Goal: Task Accomplishment & Management: Use online tool/utility

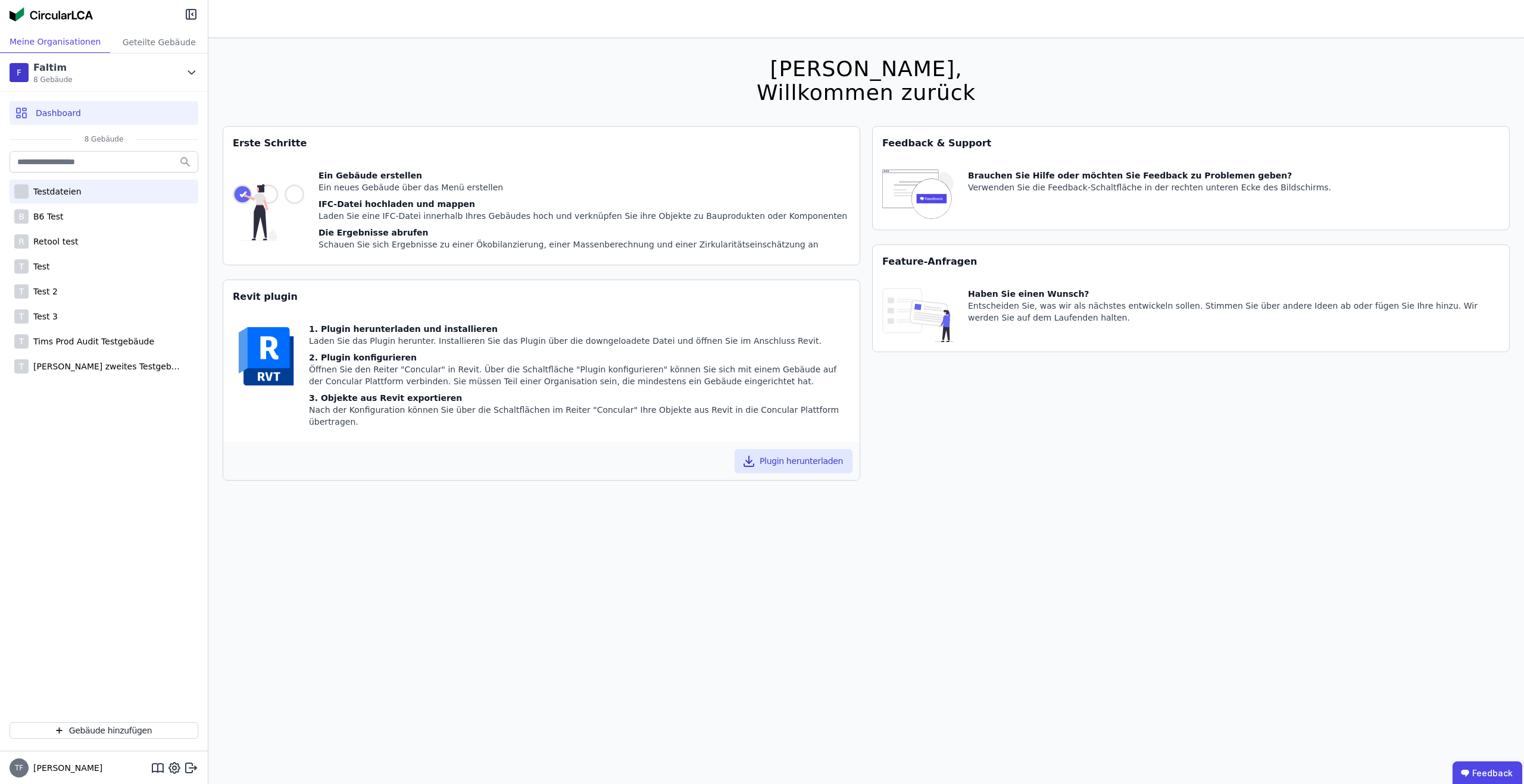
click at [76, 196] on div "Testdateien" at bounding box center [55, 191] width 53 height 12
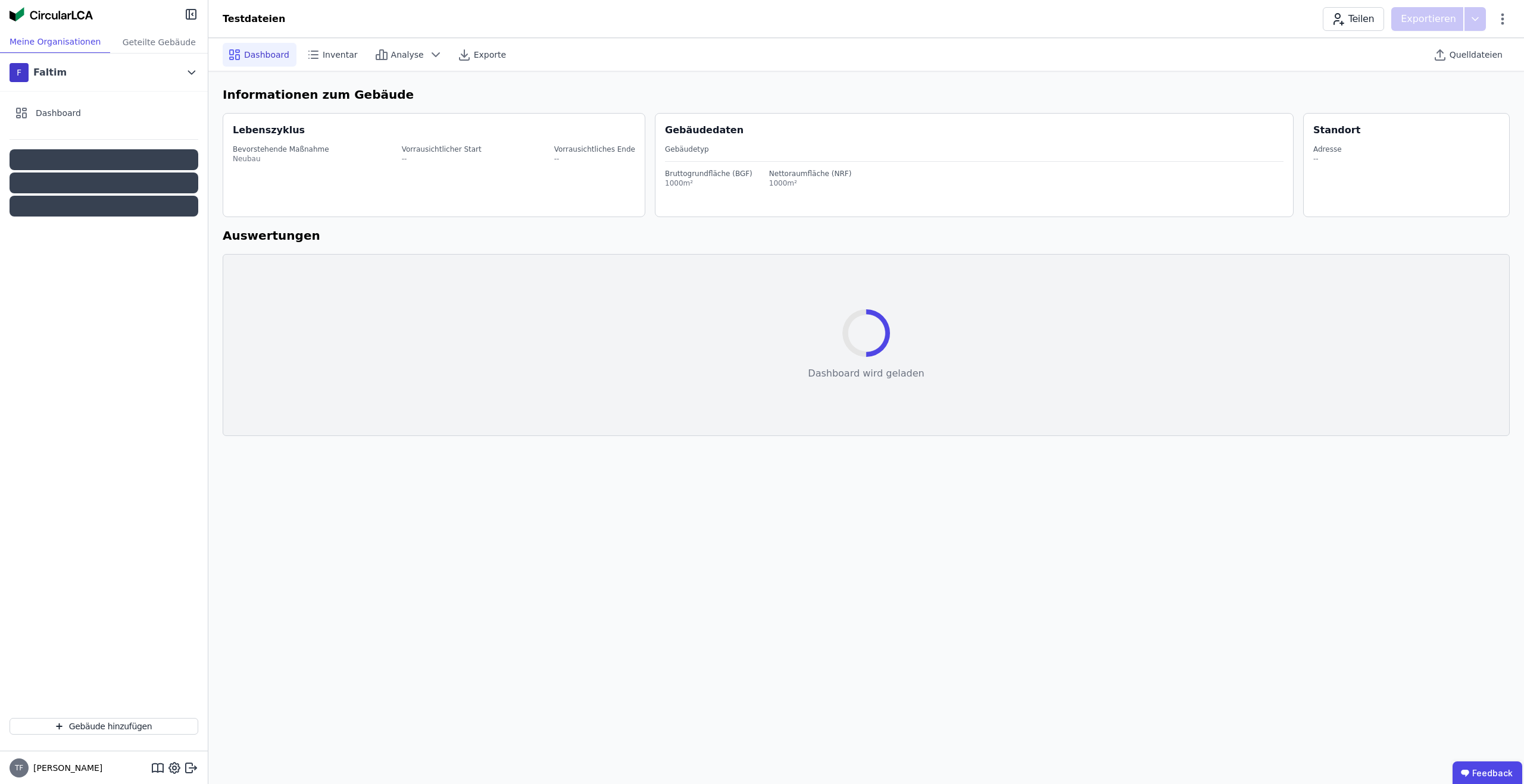
select select "*"
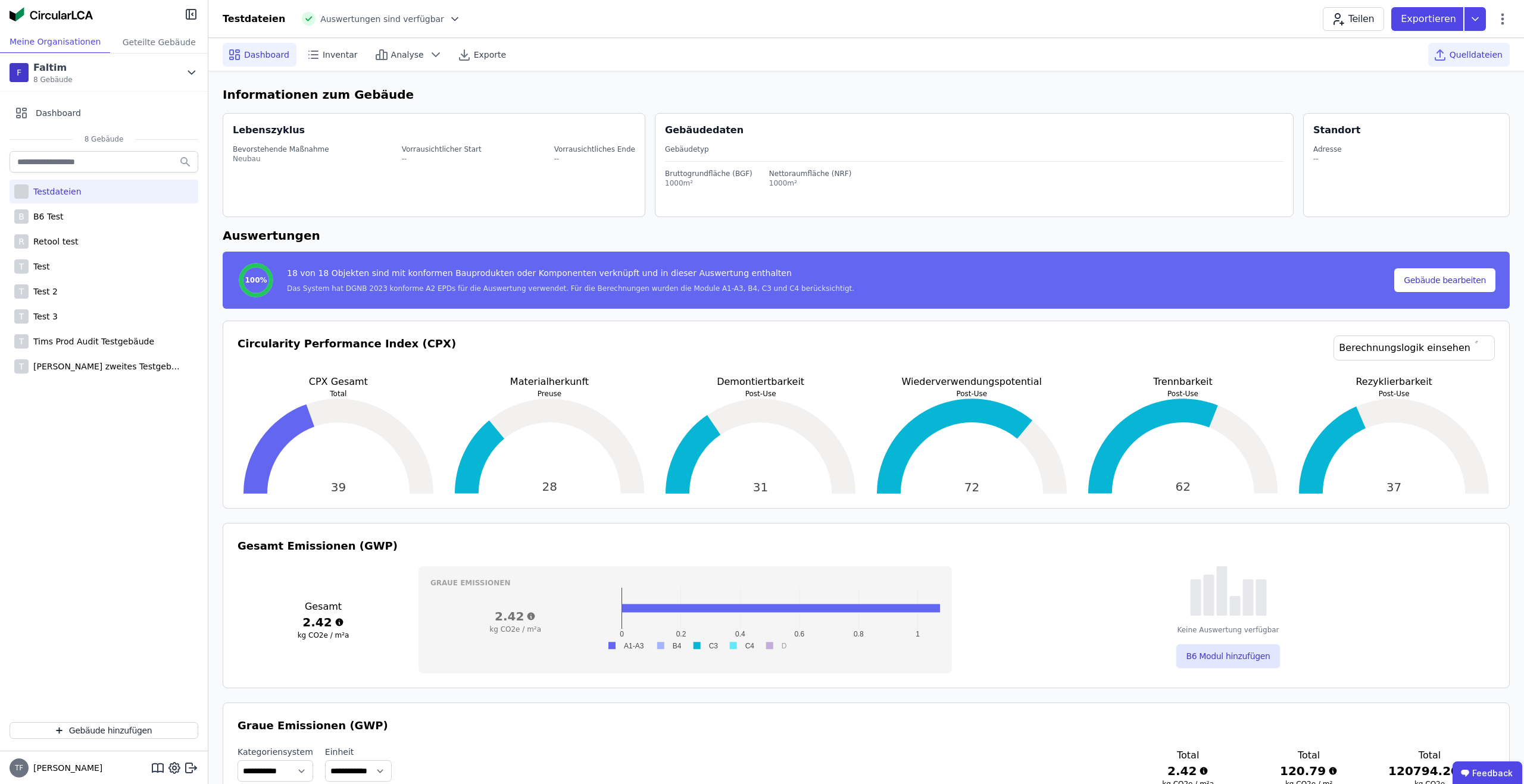
click at [1459, 56] on span "Quelldateien" at bounding box center [1476, 54] width 53 height 12
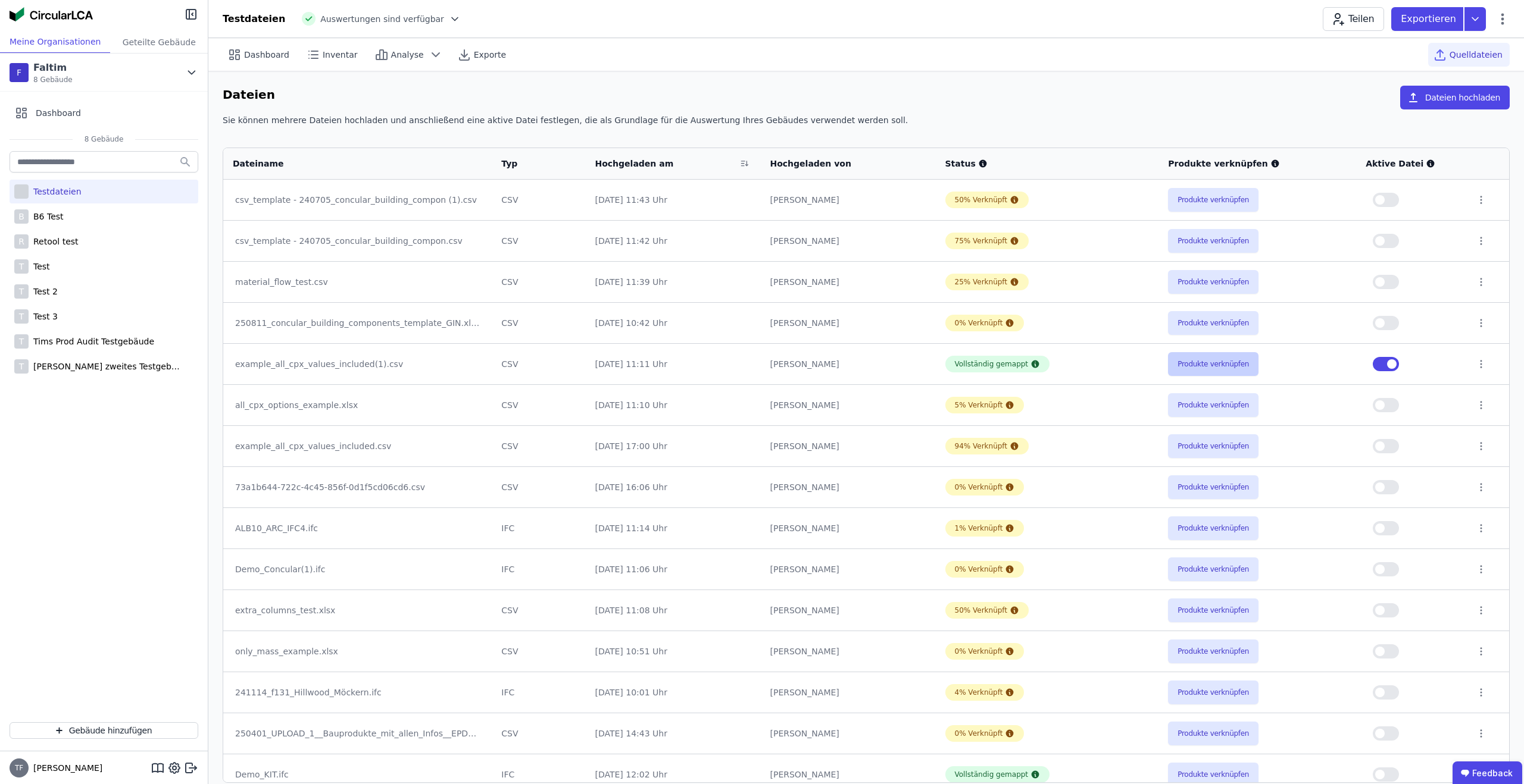
click at [1217, 371] on button "Produkte verknüpfen" at bounding box center [1212, 364] width 91 height 24
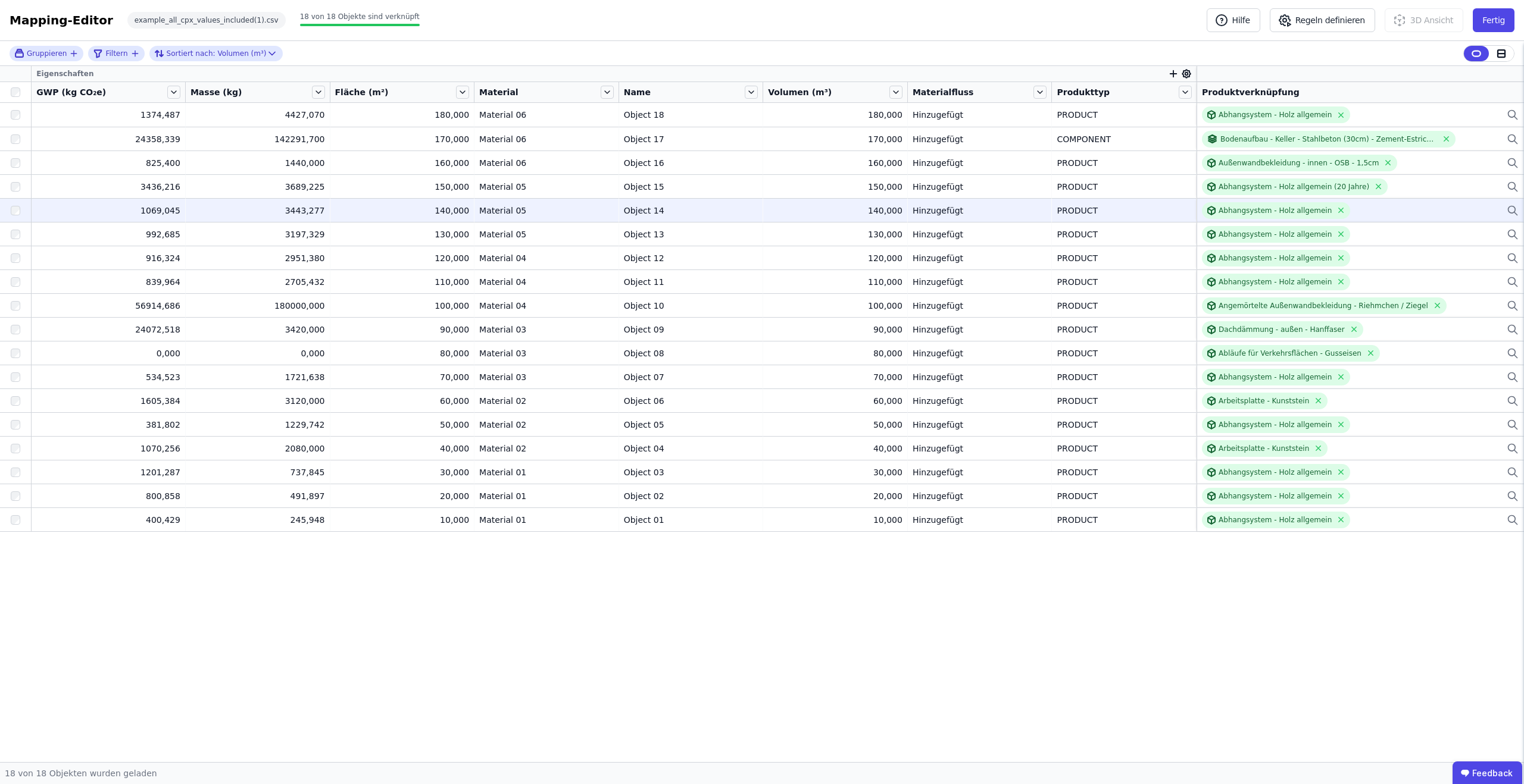
click at [1455, 211] on div "Abhangsystem - Holz allgemein" at bounding box center [1359, 210] width 316 height 16
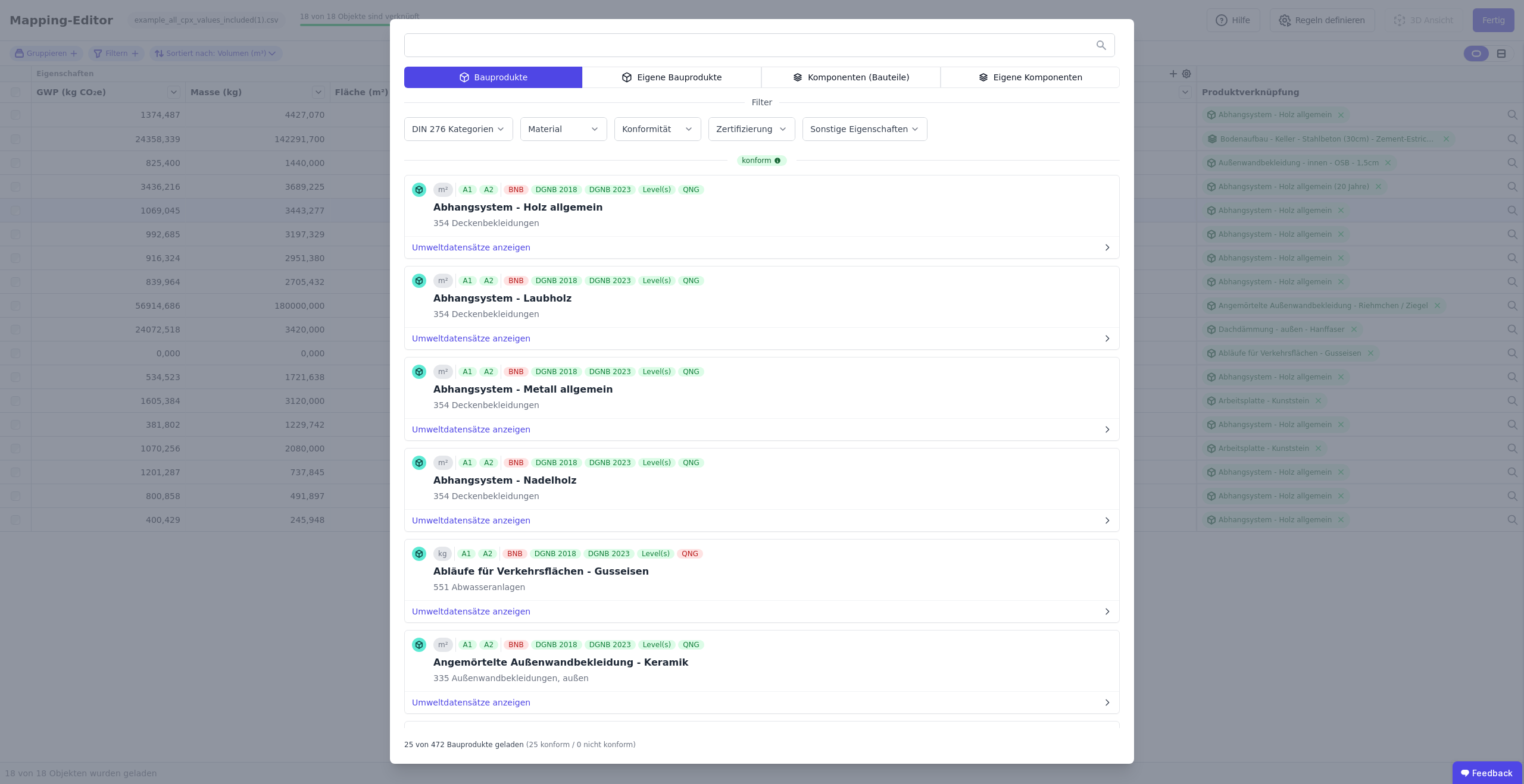
click at [668, 75] on div "Eigene Bauprodukte" at bounding box center [672, 77] width 179 height 21
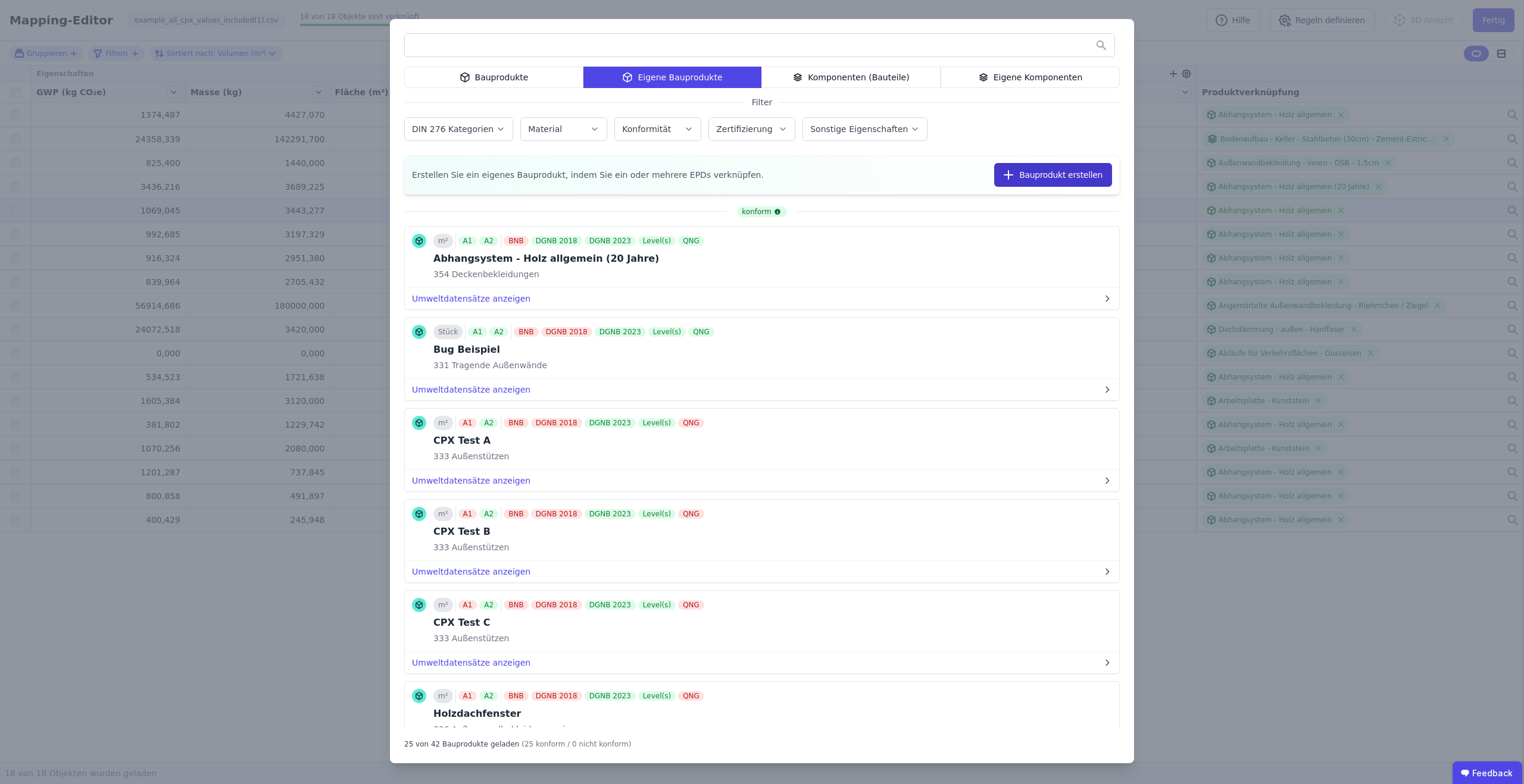
click at [1028, 175] on button "Bauprodukt erstellen" at bounding box center [1052, 175] width 118 height 24
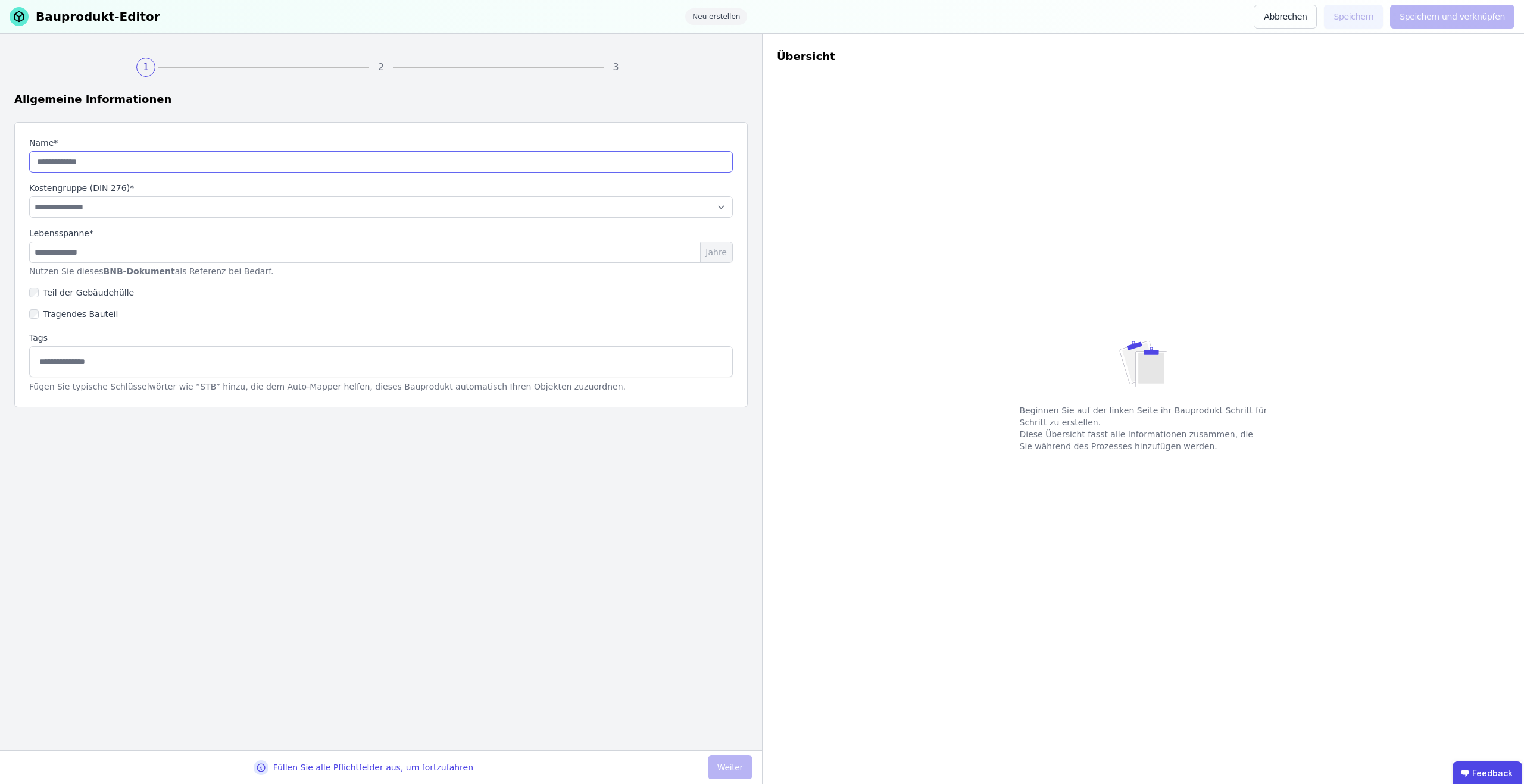
click at [338, 159] on input "string" at bounding box center [380, 161] width 703 height 21
type input "*"
type input "****"
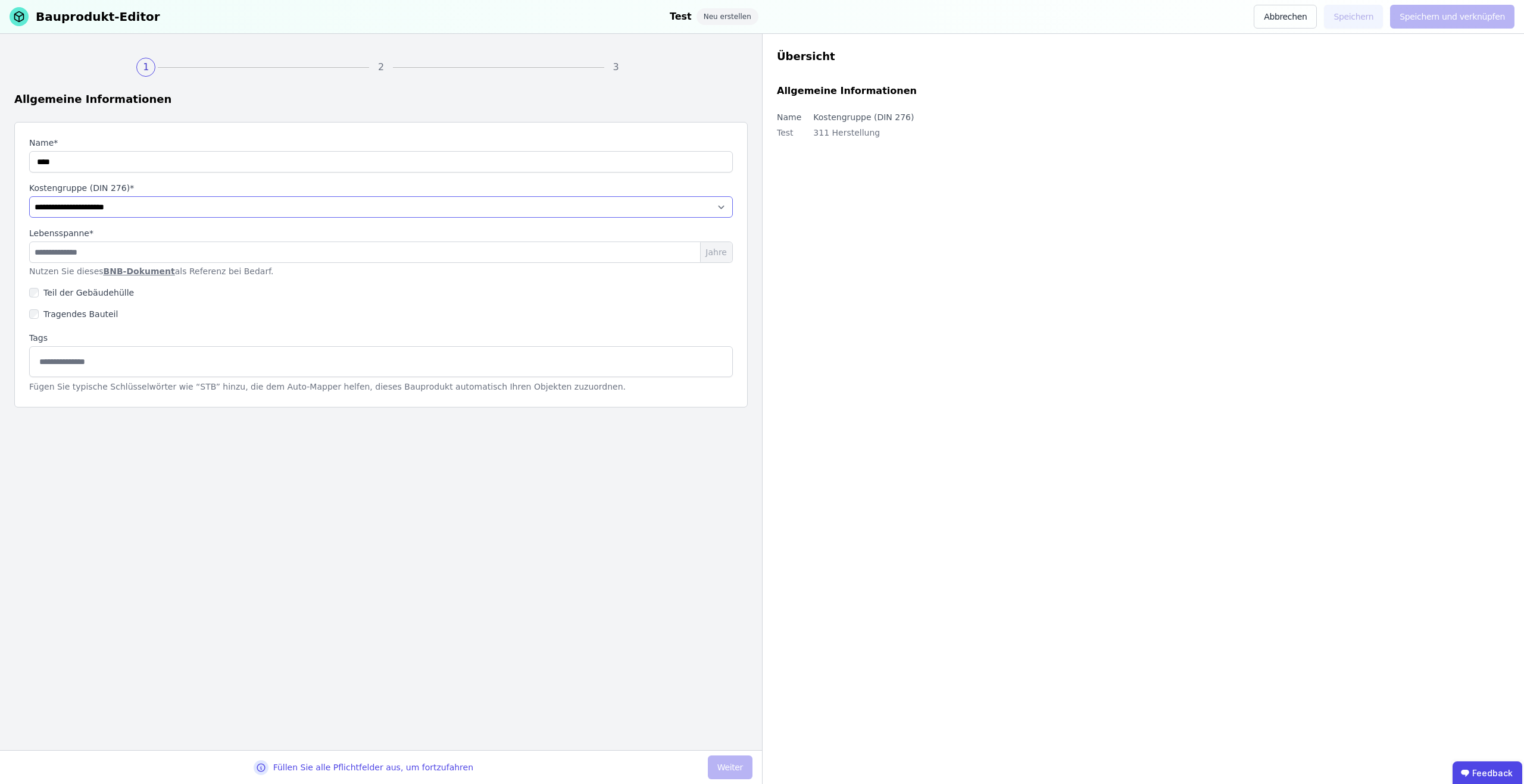
select select "**********"
type input "**"
click at [708, 765] on div "Füllen Sie alle Pflichtfelder aus, um fortzufahren" at bounding box center [358, 768] width 698 height 15
drag, startPoint x: 729, startPoint y: 761, endPoint x: 737, endPoint y: 751, distance: 12.8
click at [729, 763] on button "Weiter" at bounding box center [730, 768] width 45 height 24
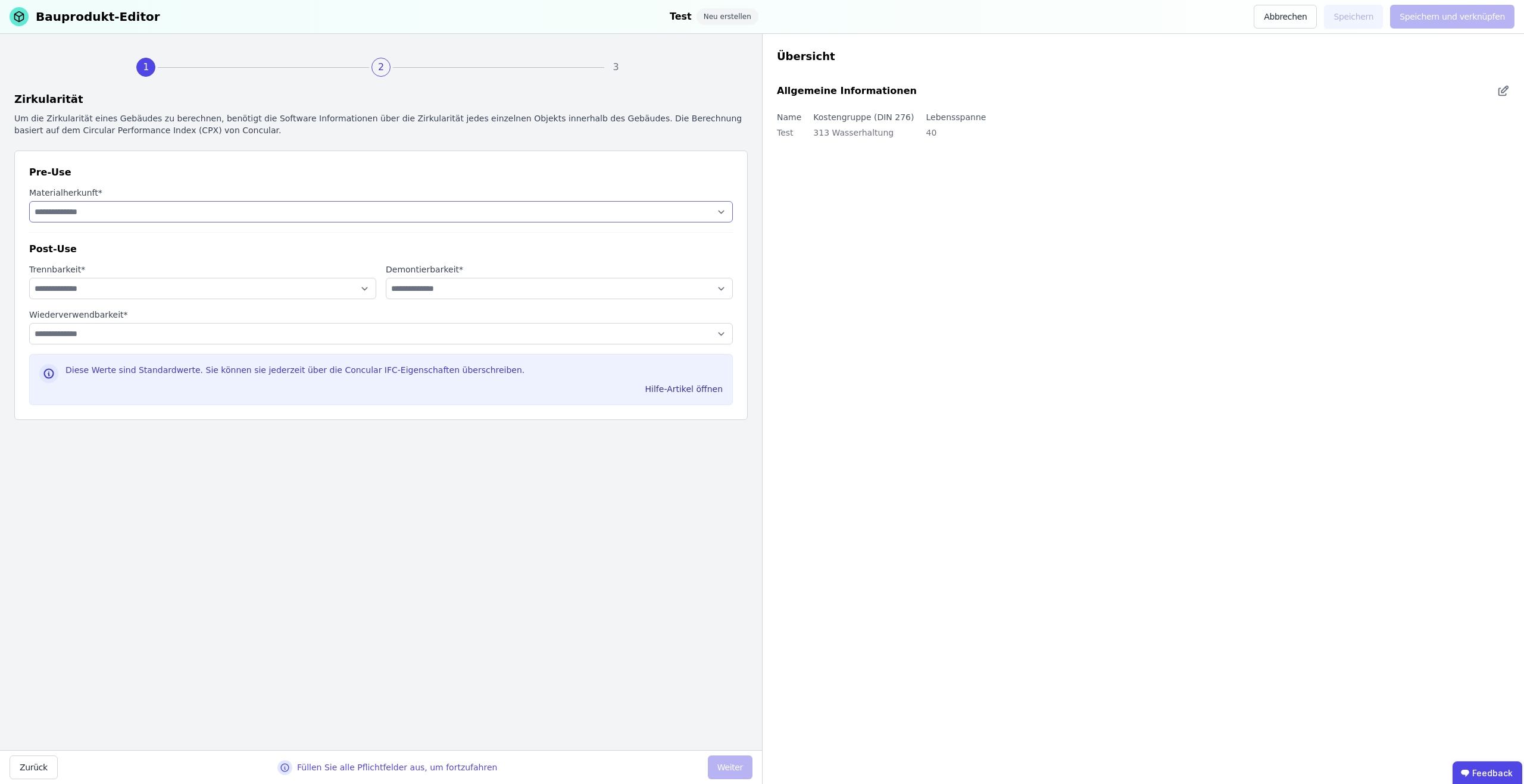
click at [368, 217] on select "**********" at bounding box center [380, 211] width 703 height 21
select select "**********"
click at [29, 201] on select "**********" at bounding box center [380, 211] width 703 height 21
click at [301, 286] on select "**********" at bounding box center [203, 288] width 347 height 21
select select "**********"
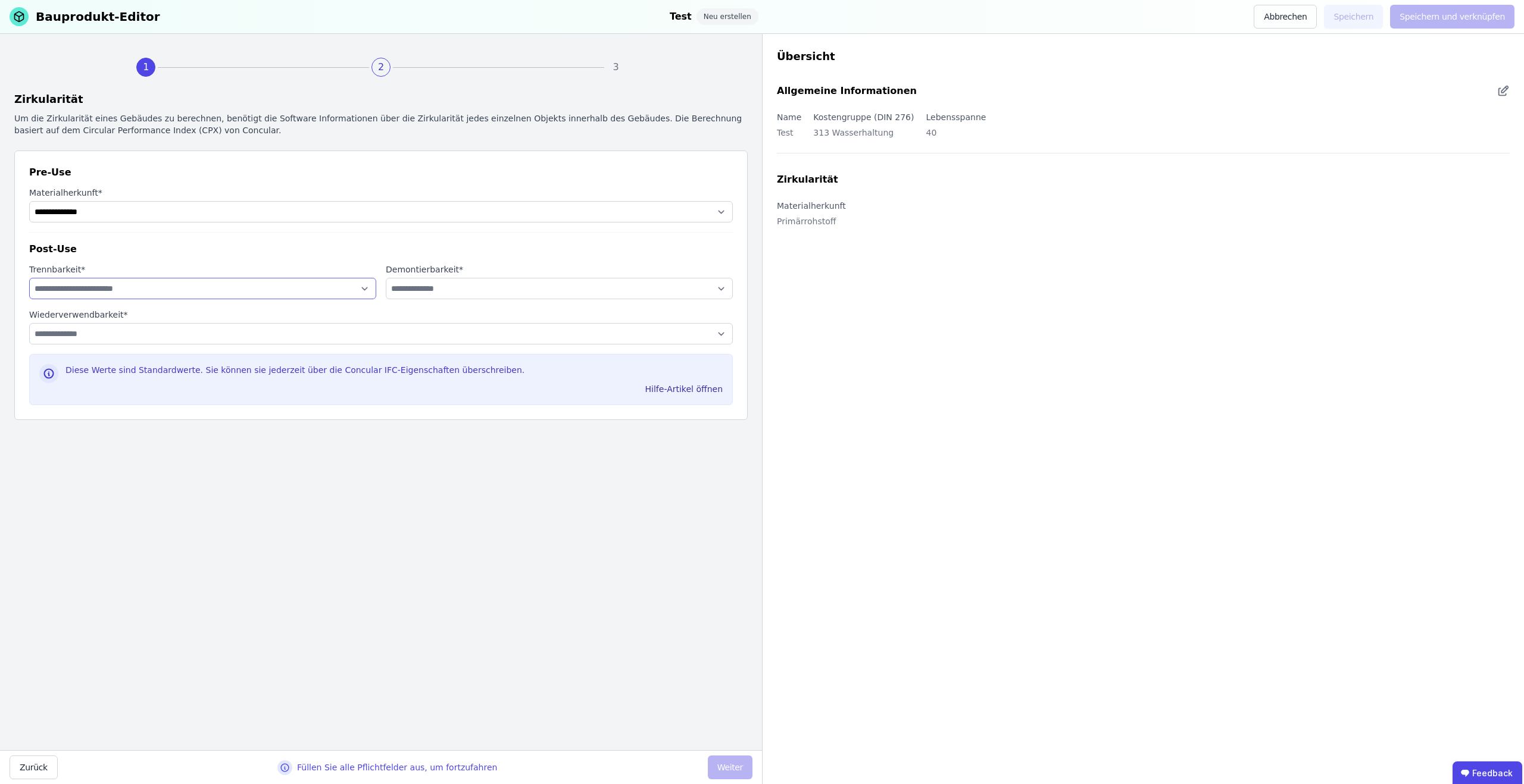
click at [29, 278] on select "**********" at bounding box center [203, 288] width 347 height 21
click at [496, 289] on select "**********" at bounding box center [560, 288] width 347 height 21
select select "**********"
click at [386, 278] on select "**********" at bounding box center [560, 288] width 347 height 21
click at [444, 332] on select "**********" at bounding box center [380, 333] width 703 height 21
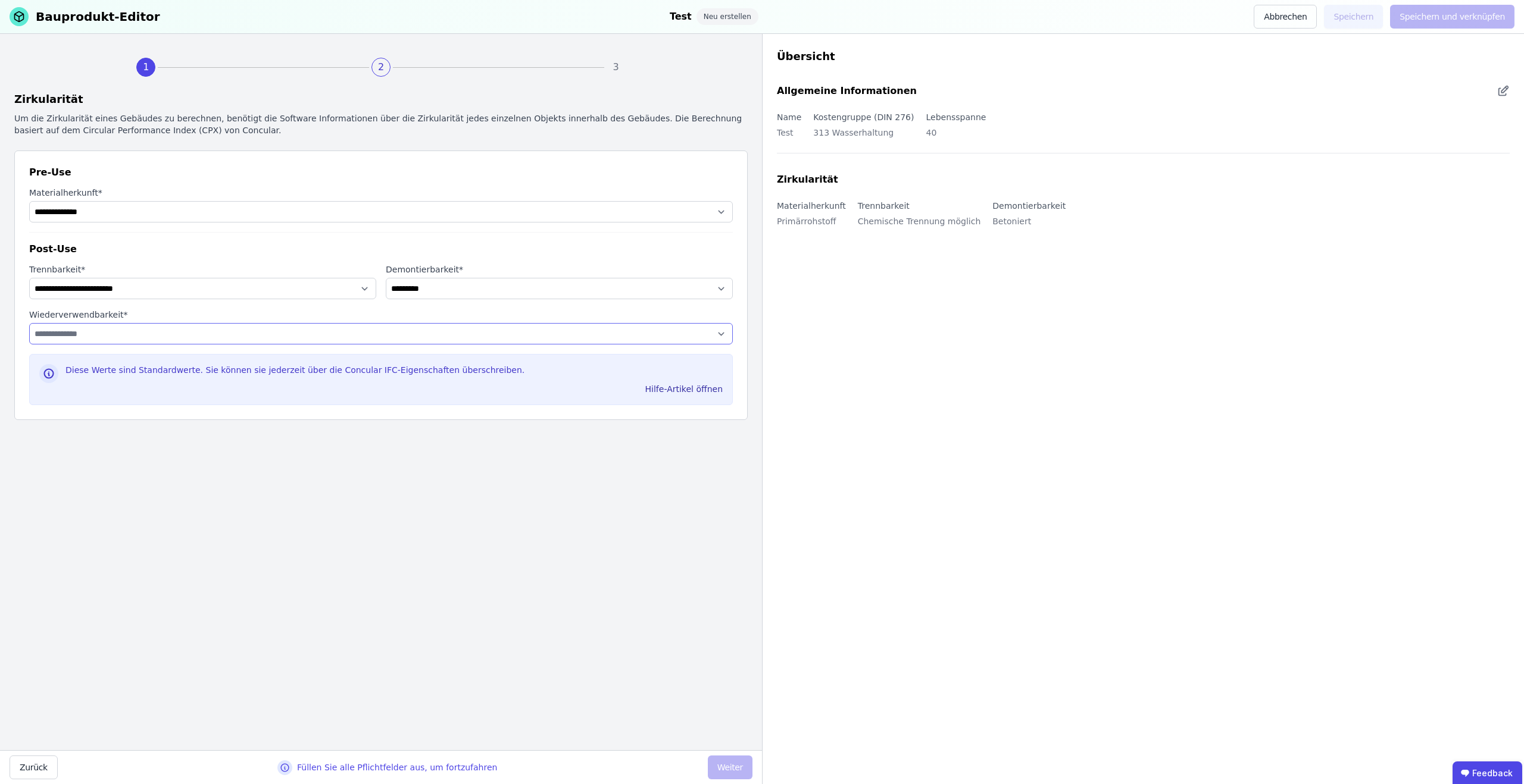
select select "**********"
click at [29, 323] on select "**********" at bounding box center [380, 333] width 703 height 21
click at [730, 769] on button "Weiter" at bounding box center [730, 768] width 45 height 24
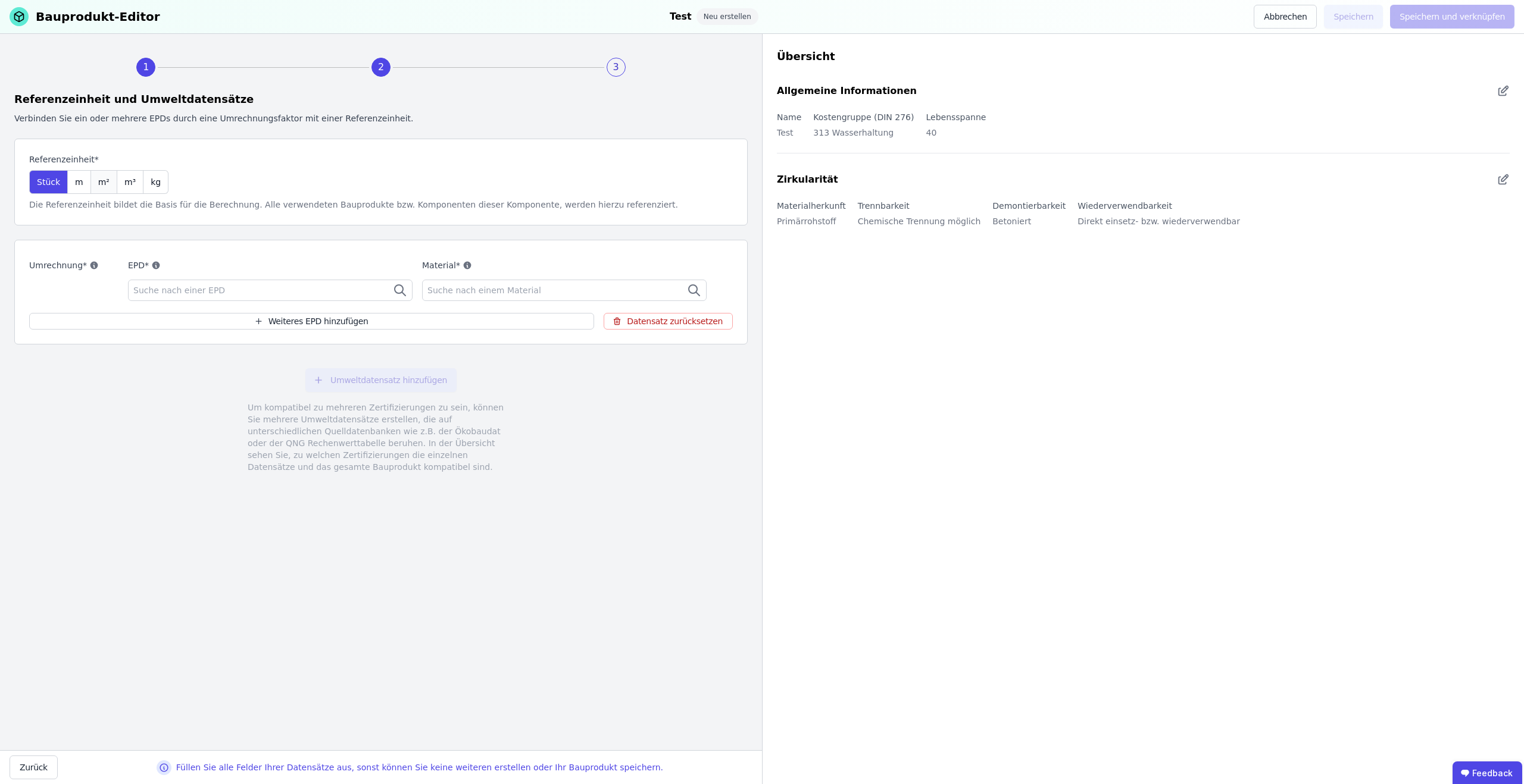
click at [102, 176] on span "m²" at bounding box center [103, 182] width 11 height 12
click at [254, 291] on div "Suche nach einer EPD" at bounding box center [270, 290] width 284 height 21
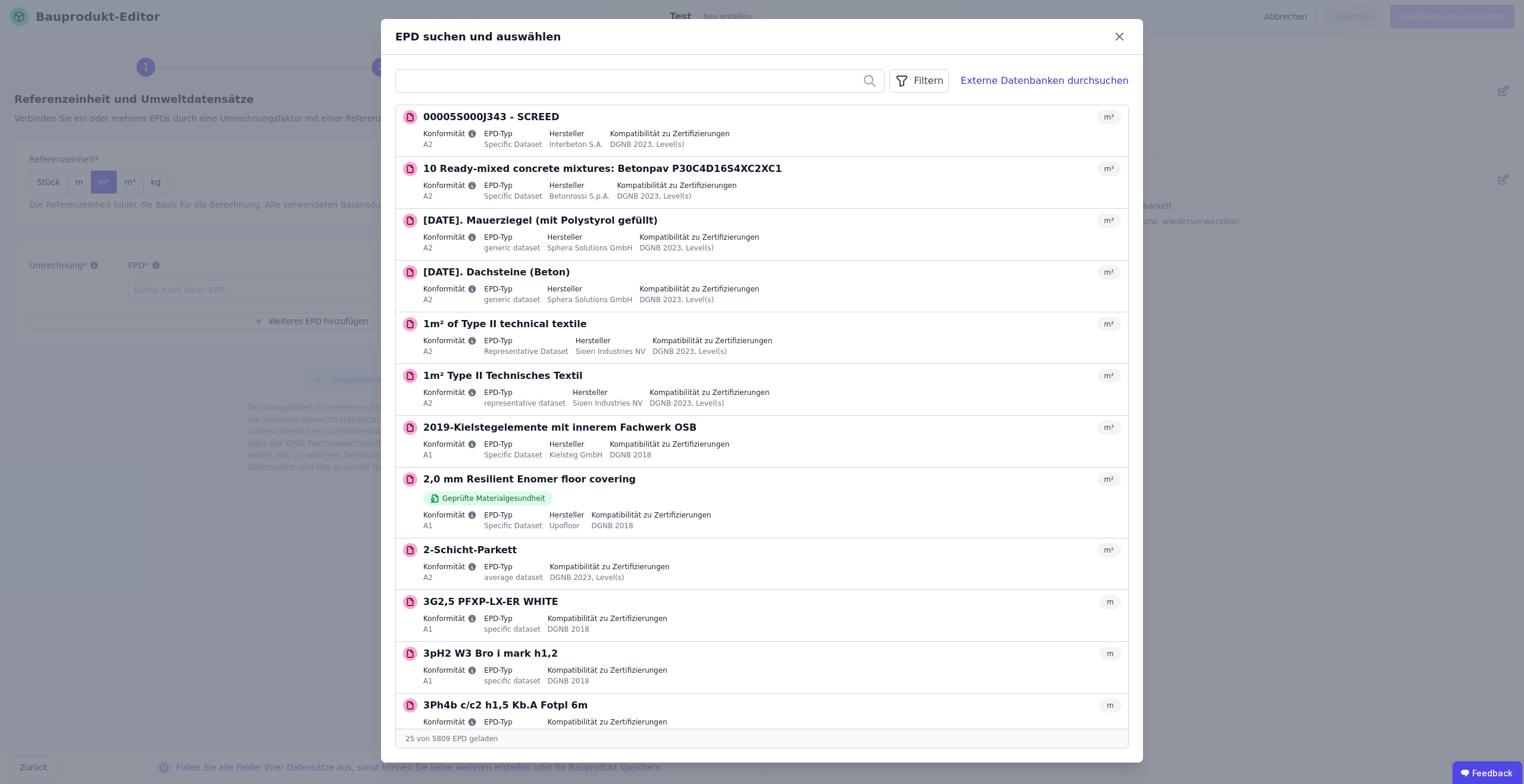
click at [936, 79] on div "Filtern" at bounding box center [919, 81] width 59 height 24
click at [899, 103] on li "Datenquelle" at bounding box center [858, 106] width 178 height 21
click at [783, 151] on icon at bounding box center [782, 150] width 4 height 6
click at [828, 175] on li "EPD Typ" at bounding box center [858, 170] width 178 height 21
click at [803, 151] on div "EPD Typ ist gleich" at bounding box center [864, 151] width 150 height 12
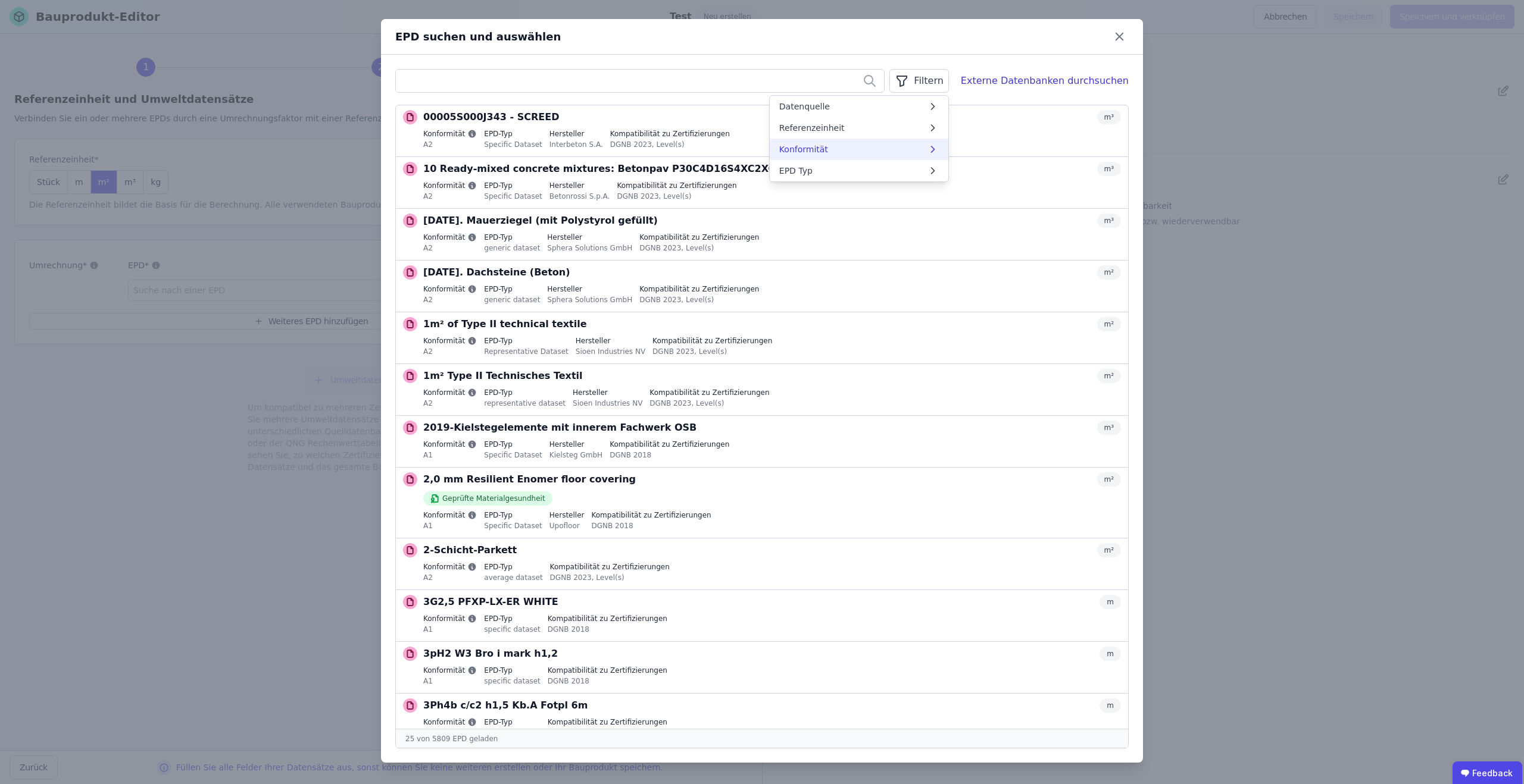
click at [828, 144] on span "Konformität" at bounding box center [803, 149] width 48 height 12
click at [805, 148] on div "Konformität ist gleich" at bounding box center [864, 151] width 150 height 12
click at [835, 125] on span "Referenzeinheit" at bounding box center [812, 127] width 66 height 12
click at [789, 149] on icon at bounding box center [782, 152] width 13 height 15
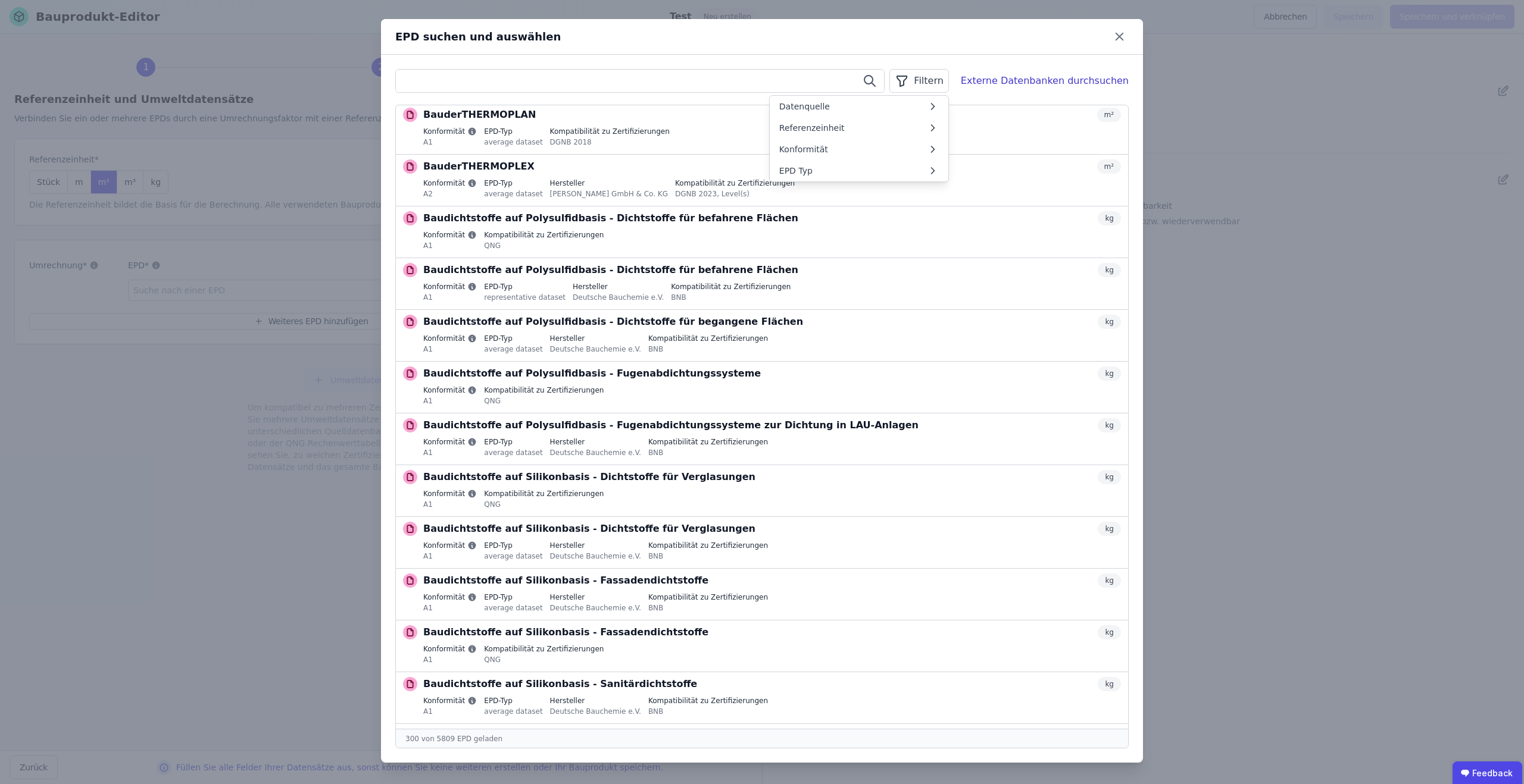
scroll to position [13692, 0]
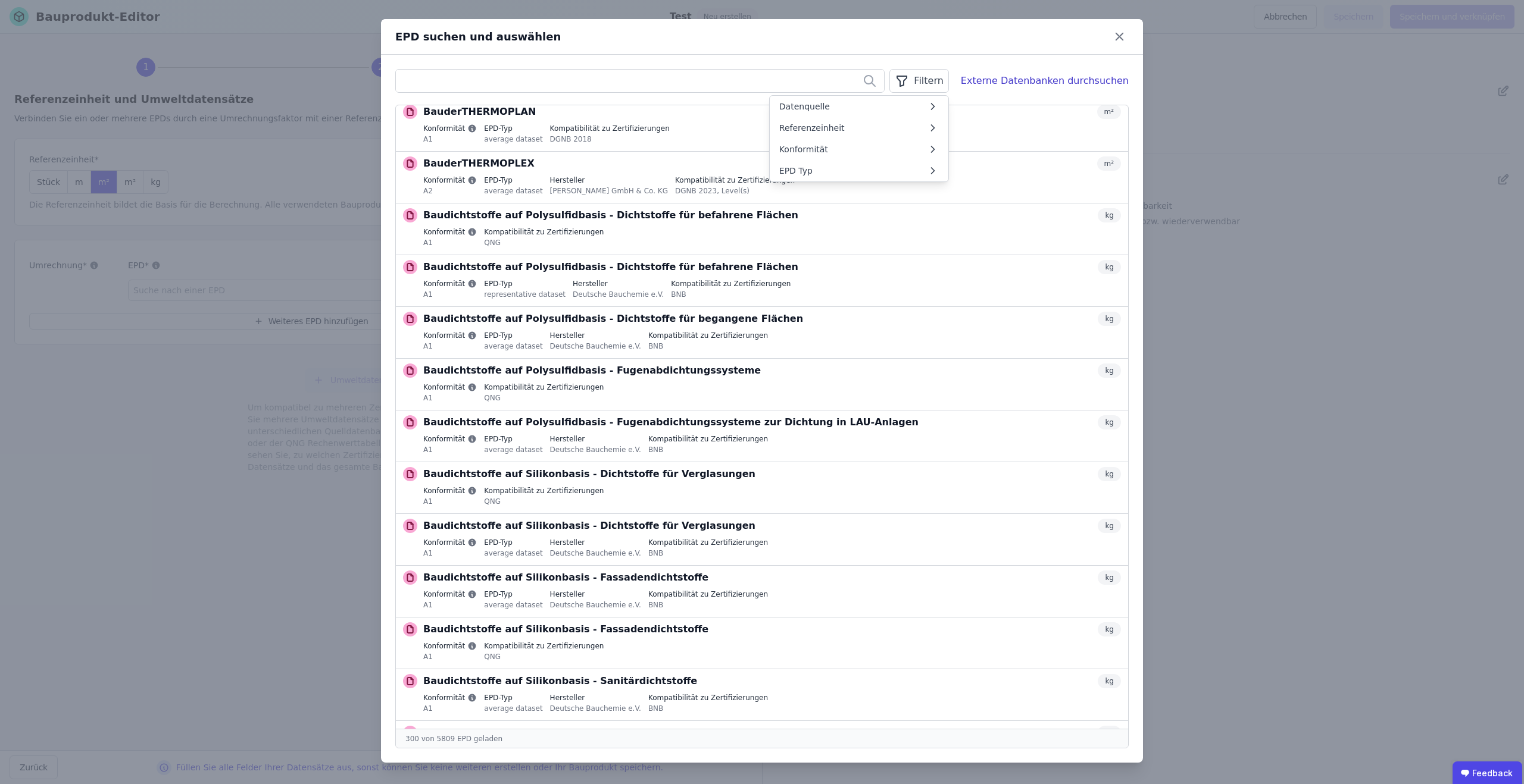
click at [925, 58] on div "Filtern Datenquelle Referenzeinheit Konformität EPD Typ Externe Datenbanken du…" at bounding box center [762, 408] width 762 height 708
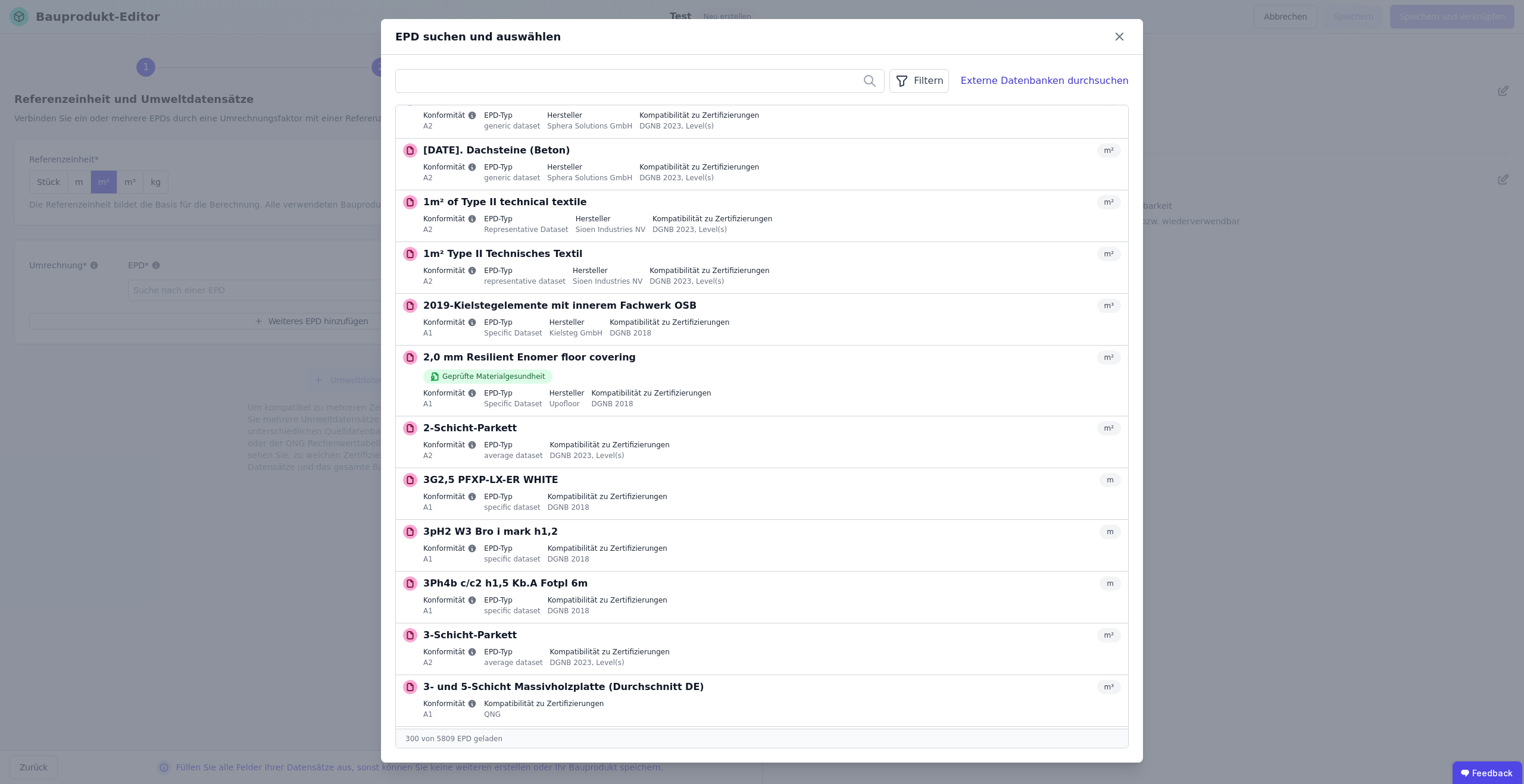
scroll to position [0, 0]
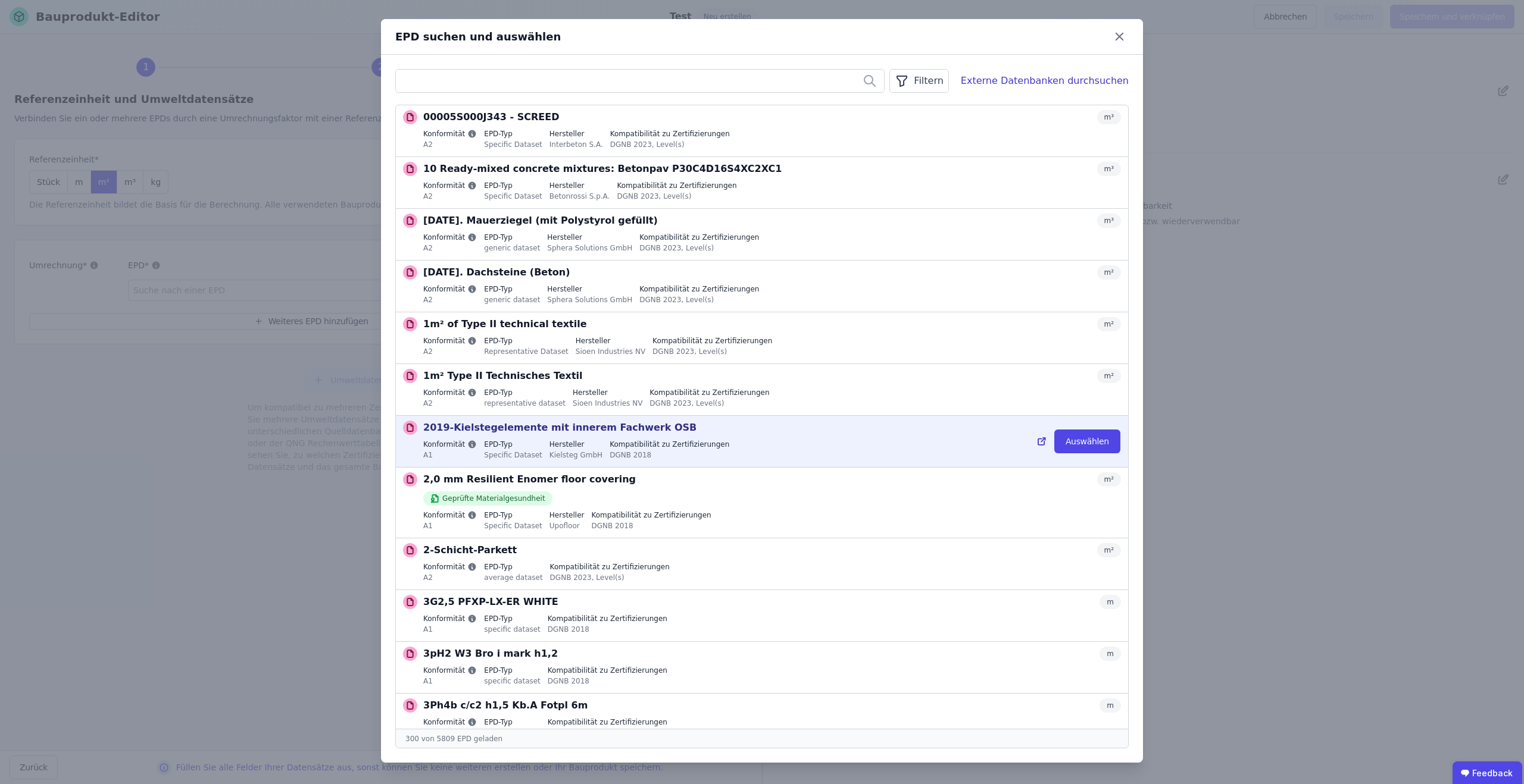
click at [778, 466] on ul "00005S000J343 - SCREED m³ Konformität A2 EPD-Typ Specific Dataset Hersteller In…" at bounding box center [762, 417] width 732 height 623
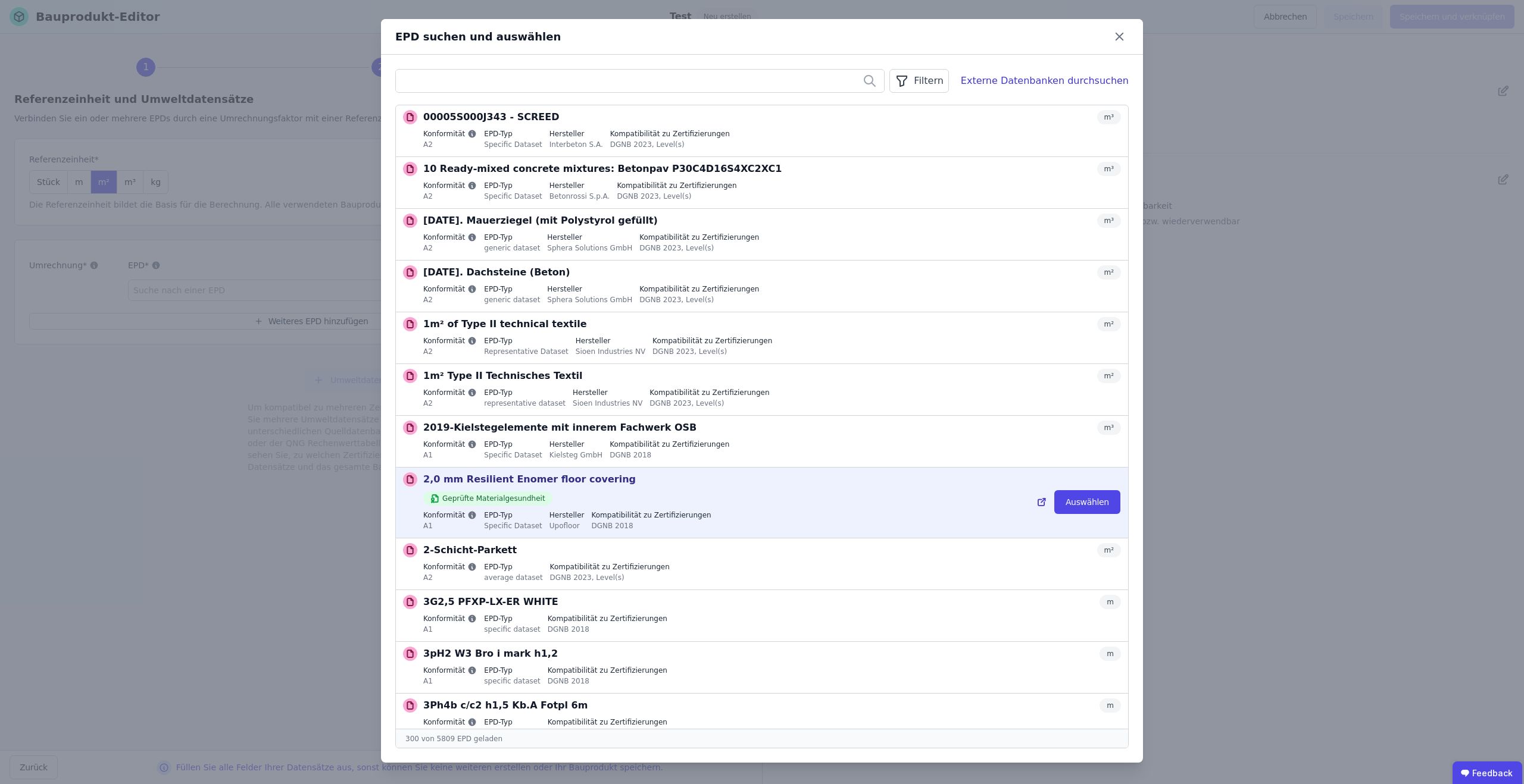
click at [780, 483] on div "2,0 mm Resilient Enomer floor covering m²" at bounding box center [772, 480] width 698 height 15
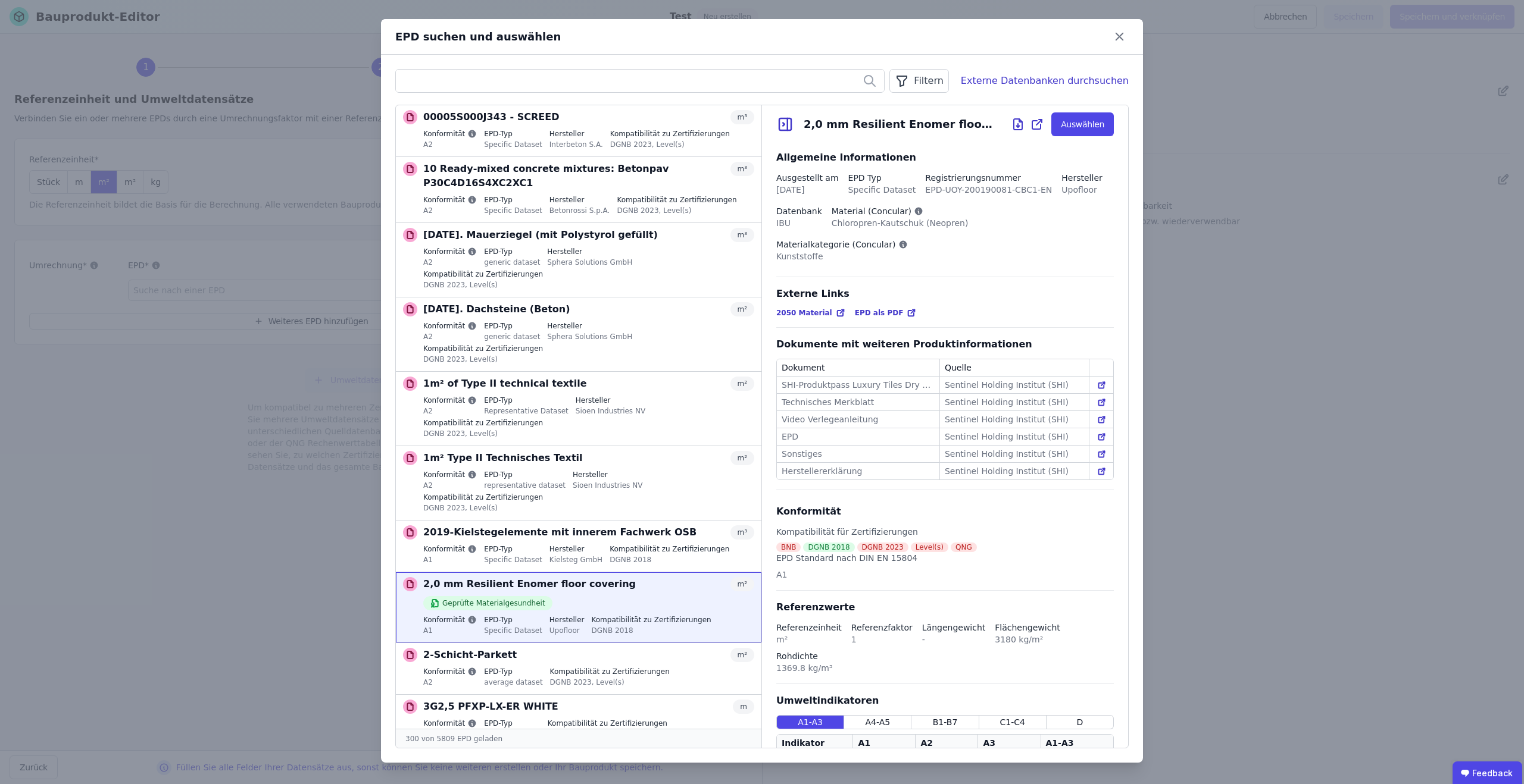
click at [1103, 415] on icon at bounding box center [1102, 419] width 9 height 9
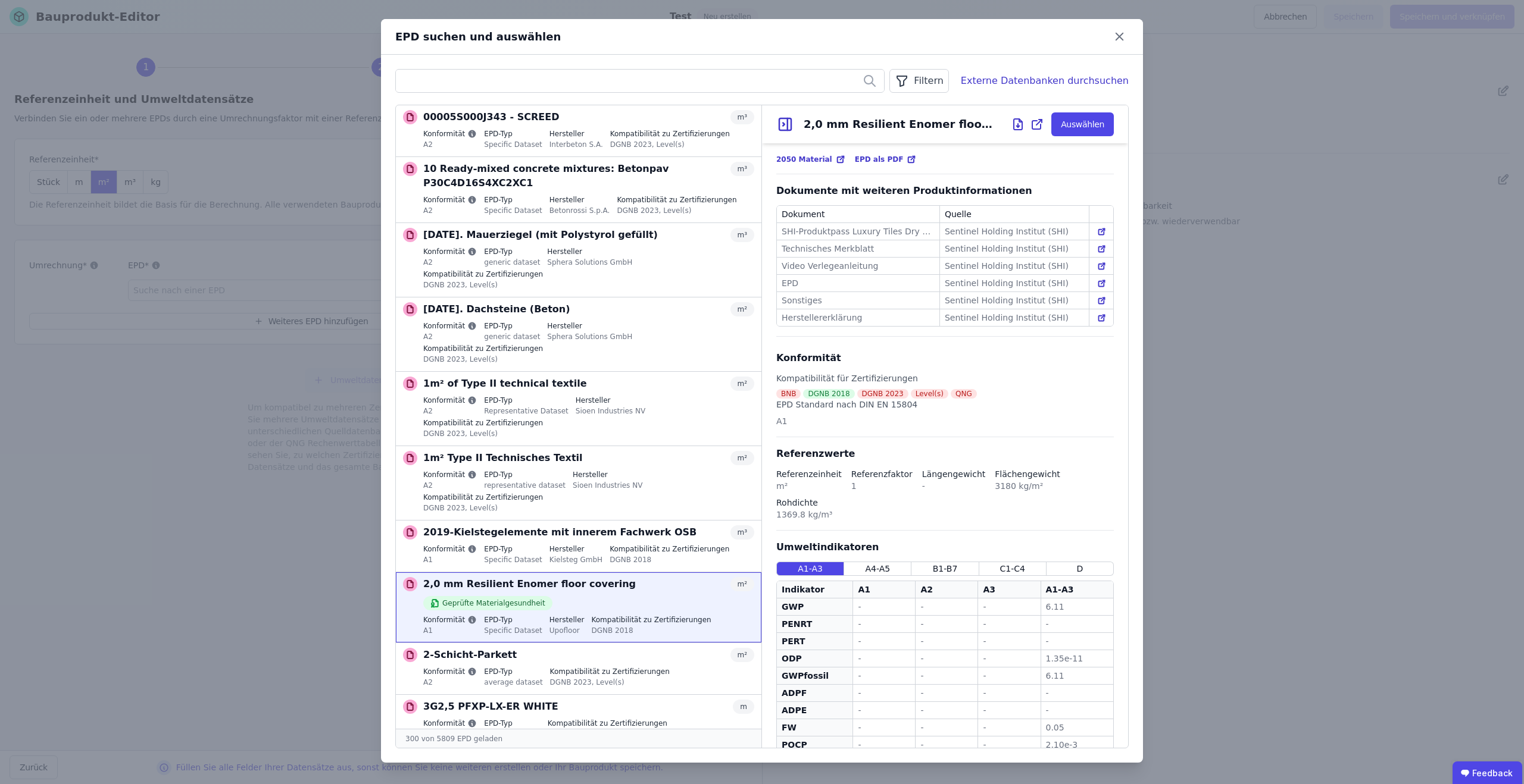
scroll to position [247, 0]
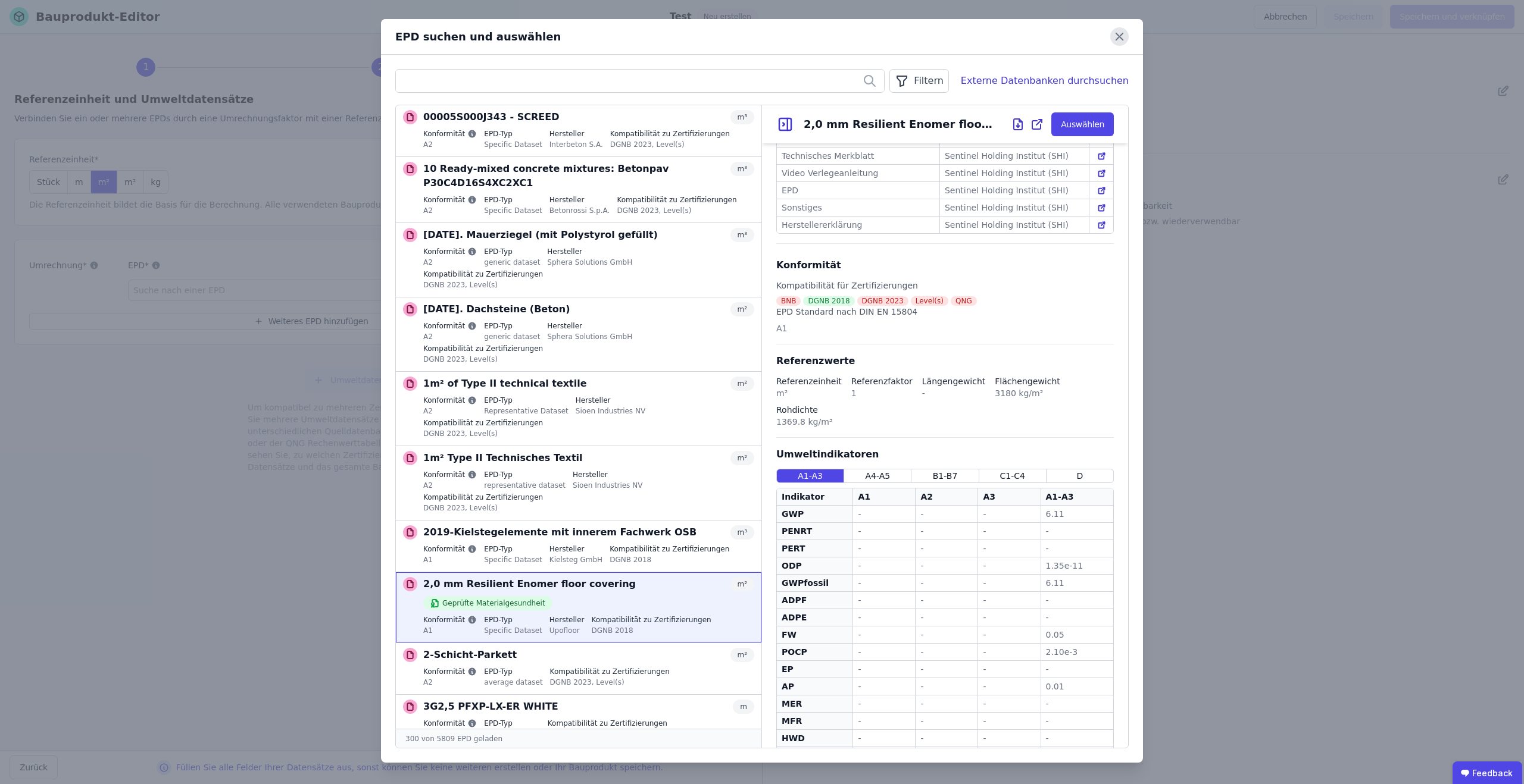
click at [1119, 37] on icon at bounding box center [1119, 37] width 7 height 7
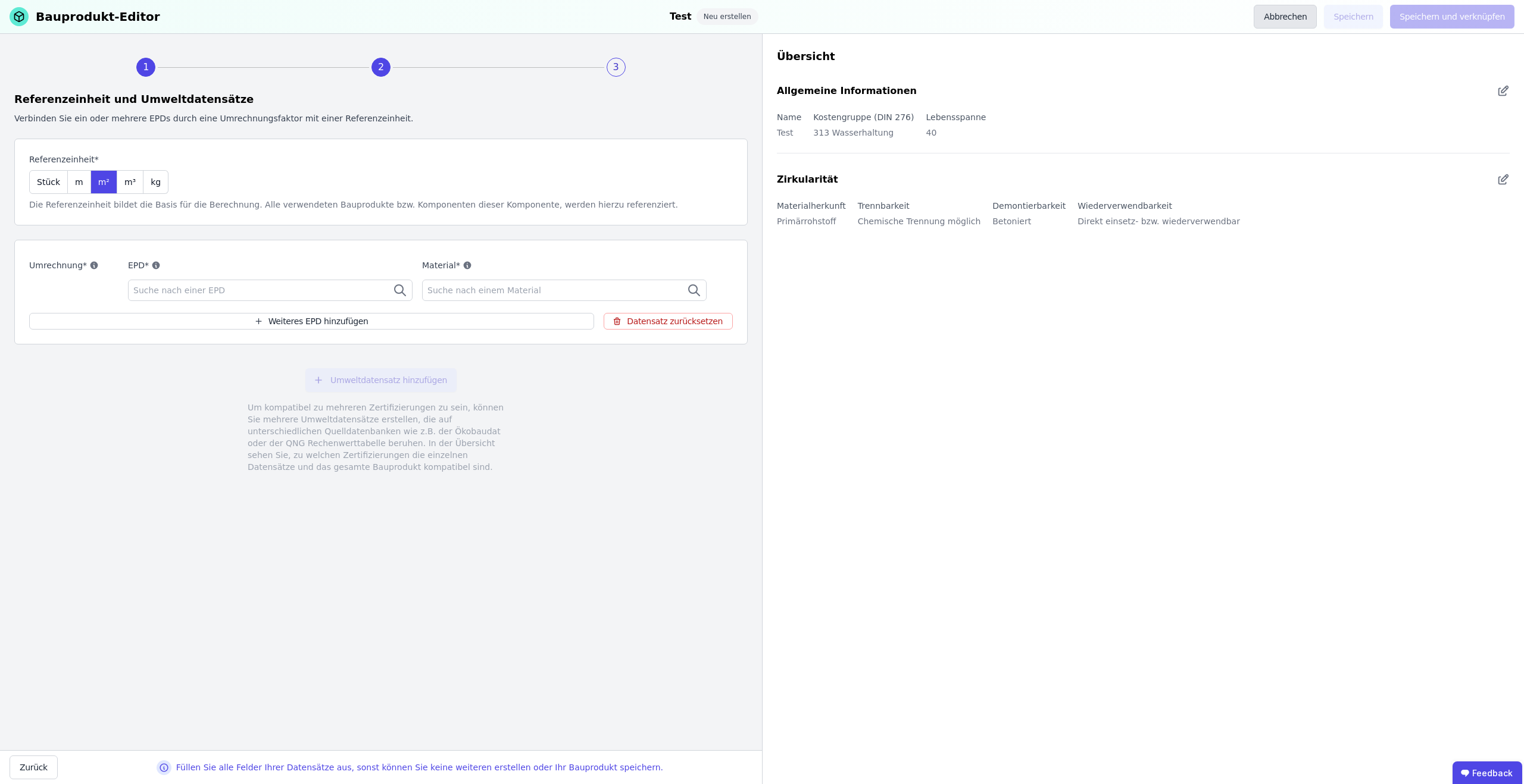
click at [1284, 20] on button "Abbrechen" at bounding box center [1284, 16] width 63 height 24
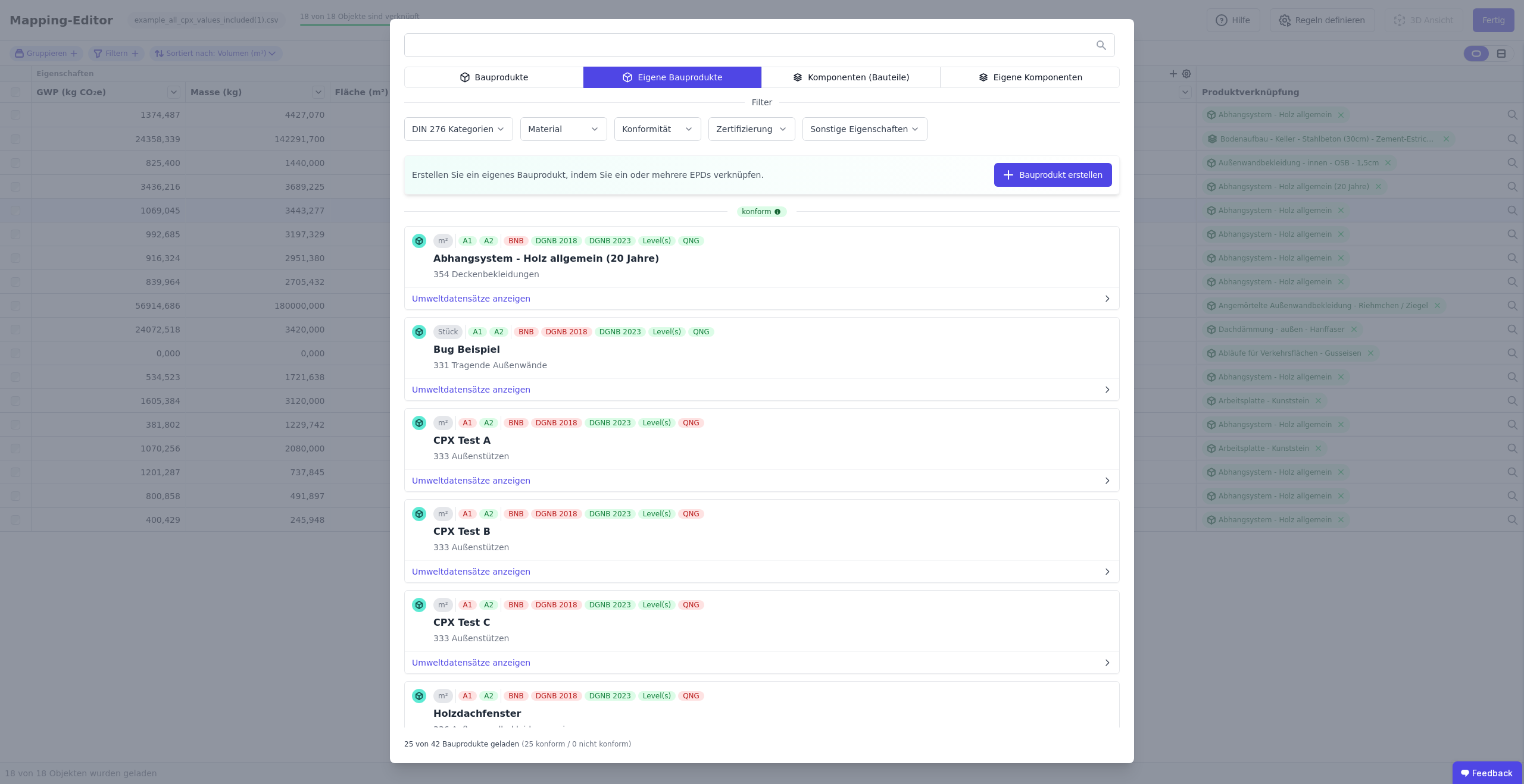
click at [1178, 30] on div "Bauprodukte Eigene Bauprodukte Komponenten (Bauteile) Eigene Komponenten Filter…" at bounding box center [762, 392] width 1524 height 784
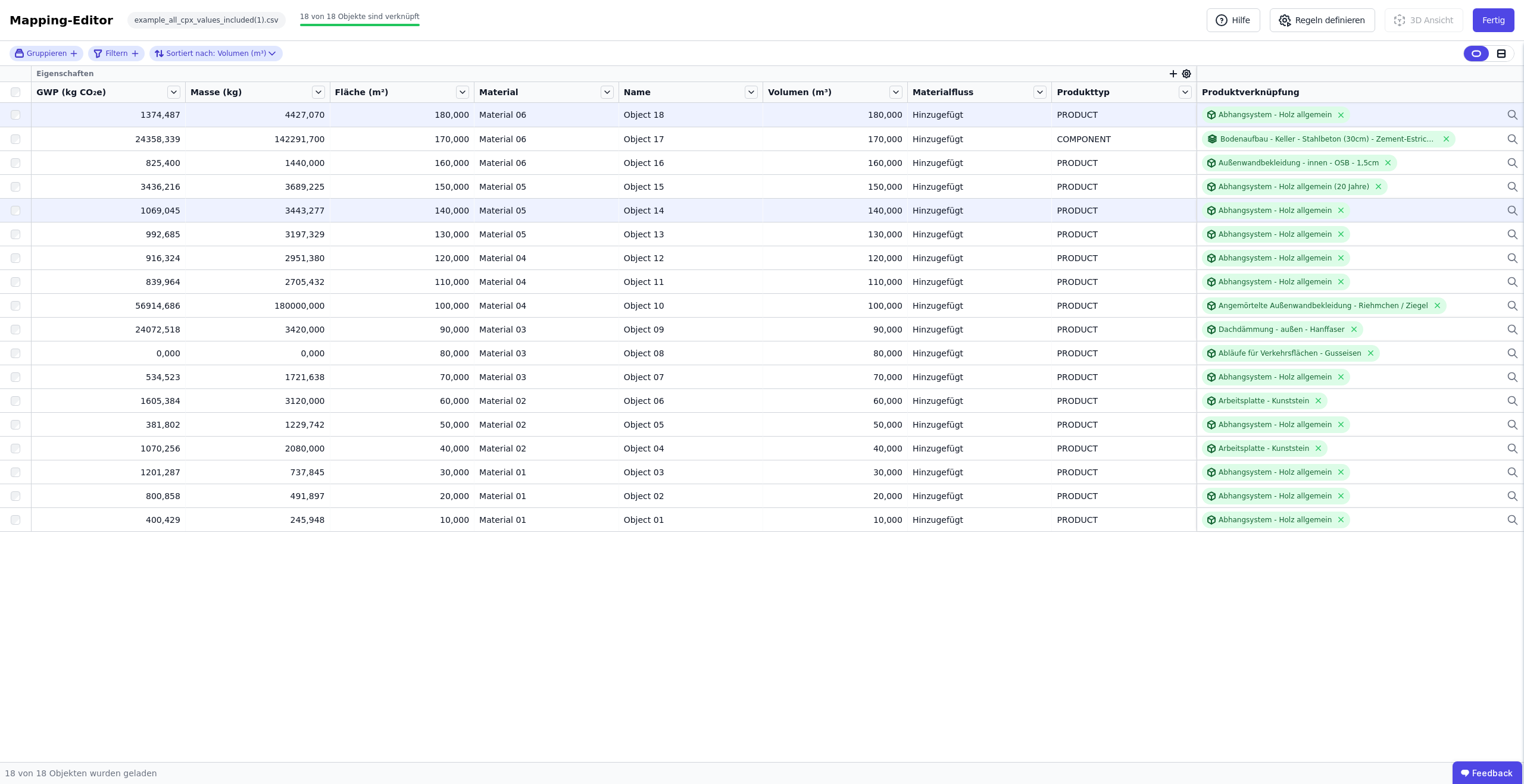
click at [1423, 119] on div "Abhangsystem - Holz allgemein" at bounding box center [1359, 115] width 316 height 16
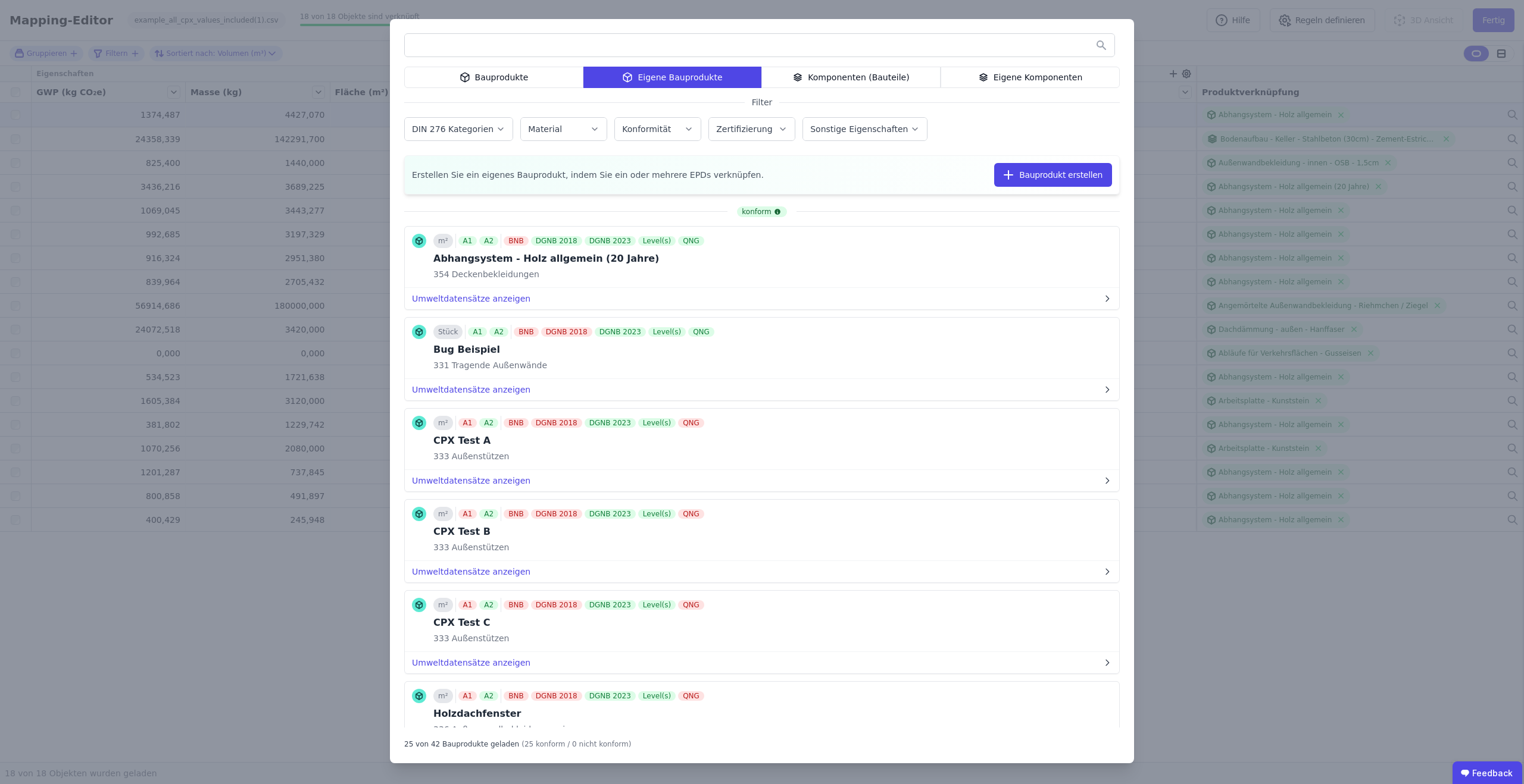
click at [1219, 45] on div "Bauprodukte Eigene Bauprodukte Komponenten (Bauteile) Eigene Komponenten Filter…" at bounding box center [762, 392] width 1524 height 784
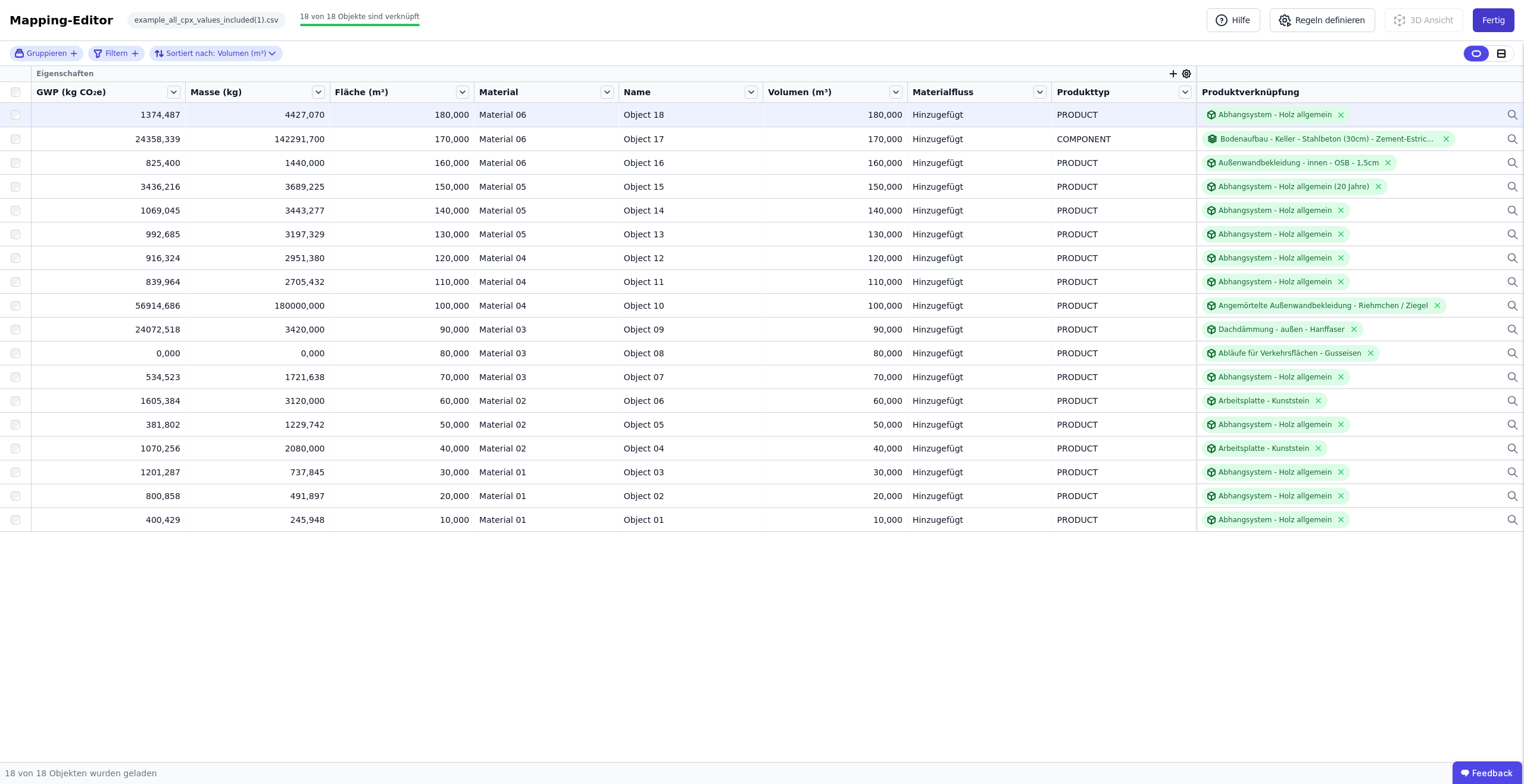
click at [1511, 18] on button "Fertig" at bounding box center [1494, 20] width 42 height 24
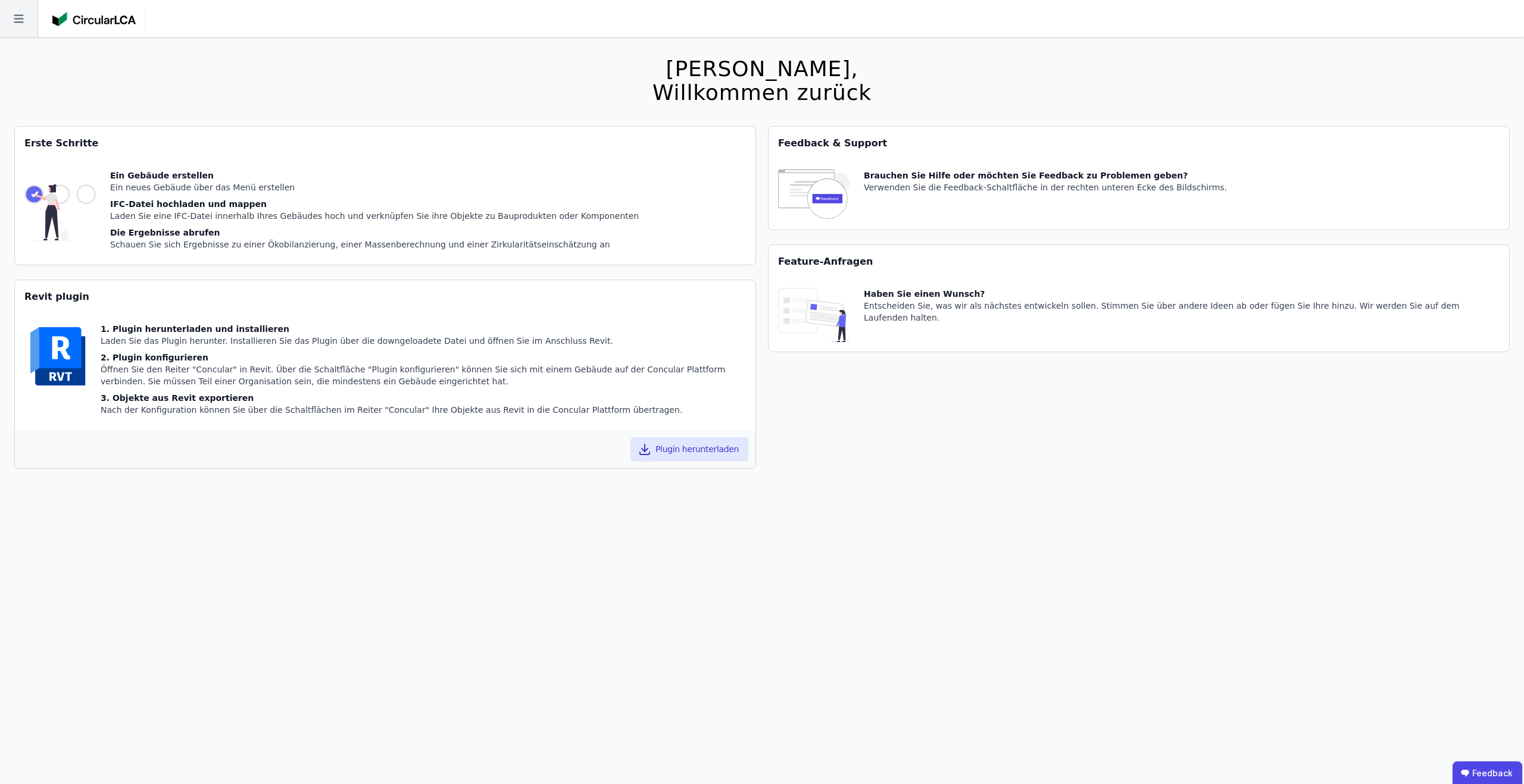
click at [27, 30] on icon at bounding box center [18, 18] width 37 height 37
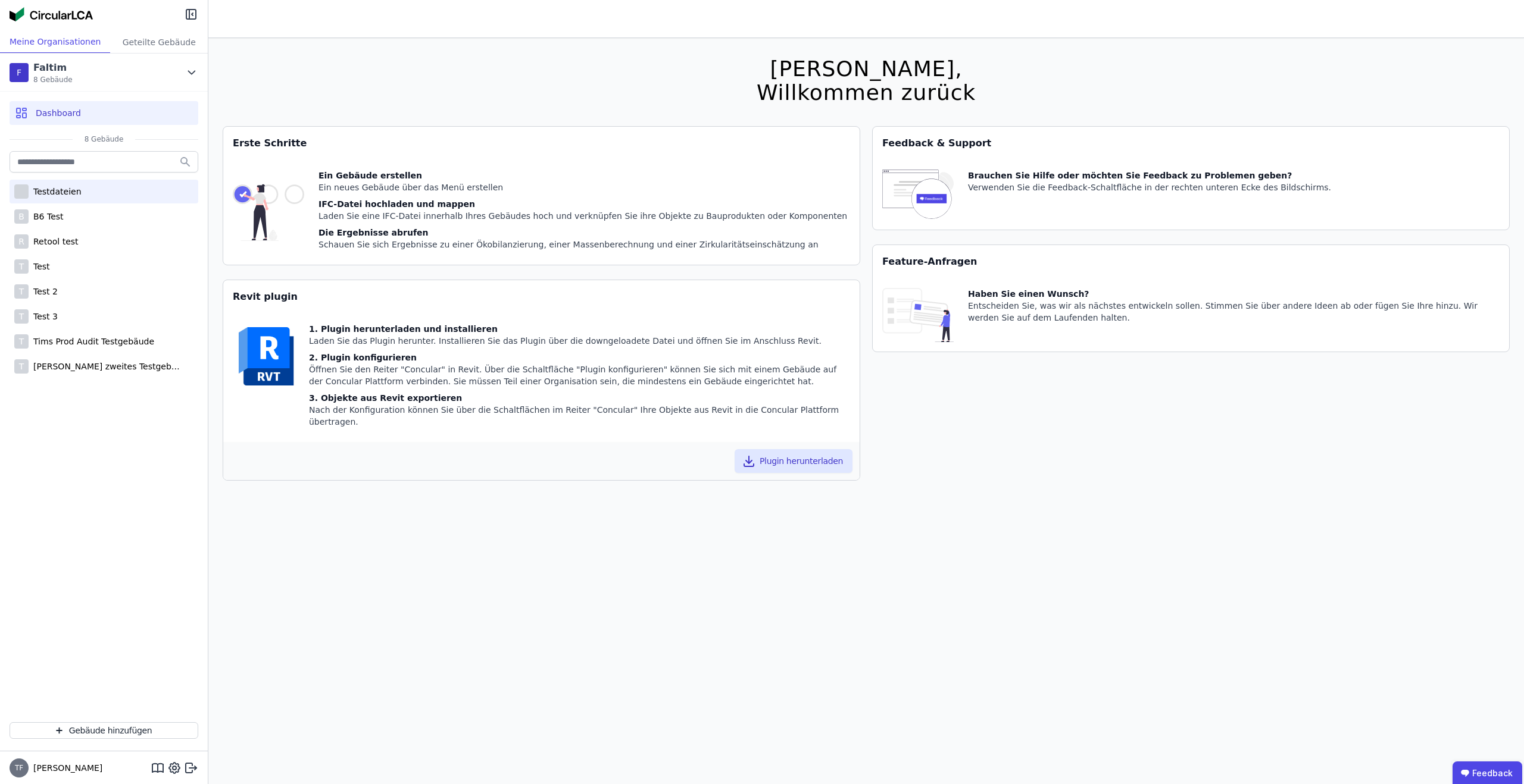
click at [82, 180] on div "Testdateien" at bounding box center [103, 192] width 188 height 24
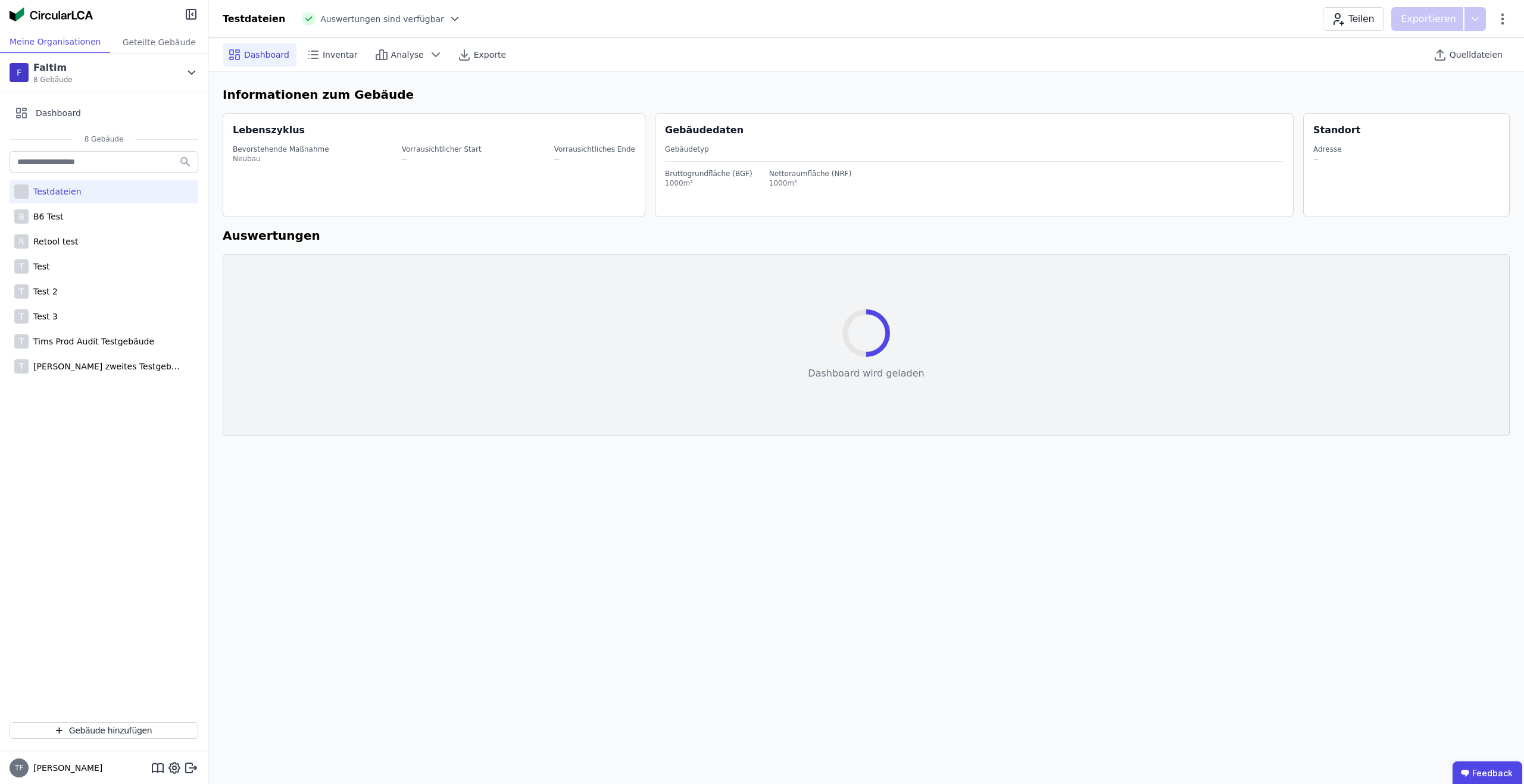
select select "*"
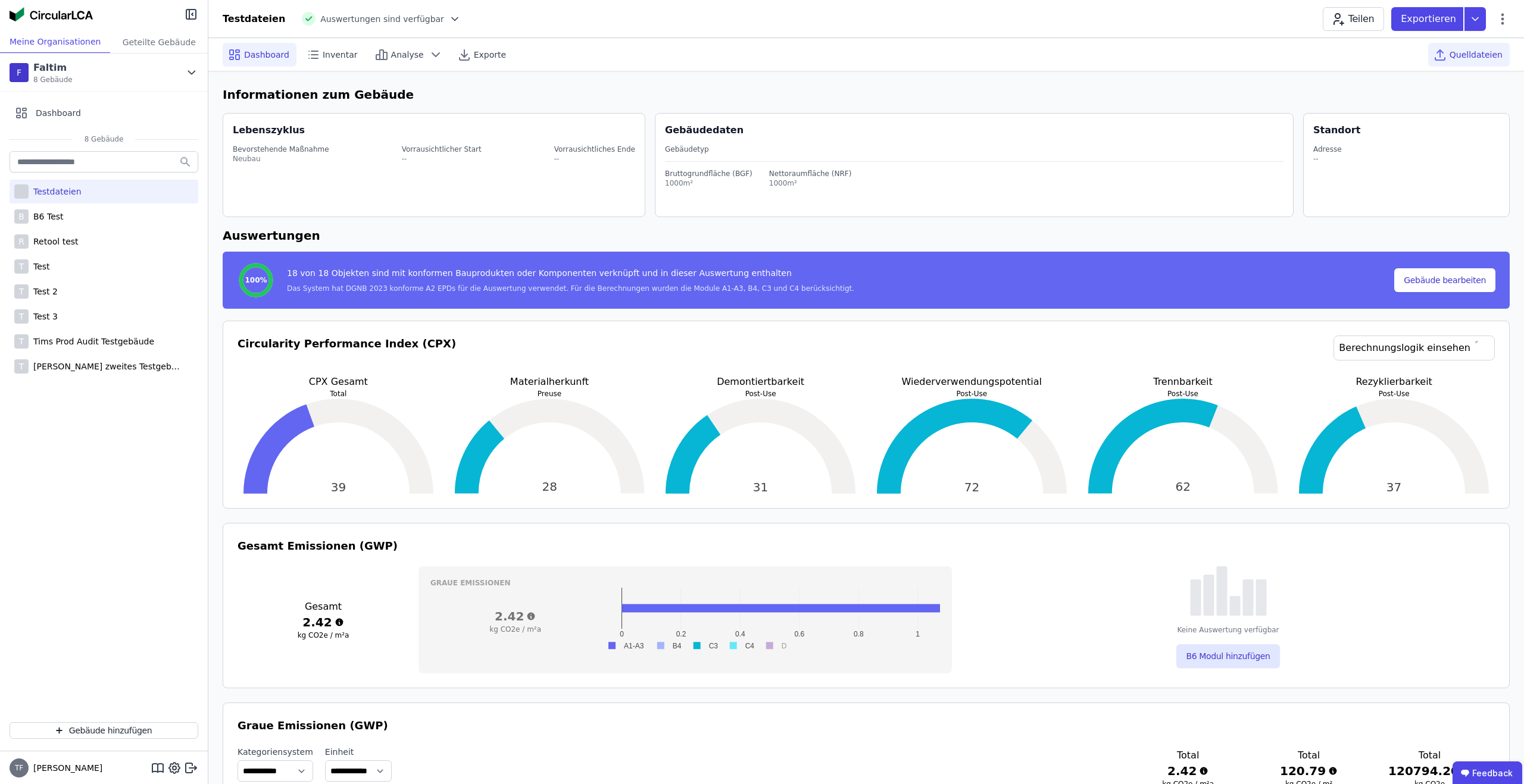
click at [1504, 61] on div "Quelldateien" at bounding box center [1468, 55] width 81 height 24
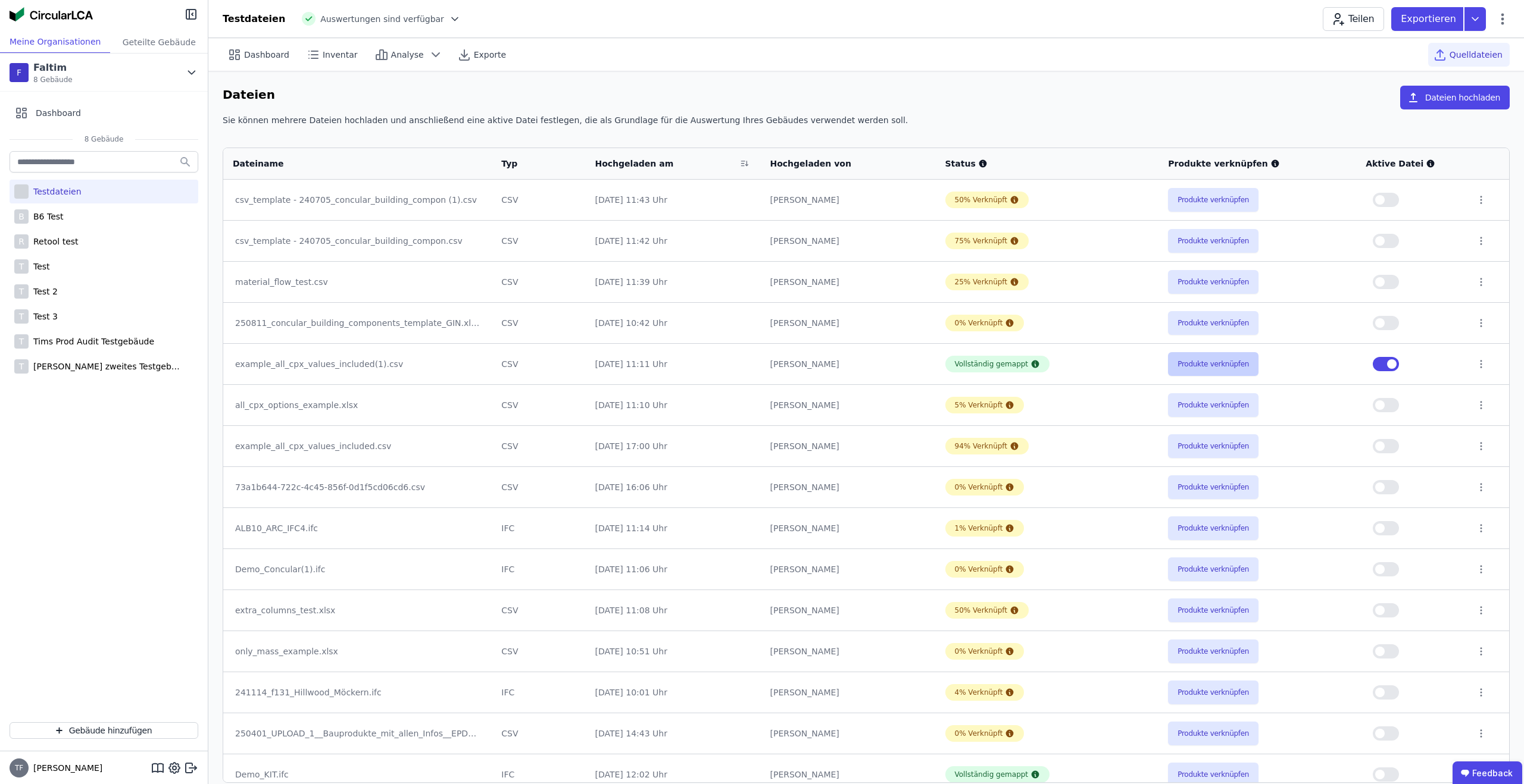
click at [1219, 370] on button "Produkte verknüpfen" at bounding box center [1212, 364] width 91 height 24
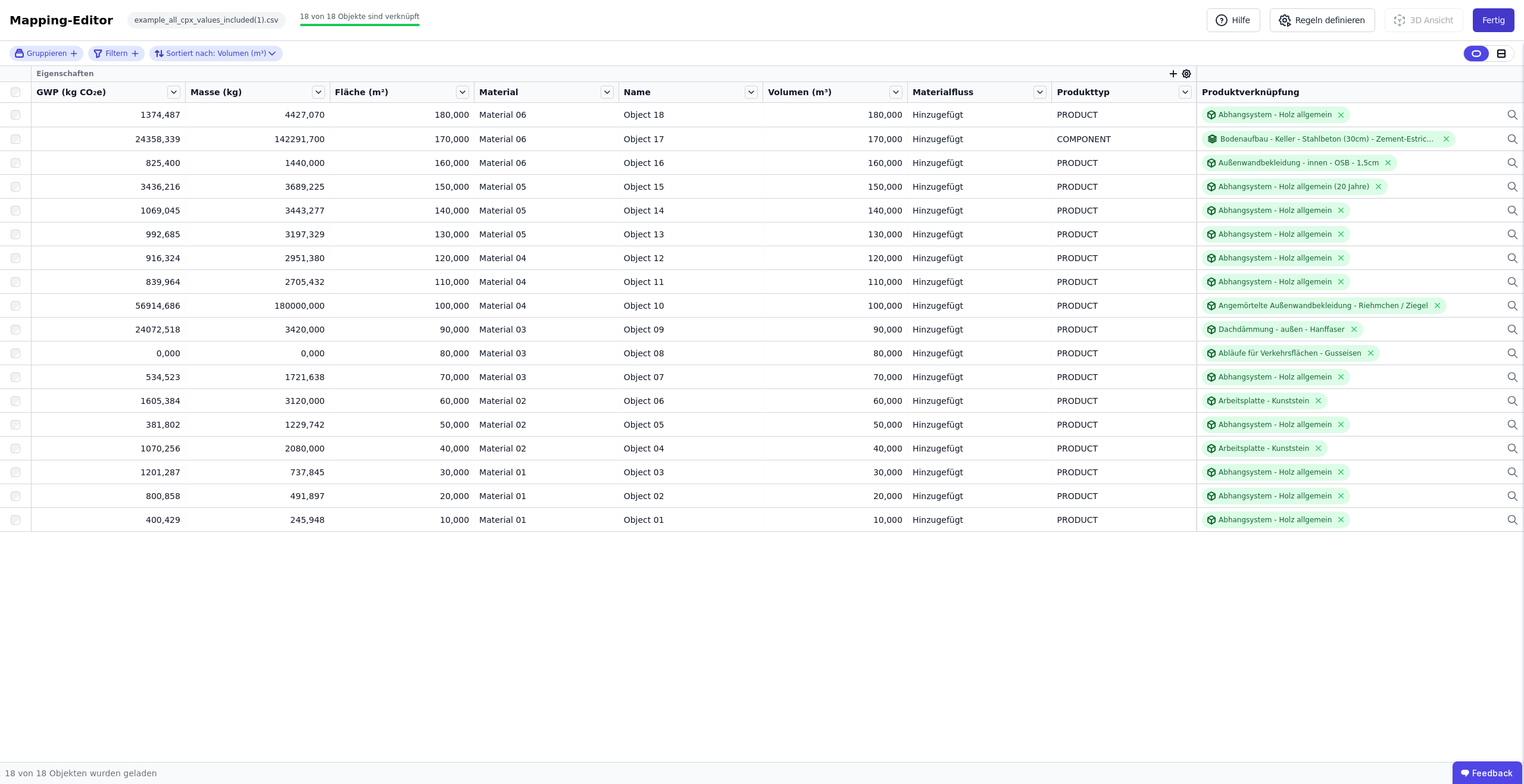
click at [1507, 20] on button "Fertig" at bounding box center [1494, 20] width 42 height 24
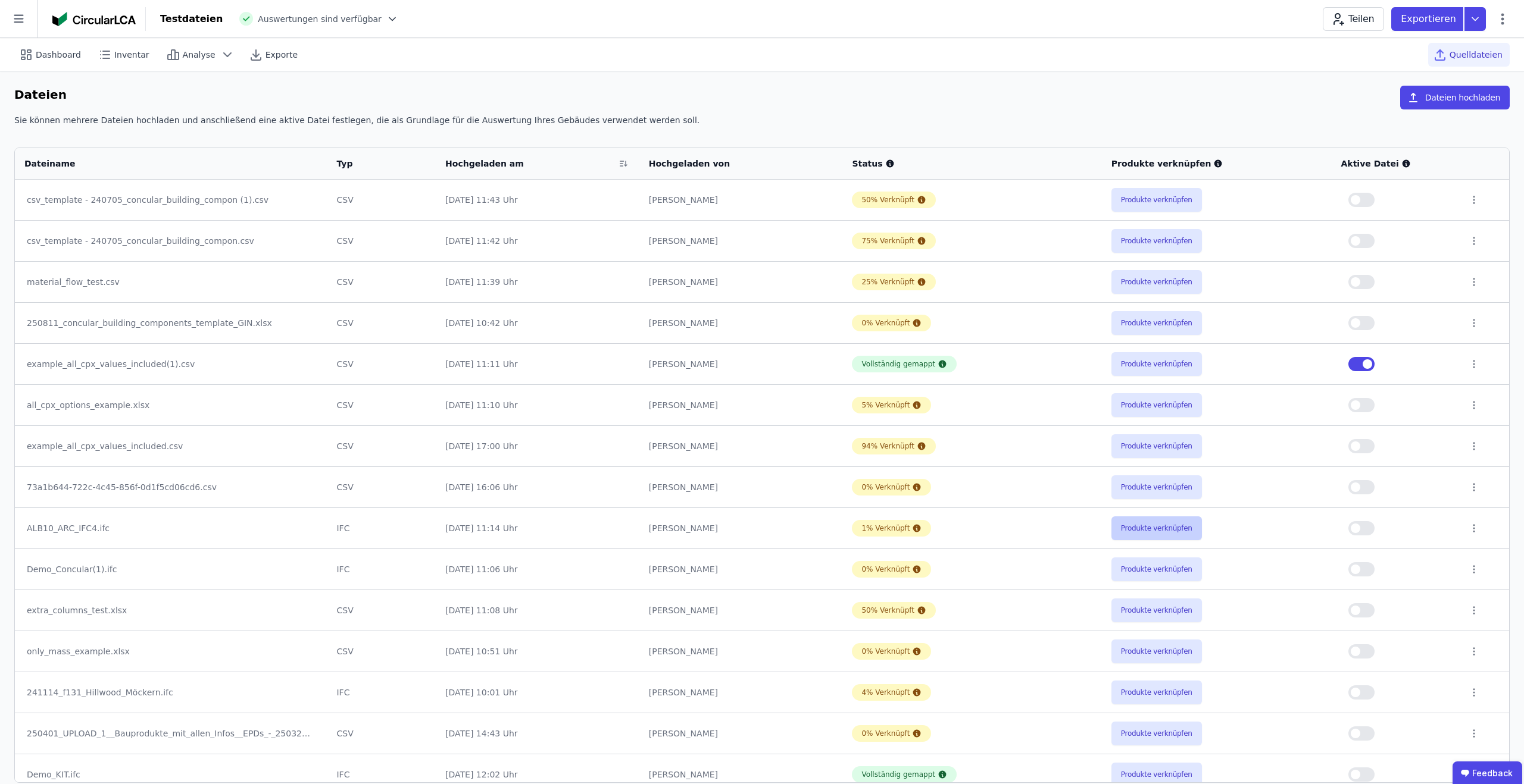
click at [1162, 524] on button "Produkte verknüpfen" at bounding box center [1156, 528] width 91 height 24
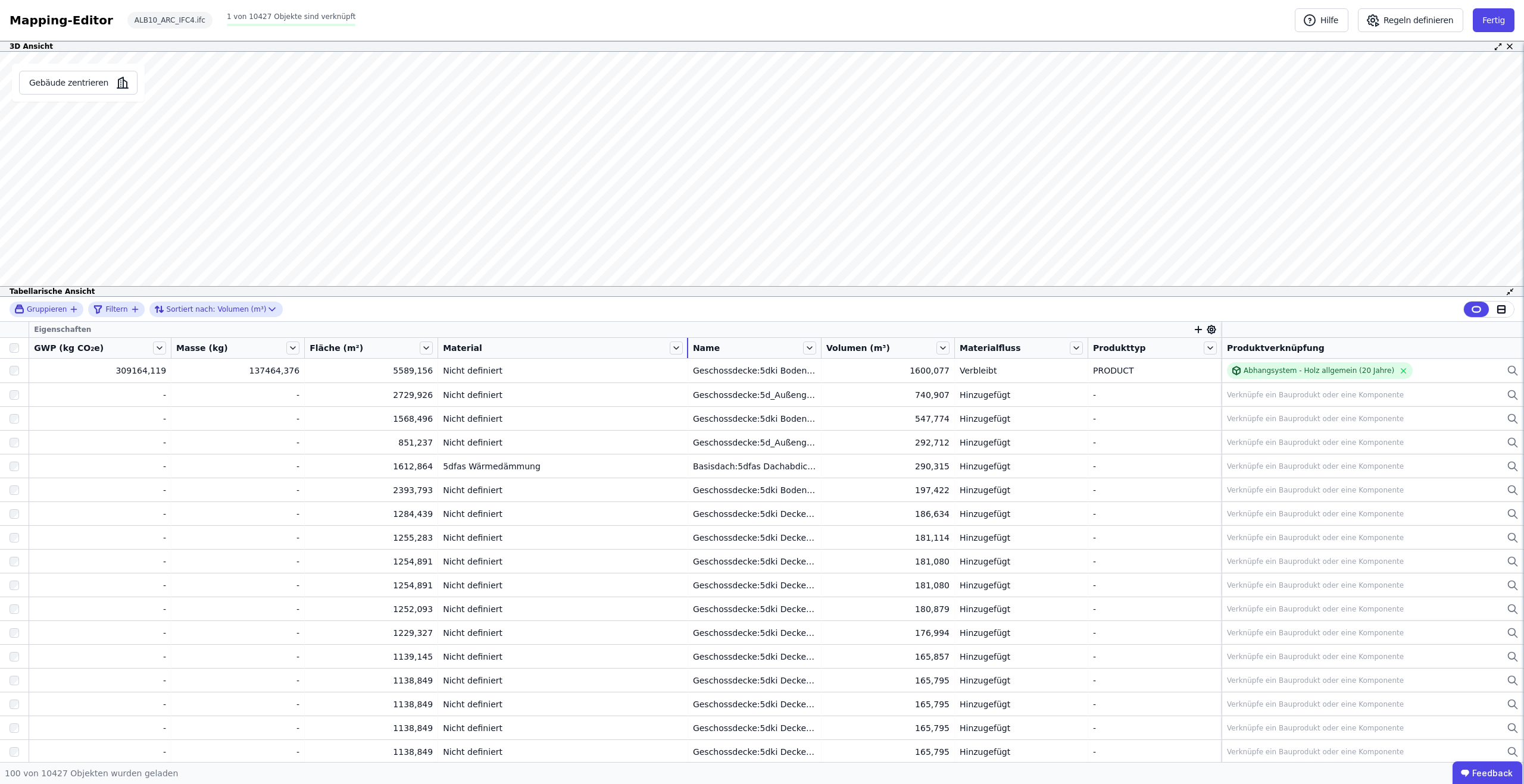
drag, startPoint x: 613, startPoint y: 346, endPoint x: 689, endPoint y: 348, distance: 76.0
click at [690, 348] on tr "GWP (kg CO₂e) Masse (kg) Fläche (m²) Material Name Volumen (m³) Materialfluss P…" at bounding box center [762, 348] width 1524 height 21
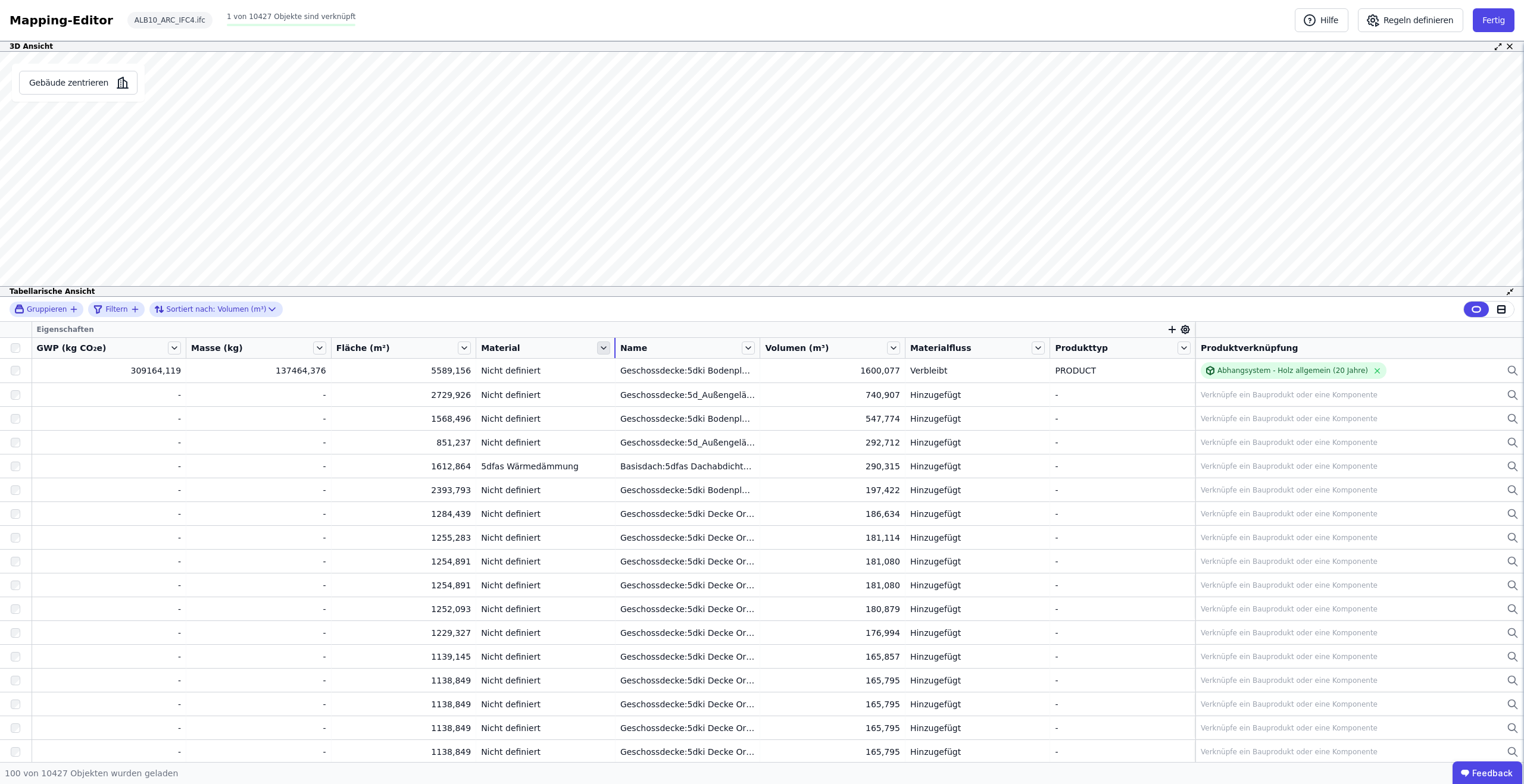
drag, startPoint x: 682, startPoint y: 348, endPoint x: 600, endPoint y: 352, distance: 82.1
click at [600, 352] on div "Material" at bounding box center [546, 348] width 139 height 20
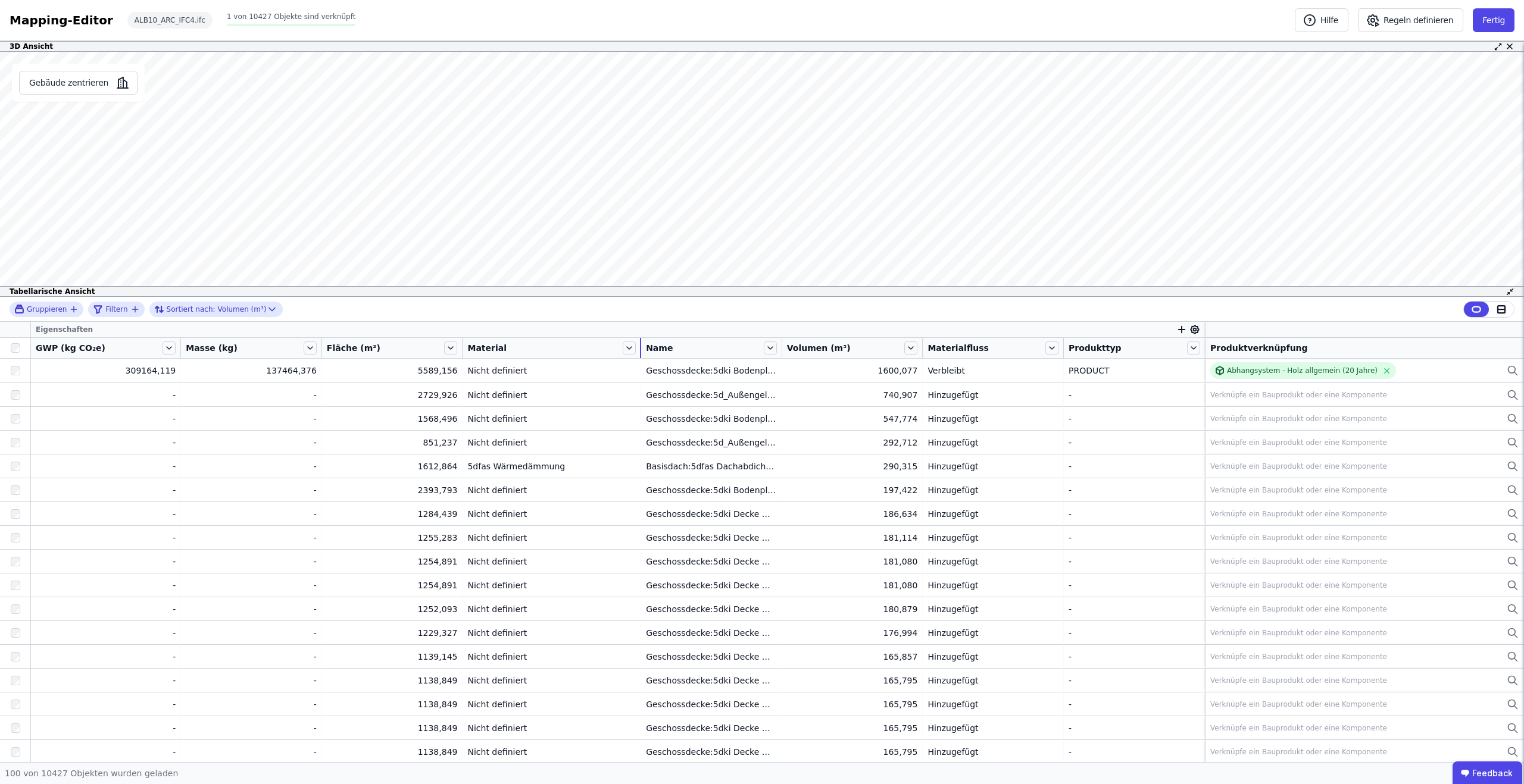
drag, startPoint x: 608, startPoint y: 349, endPoint x: 635, endPoint y: 348, distance: 27.0
click at [635, 348] on tr "GWP (kg CO₂e) Masse (kg) Fläche (m²) Material Name Volumen (m³) Materialfluss P…" at bounding box center [762, 348] width 1524 height 21
click at [1483, 24] on button "Fertig" at bounding box center [1494, 20] width 42 height 24
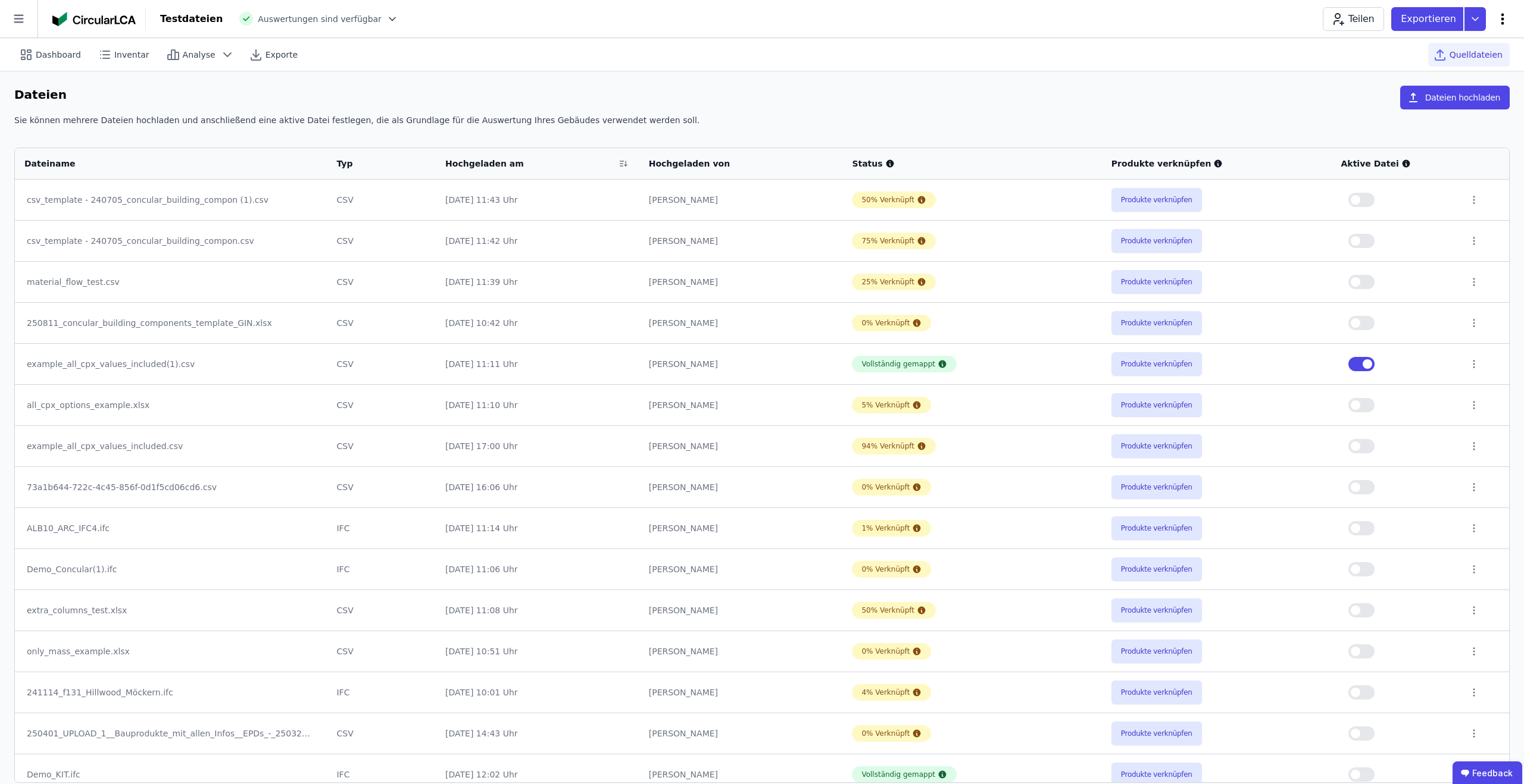
click at [1495, 21] on icon at bounding box center [1502, 19] width 15 height 15
click at [1464, 45] on span "Gebäude bearbeiten" at bounding box center [1446, 47] width 86 height 12
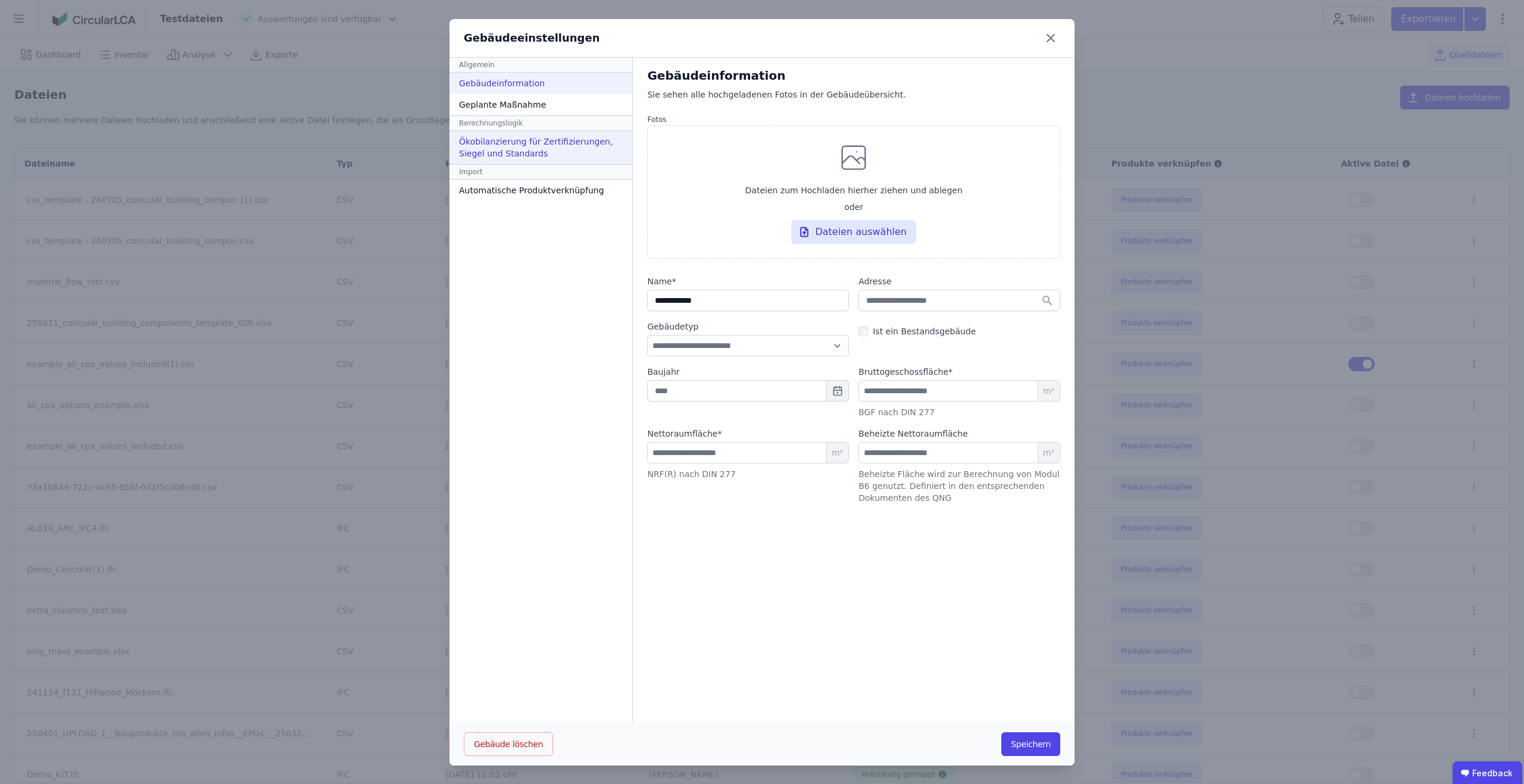
click at [496, 137] on div "Ökobilanzierung für Zertifizierungen, Siegel und Standards" at bounding box center [540, 147] width 183 height 33
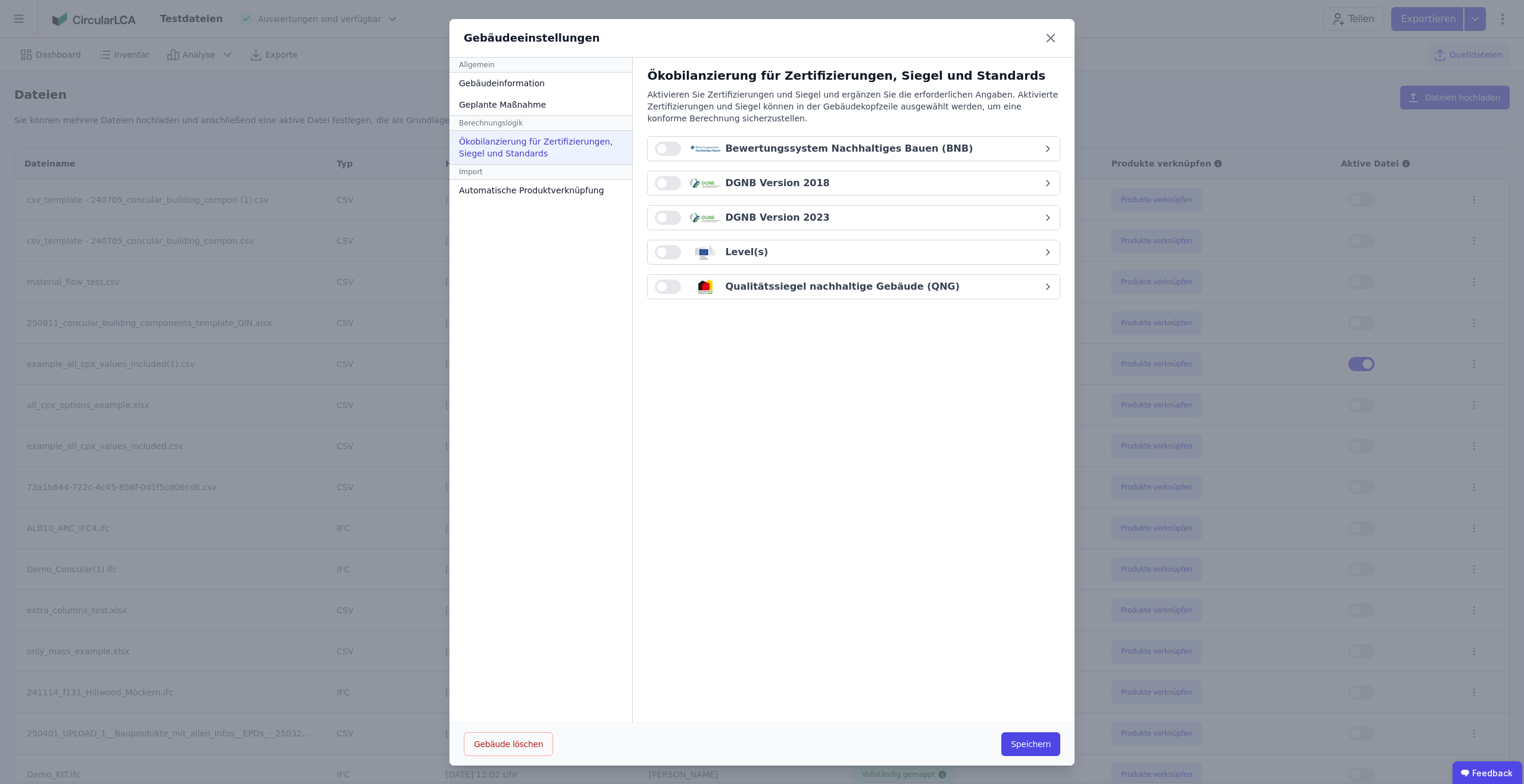
drag, startPoint x: 1056, startPoint y: 37, endPoint x: 948, endPoint y: 37, distance: 108.0
click at [1056, 37] on icon at bounding box center [1050, 37] width 19 height 19
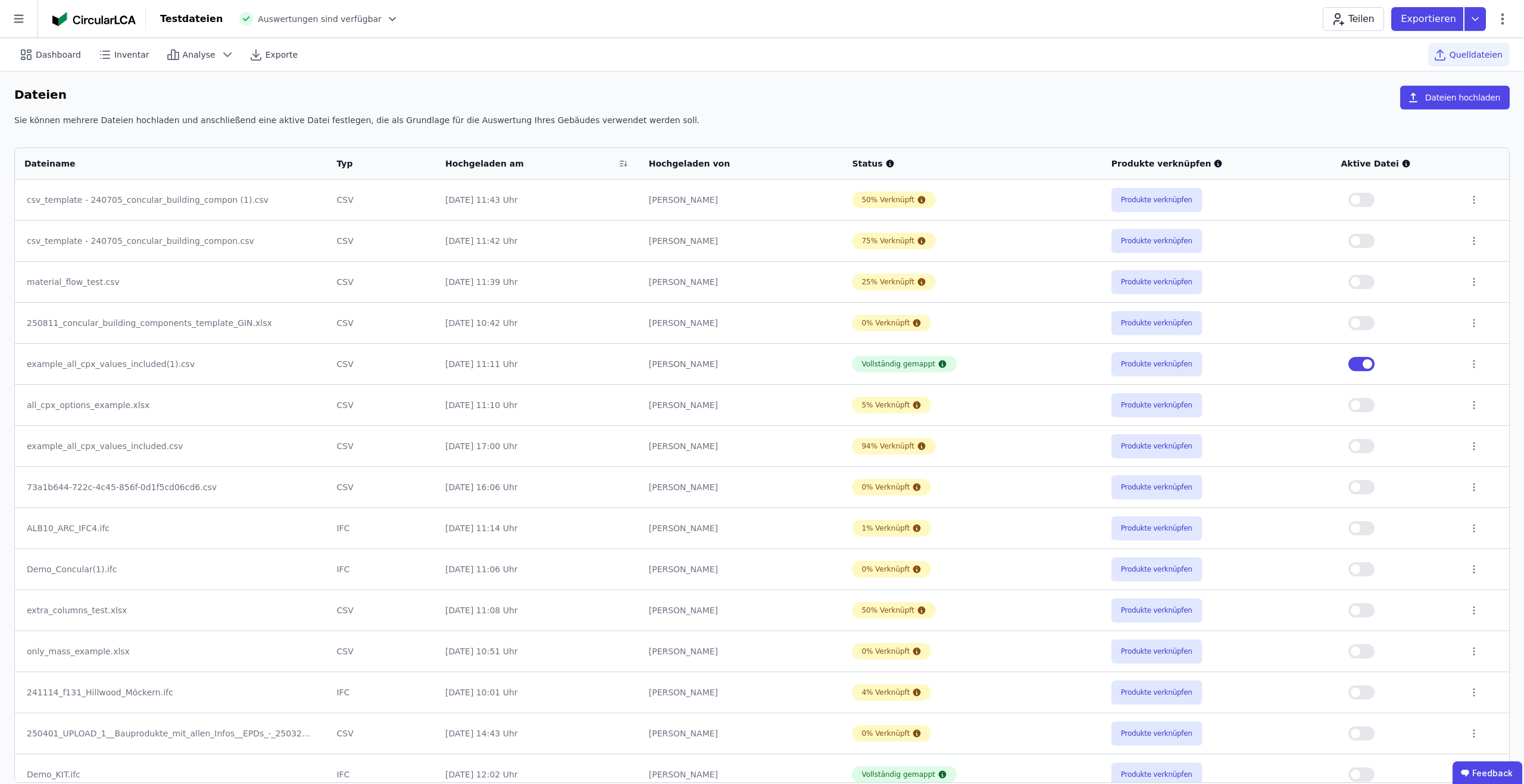
click at [360, 18] on span "Auswertungen sind verfügbar" at bounding box center [319, 18] width 123 height 12
click at [389, 18] on icon at bounding box center [392, 18] width 6 height 3
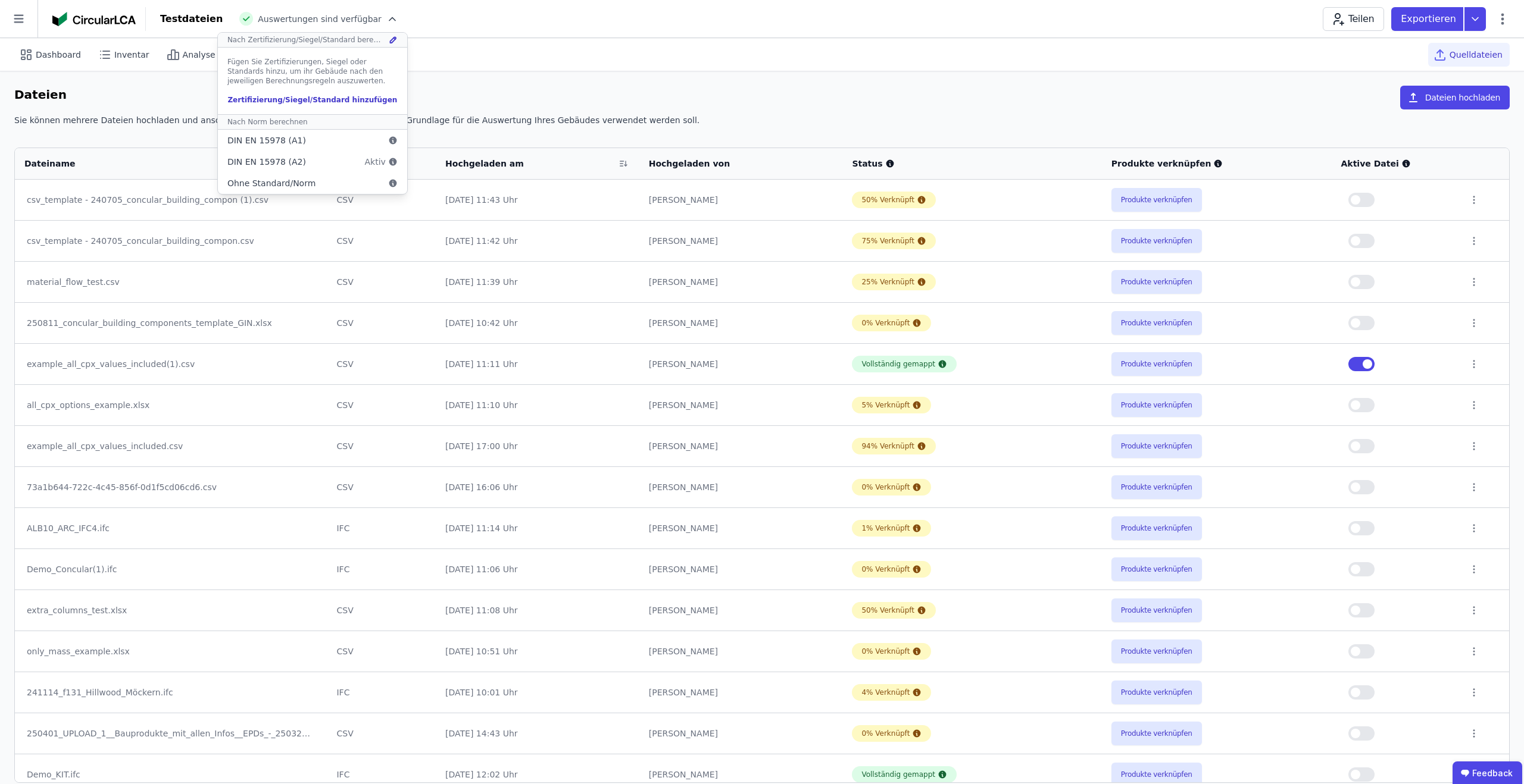
click at [369, 12] on div "Auswertungen sind verfügbar Nach Zertifizierung/Siegel/Standard berechnen Fügen…" at bounding box center [315, 18] width 166 height 14
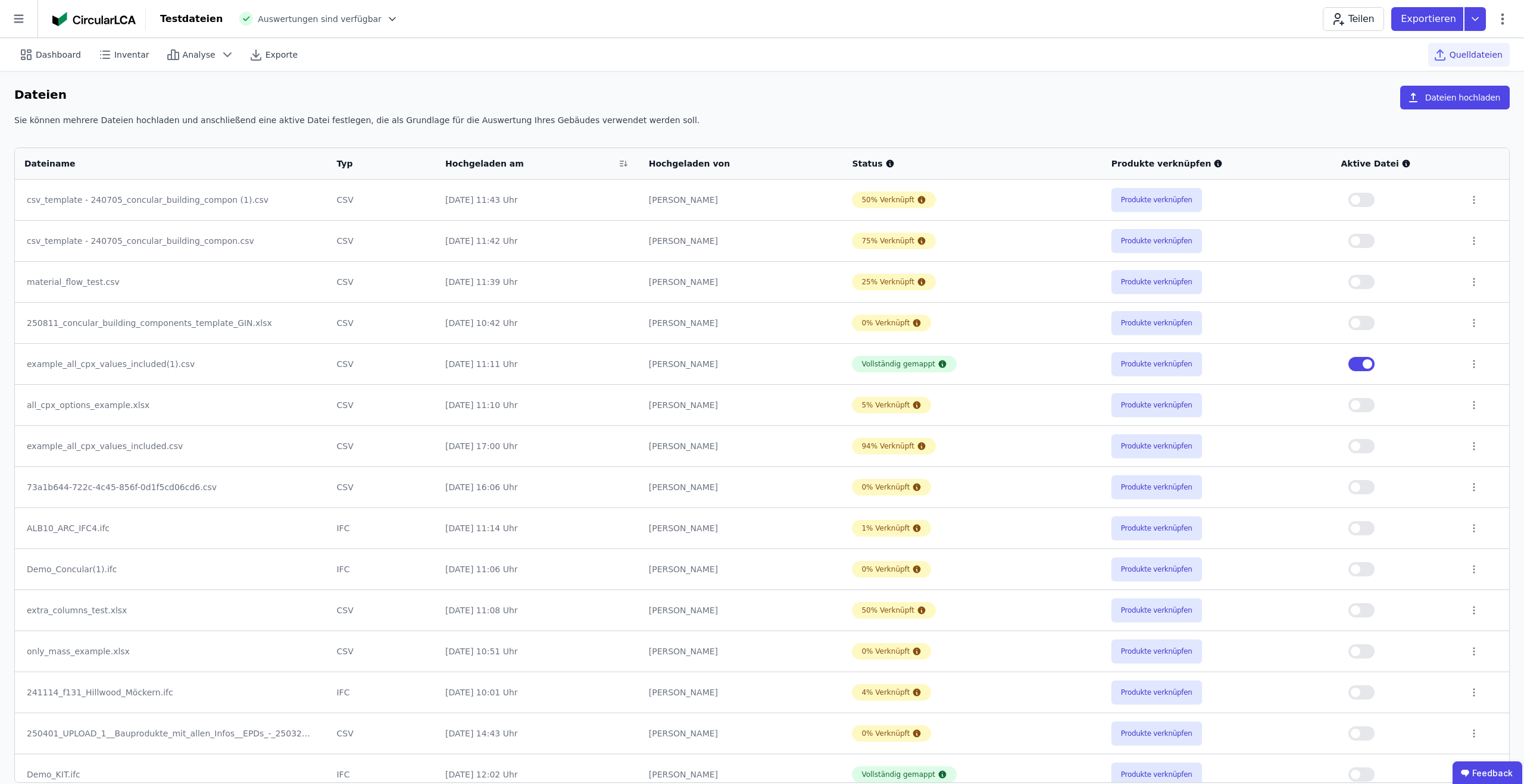
click at [389, 19] on icon at bounding box center [392, 18] width 6 height 3
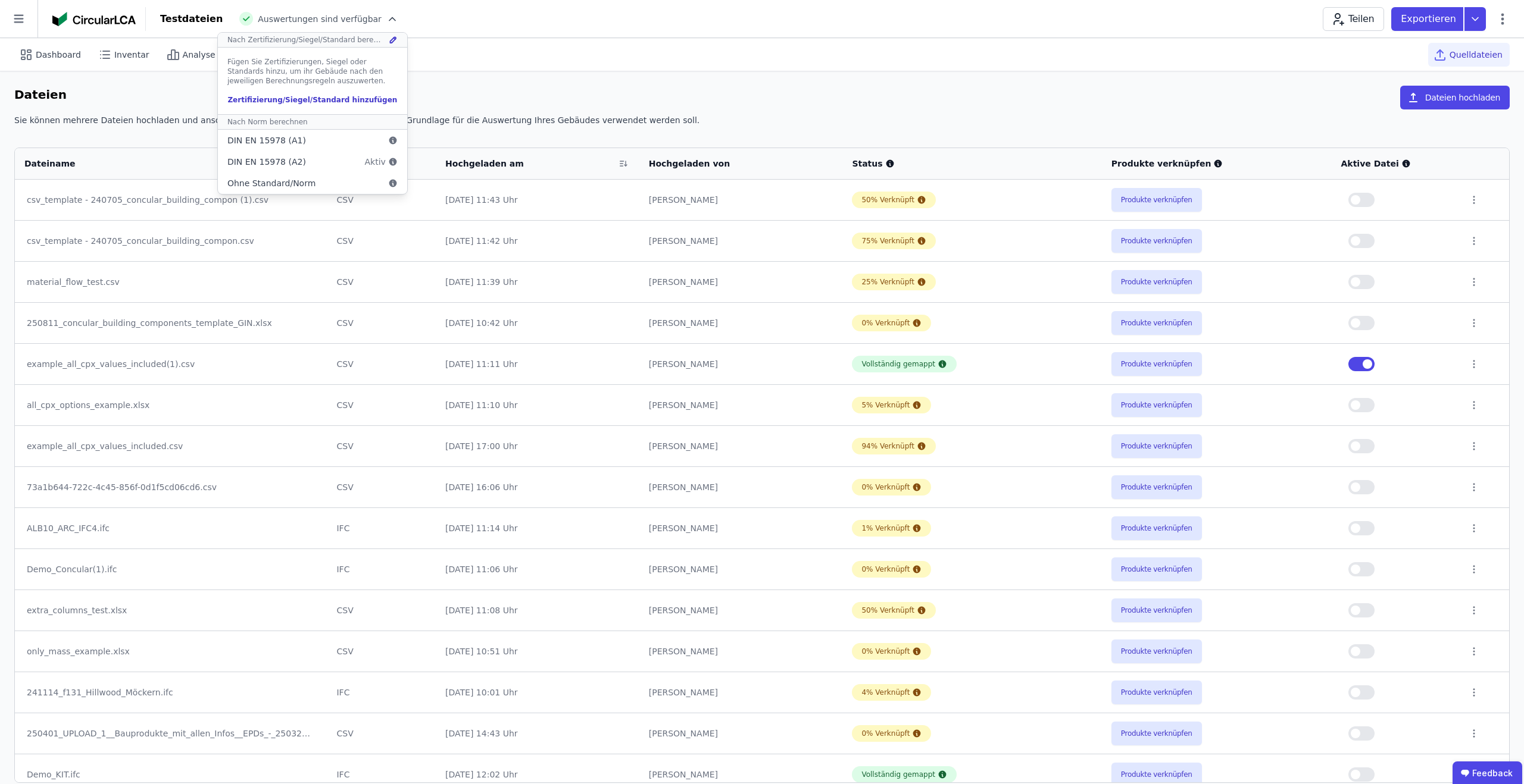
click at [322, 98] on div "Zertifizierung/Siegel/Standard hinzufügen" at bounding box center [313, 100] width 170 height 9
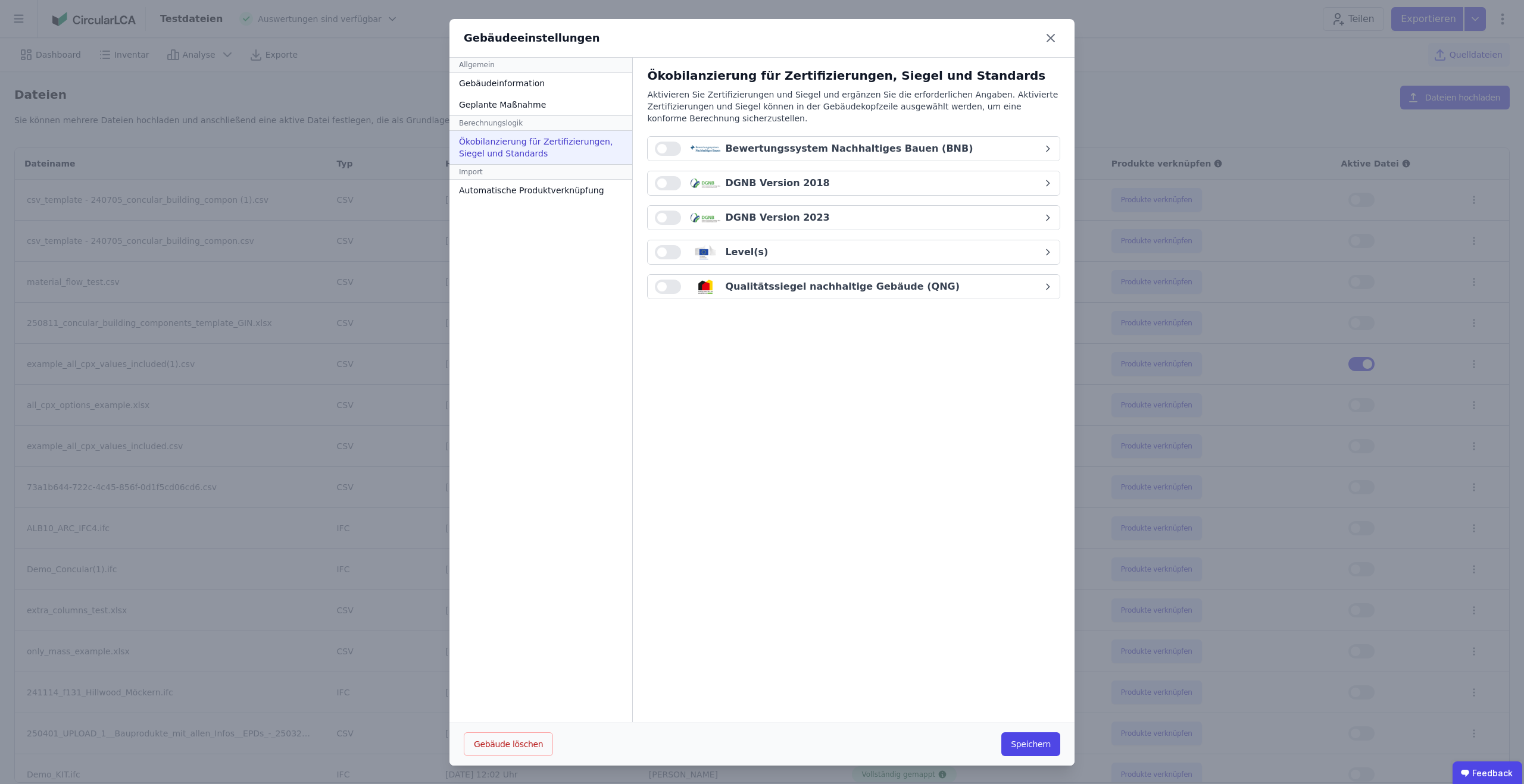
click at [666, 182] on button "button" at bounding box center [667, 184] width 27 height 15
click at [666, 217] on button "button" at bounding box center [667, 217] width 27 height 15
click at [741, 219] on div "DGNB Version 2023" at bounding box center [777, 217] width 104 height 15
select select "*"
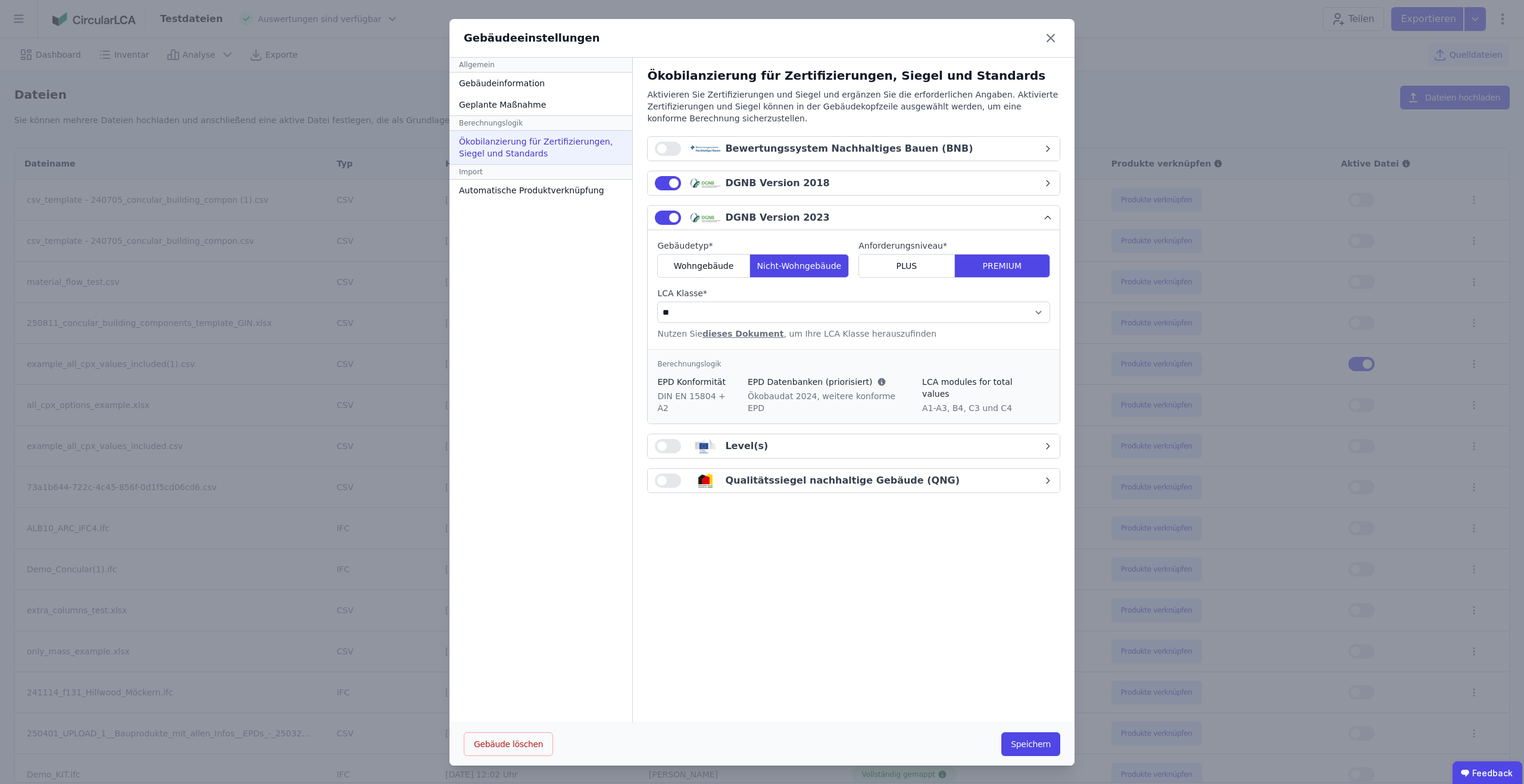
click at [741, 219] on div "DGNB Version 2023" at bounding box center [777, 217] width 104 height 15
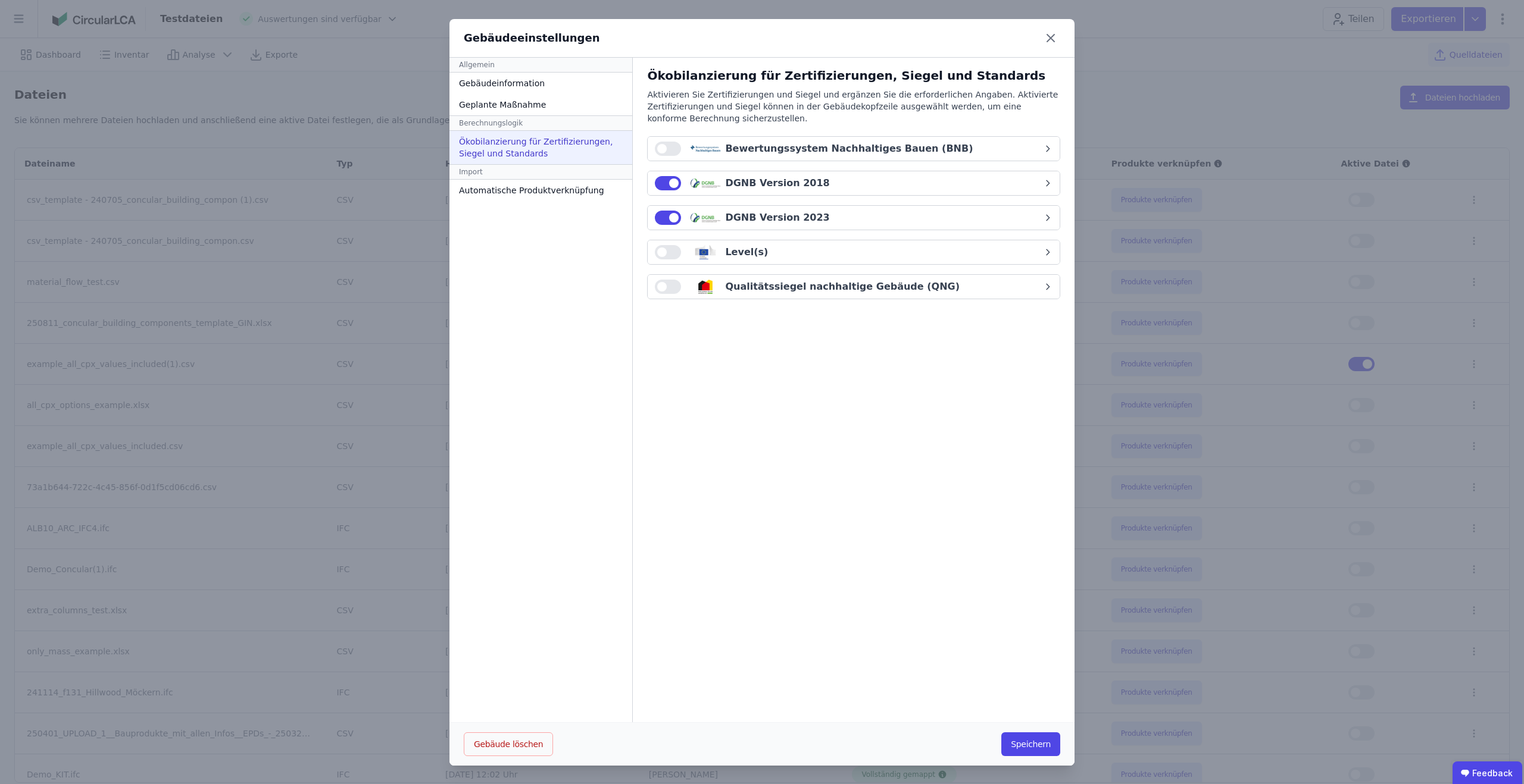
click at [725, 218] on div "DGNB Version 2023" at bounding box center [777, 217] width 104 height 15
select select "*"
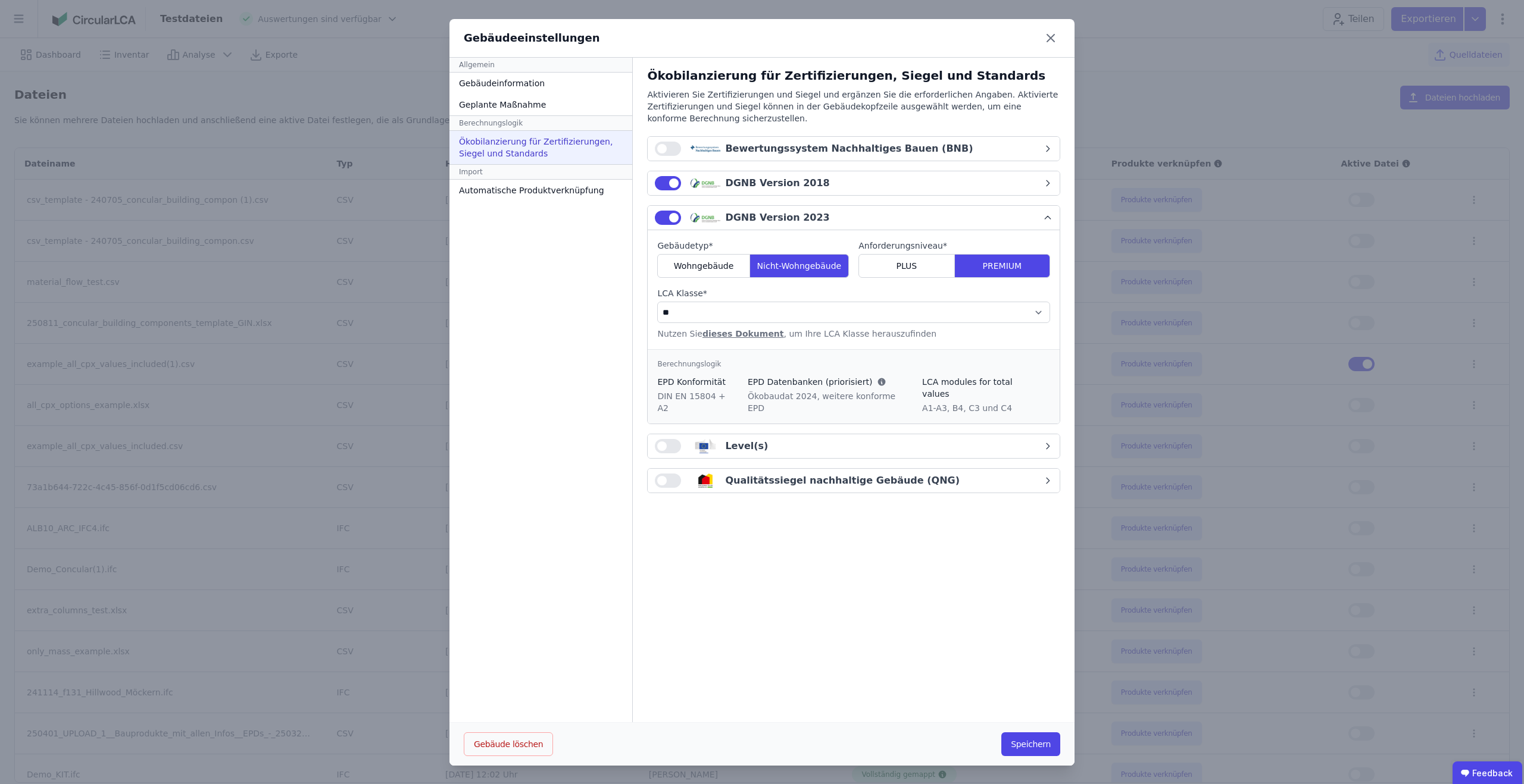
click at [725, 217] on div "DGNB Version 2023" at bounding box center [777, 217] width 104 height 15
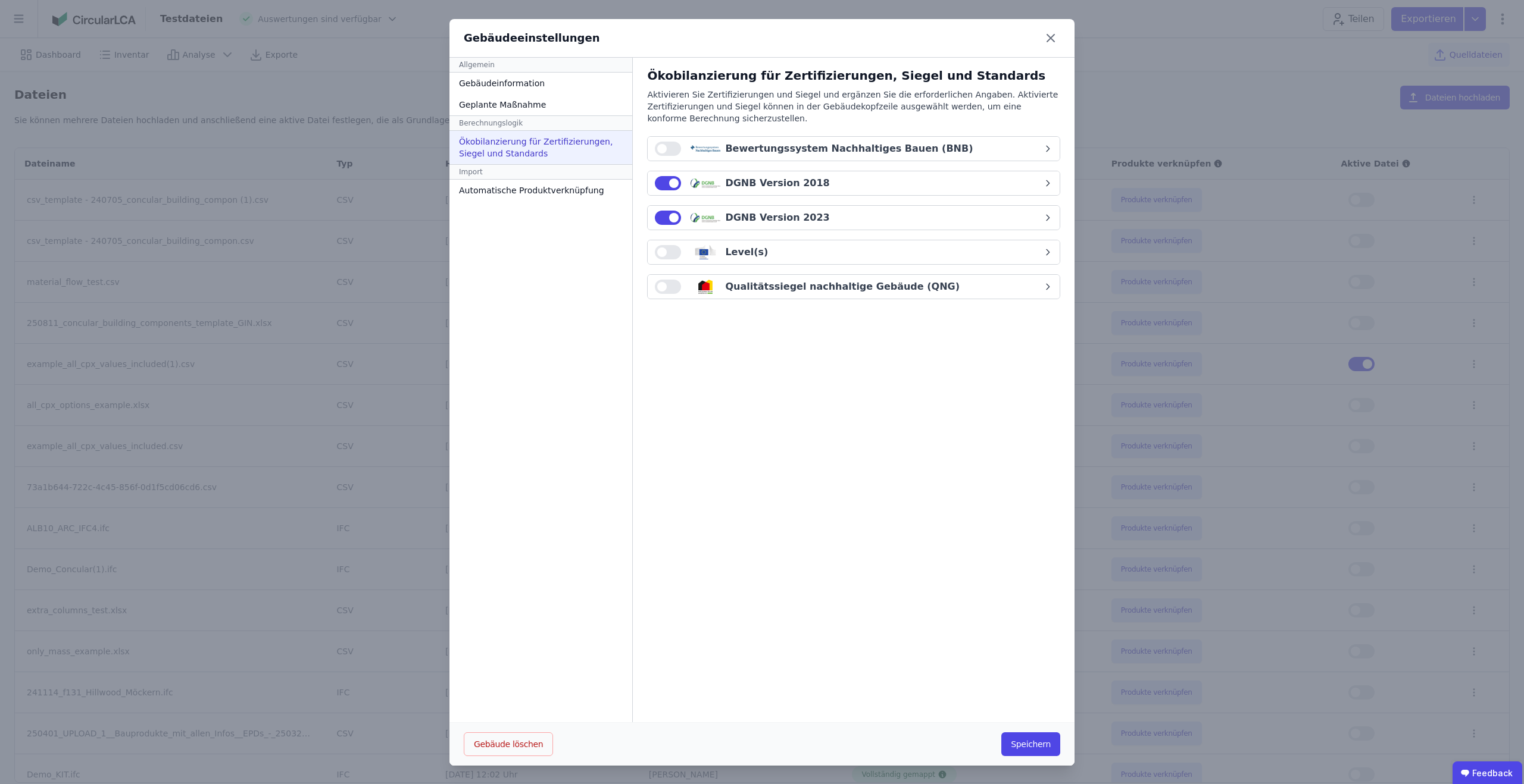
click at [657, 217] on button "button" at bounding box center [667, 217] width 27 height 15
click at [657, 217] on span "button" at bounding box center [662, 217] width 9 height 9
click at [547, 190] on div "Automatische Produktverknüpfung" at bounding box center [540, 189] width 183 height 21
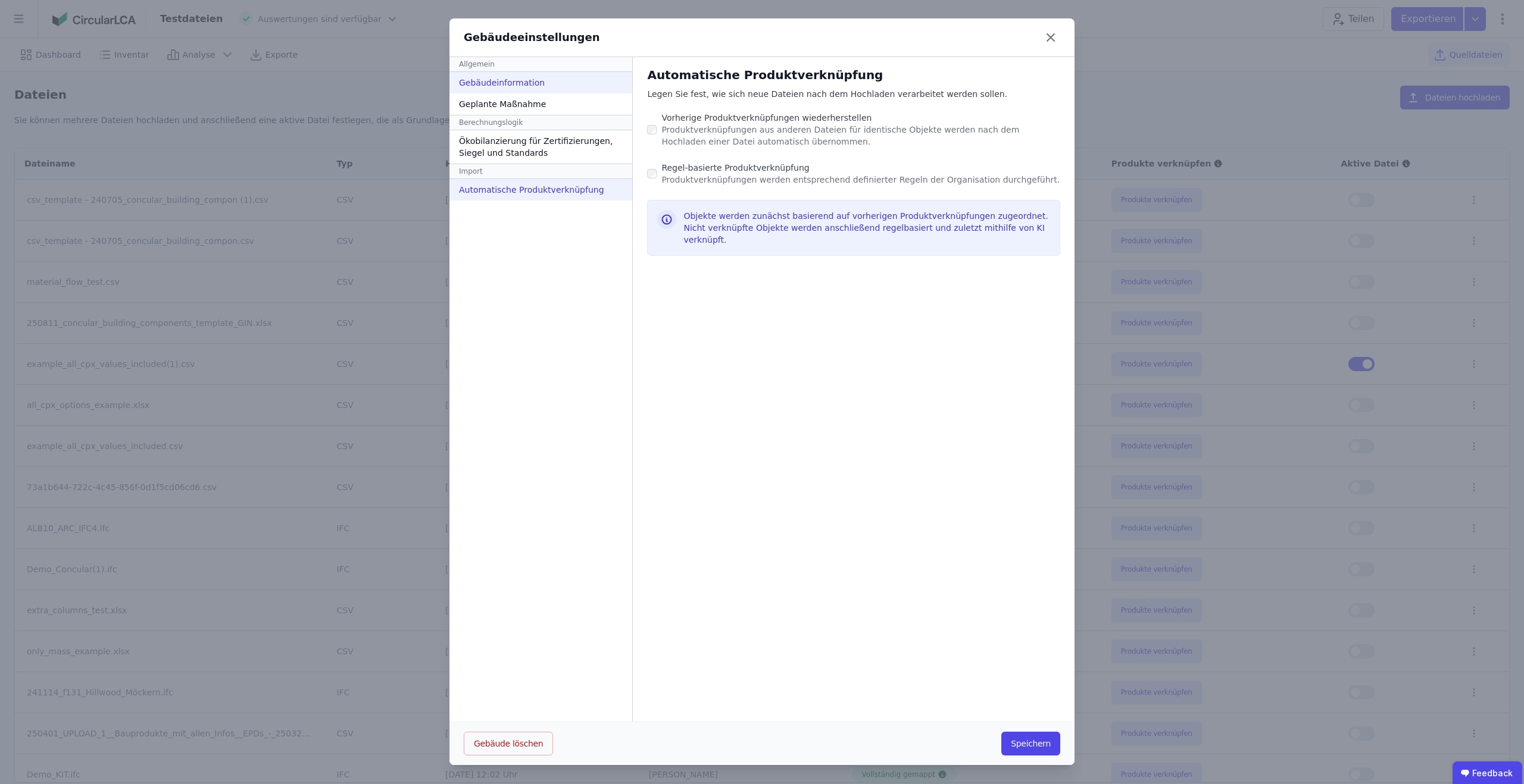
click at [538, 78] on div "Gebäudeinformation" at bounding box center [540, 82] width 183 height 21
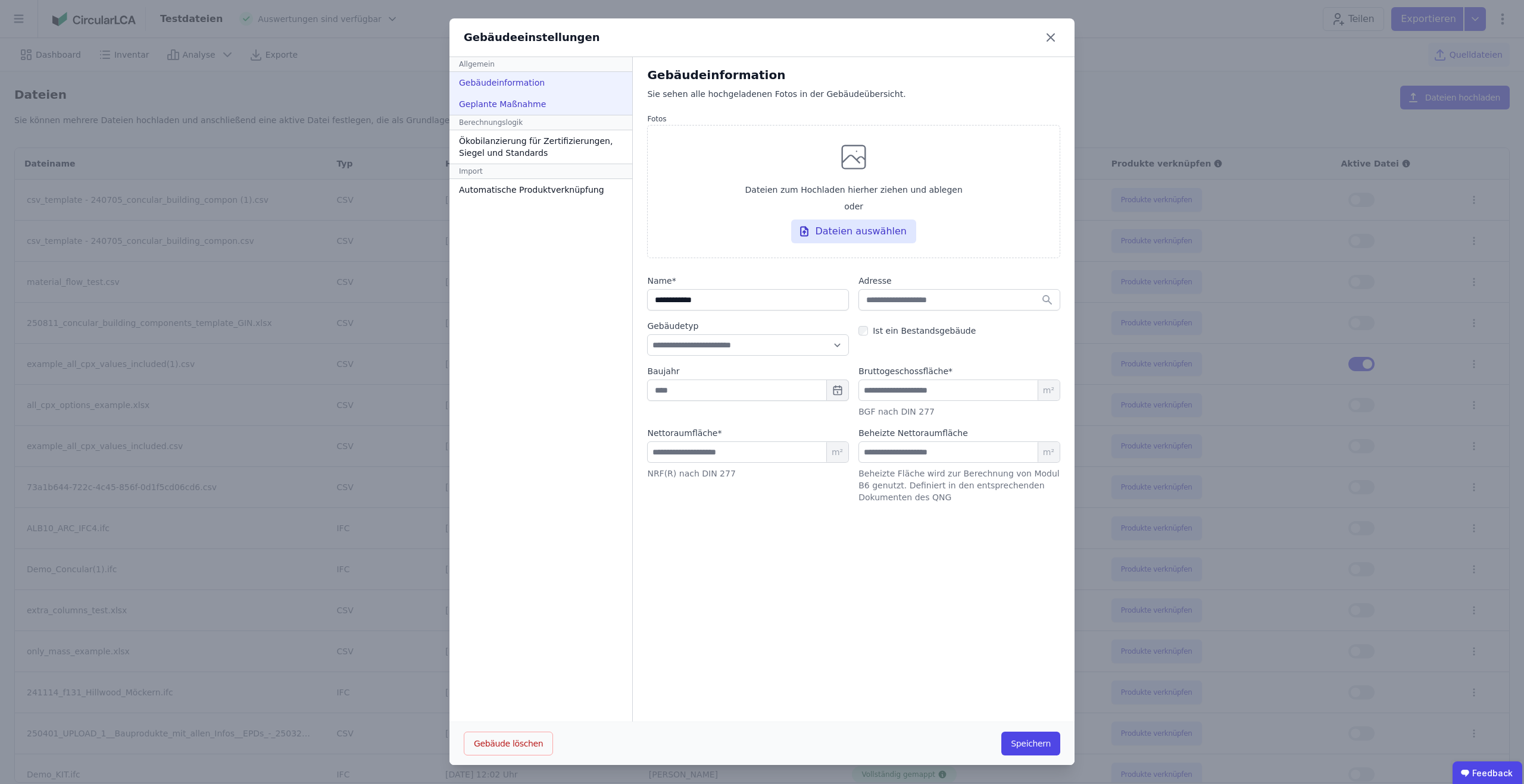
click at [531, 102] on div "Geplante Maßnahme" at bounding box center [540, 103] width 183 height 21
select select "*"
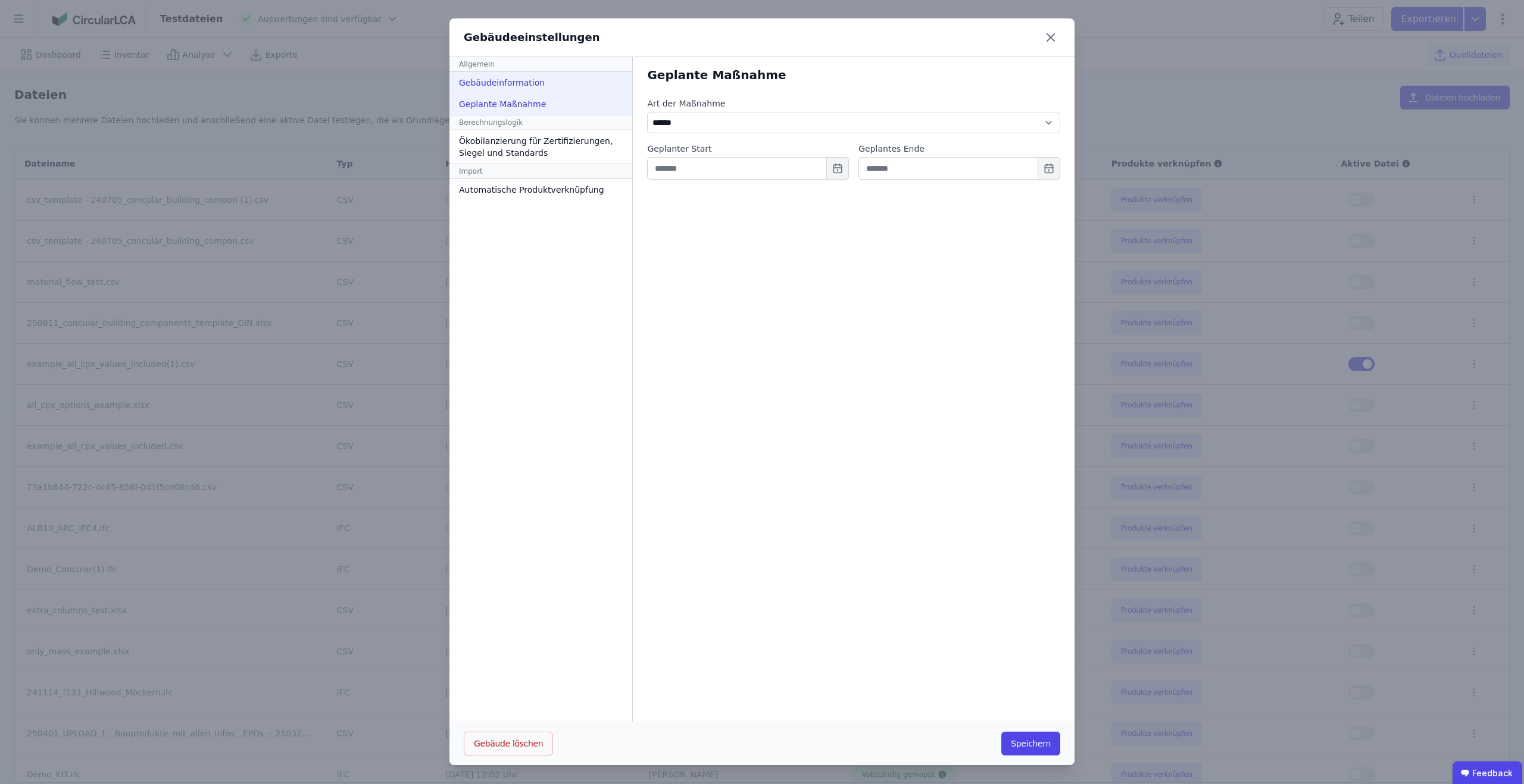
click at [533, 79] on div "Gebäudeinformation" at bounding box center [540, 82] width 183 height 21
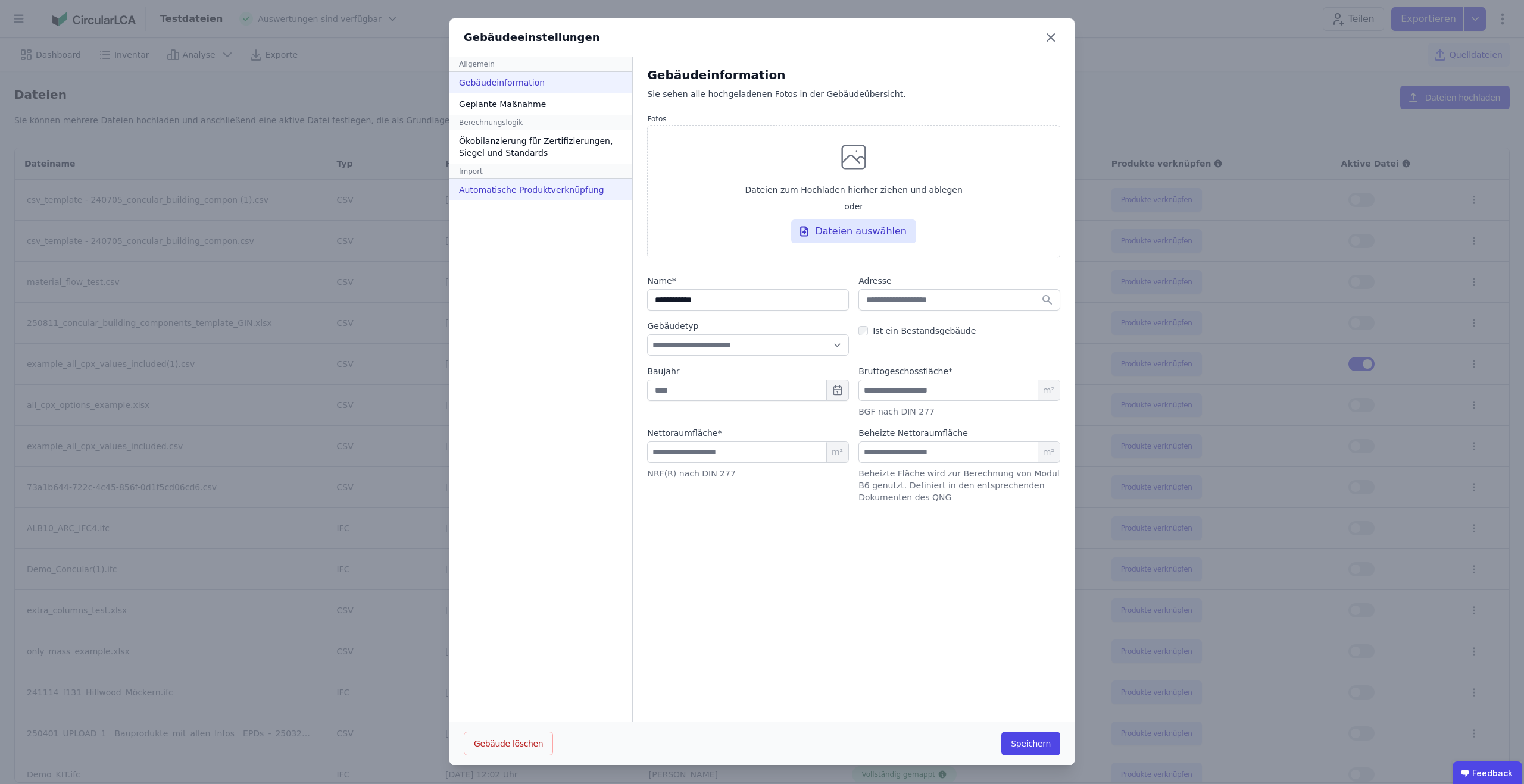
click at [536, 196] on div "Automatische Produktverknüpfung" at bounding box center [540, 189] width 183 height 21
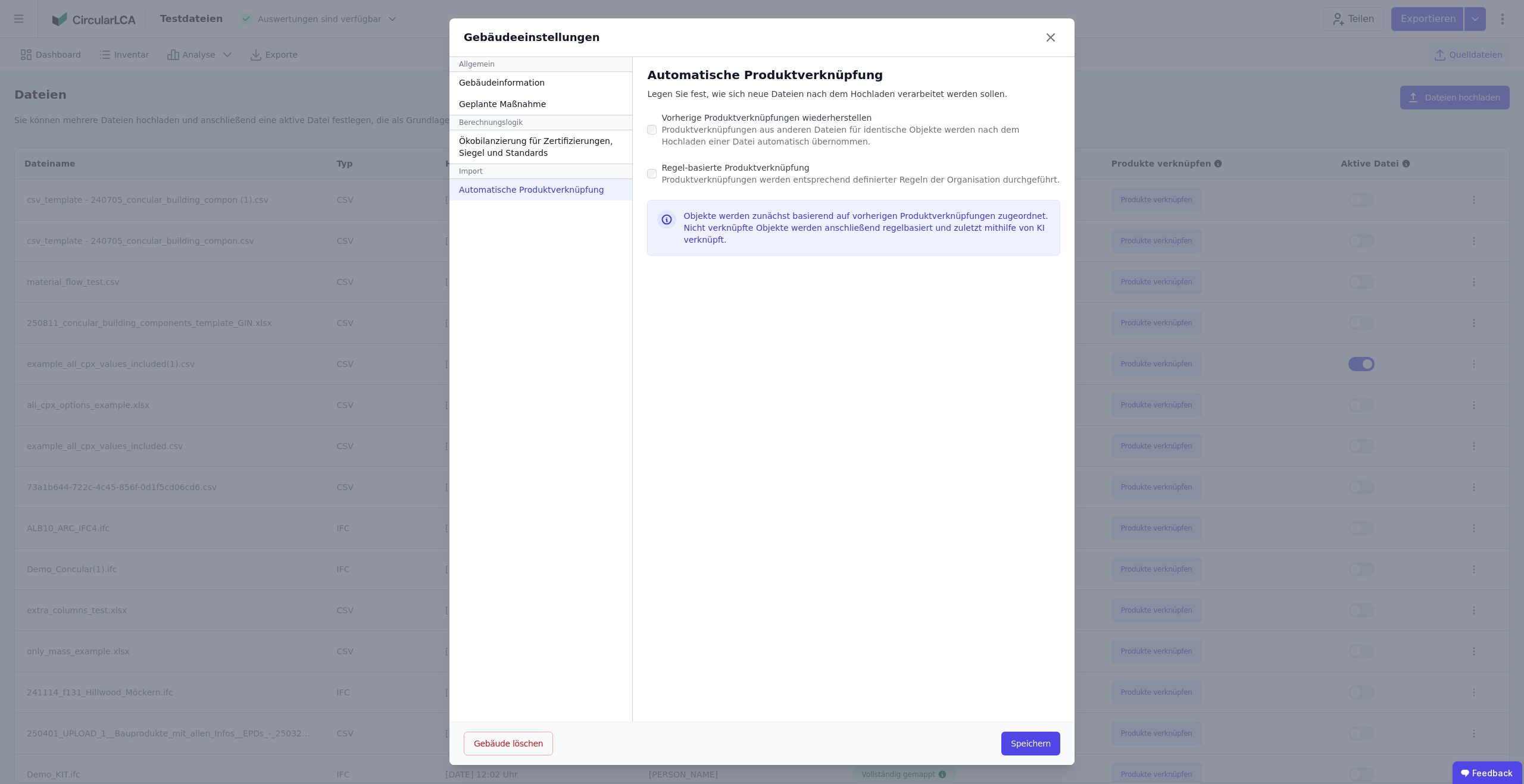
click at [1044, 37] on icon at bounding box center [1050, 37] width 19 height 19
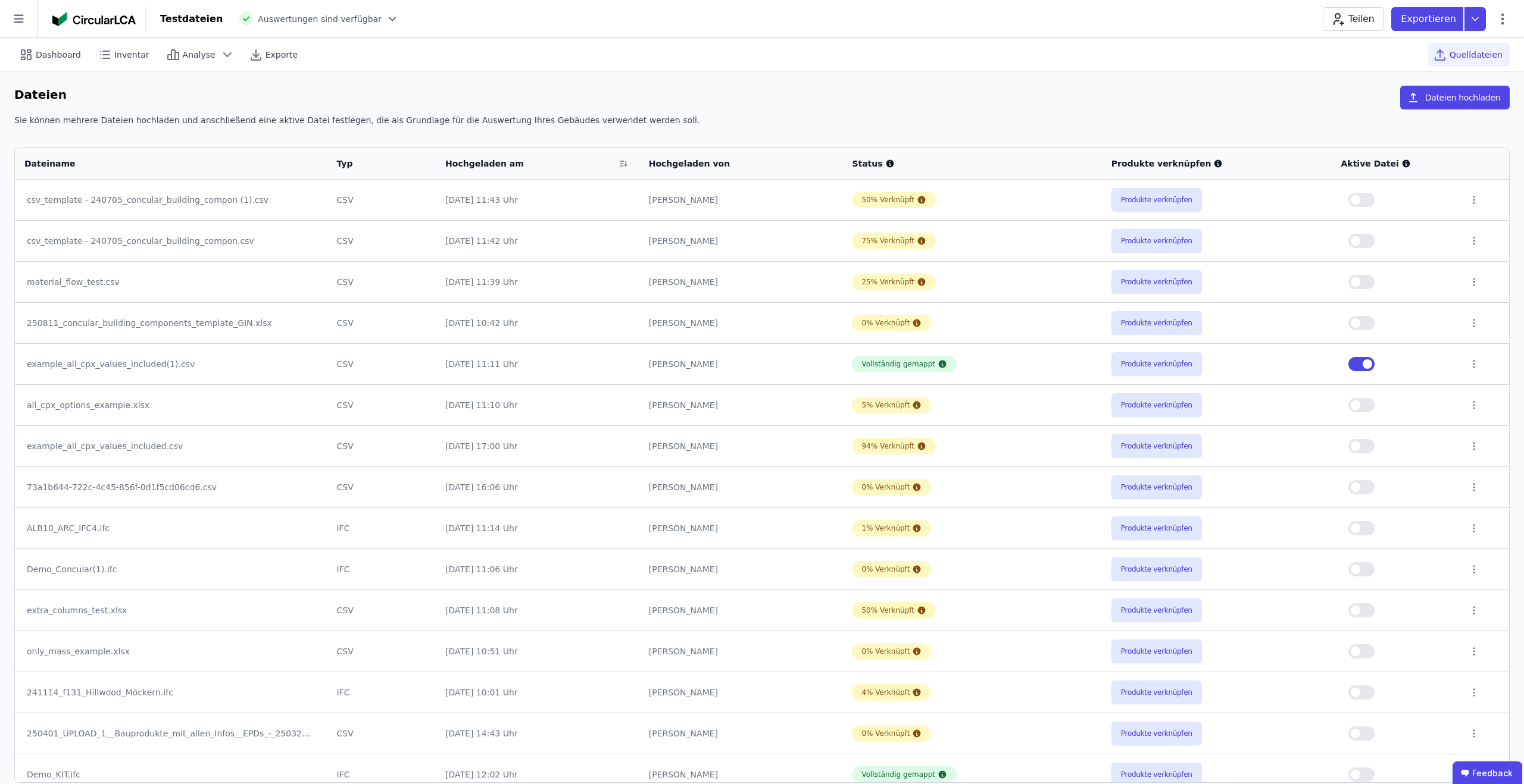
scroll to position [3, 0]
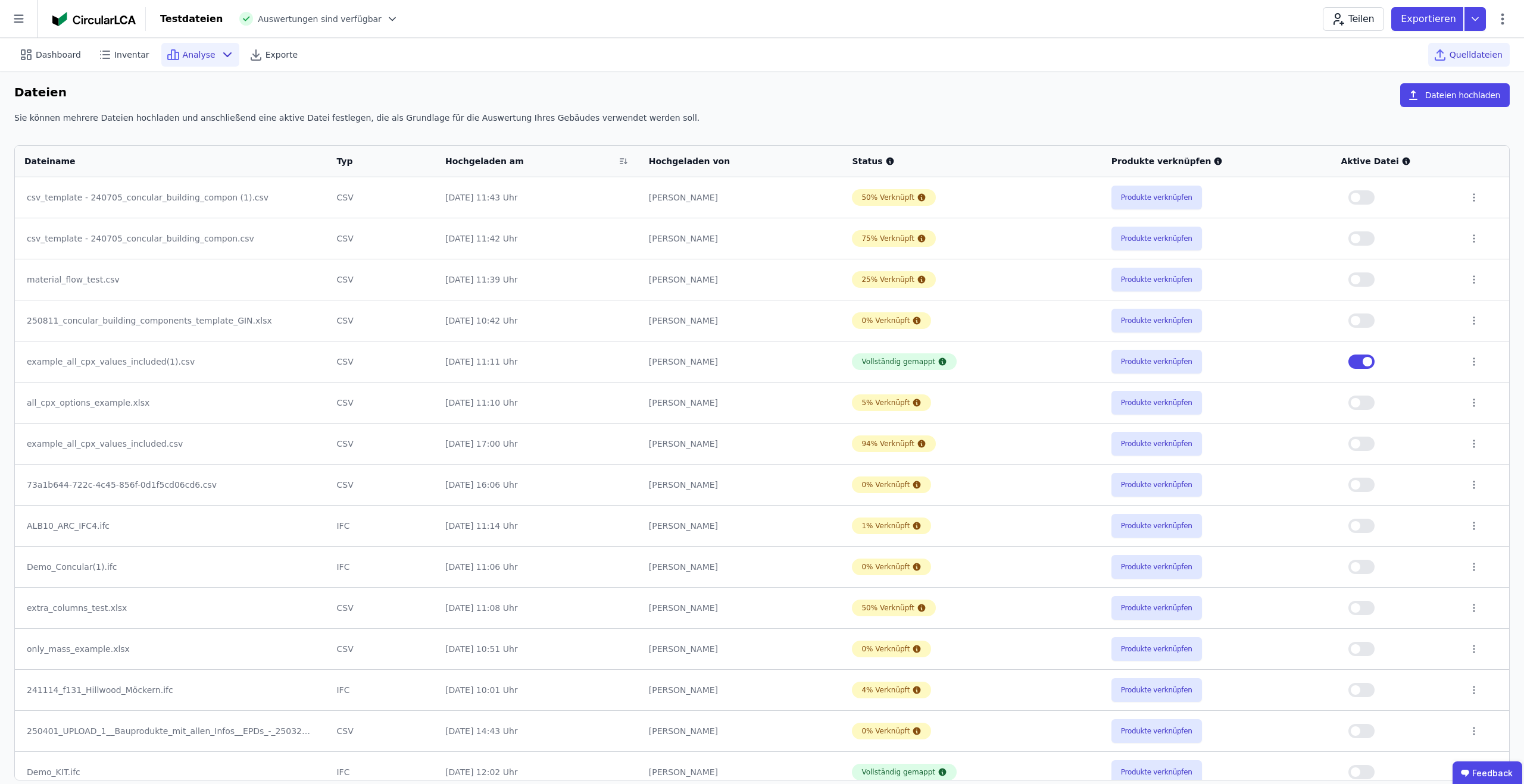
click at [188, 57] on span "Analyse" at bounding box center [199, 54] width 33 height 12
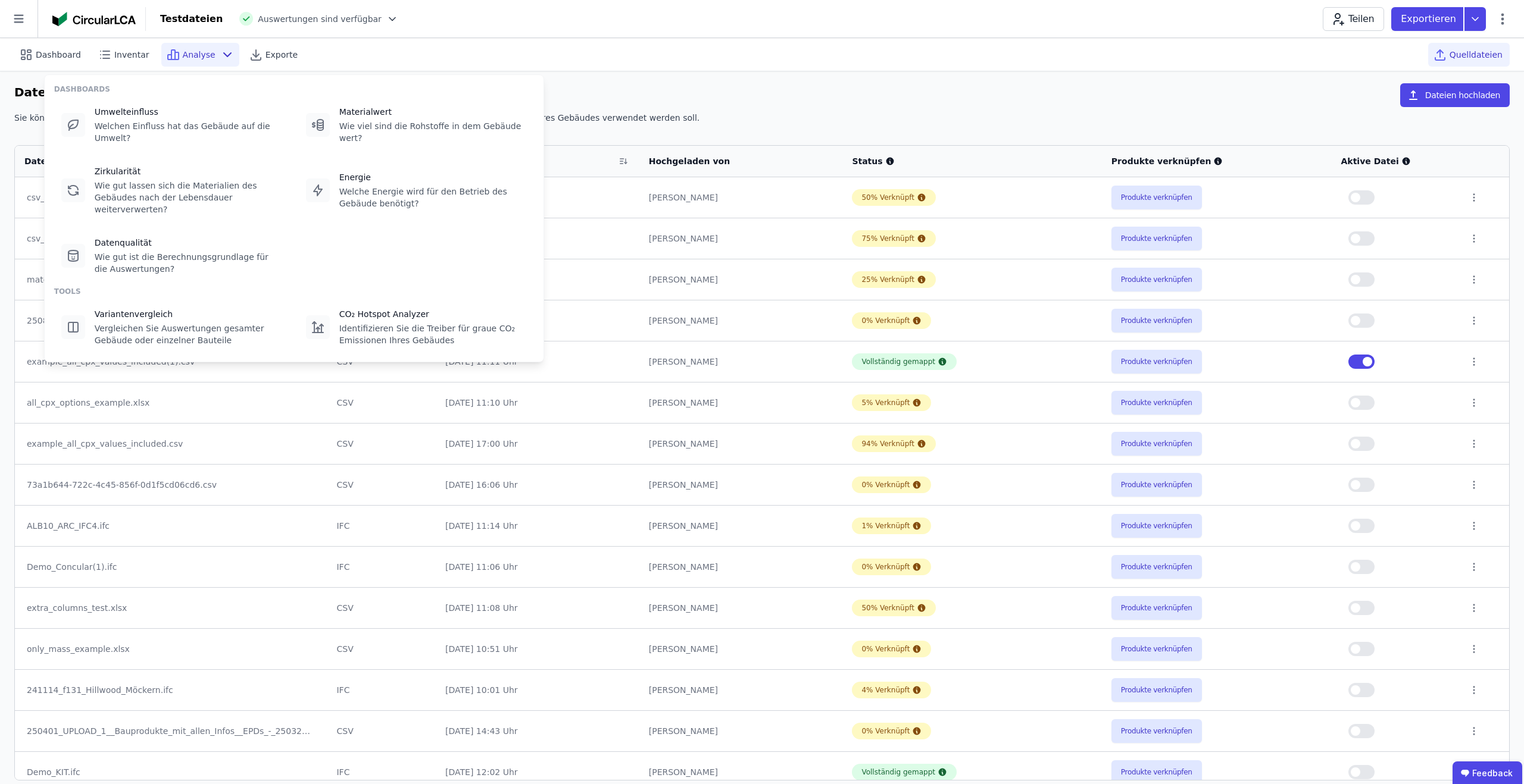
click at [188, 58] on span "Analyse" at bounding box center [199, 54] width 33 height 12
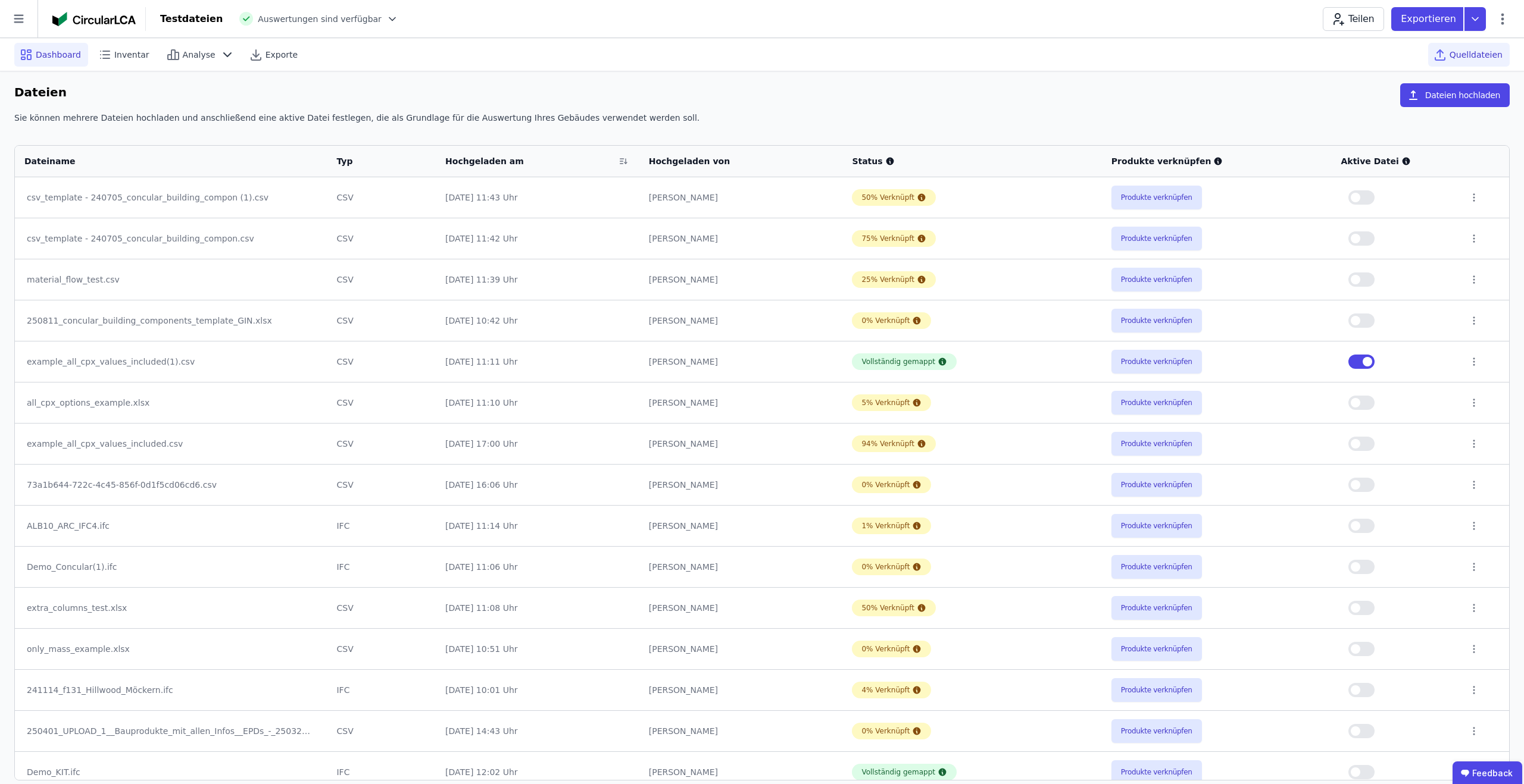
click at [46, 46] on div "Dashboard" at bounding box center [51, 55] width 74 height 24
select select "*"
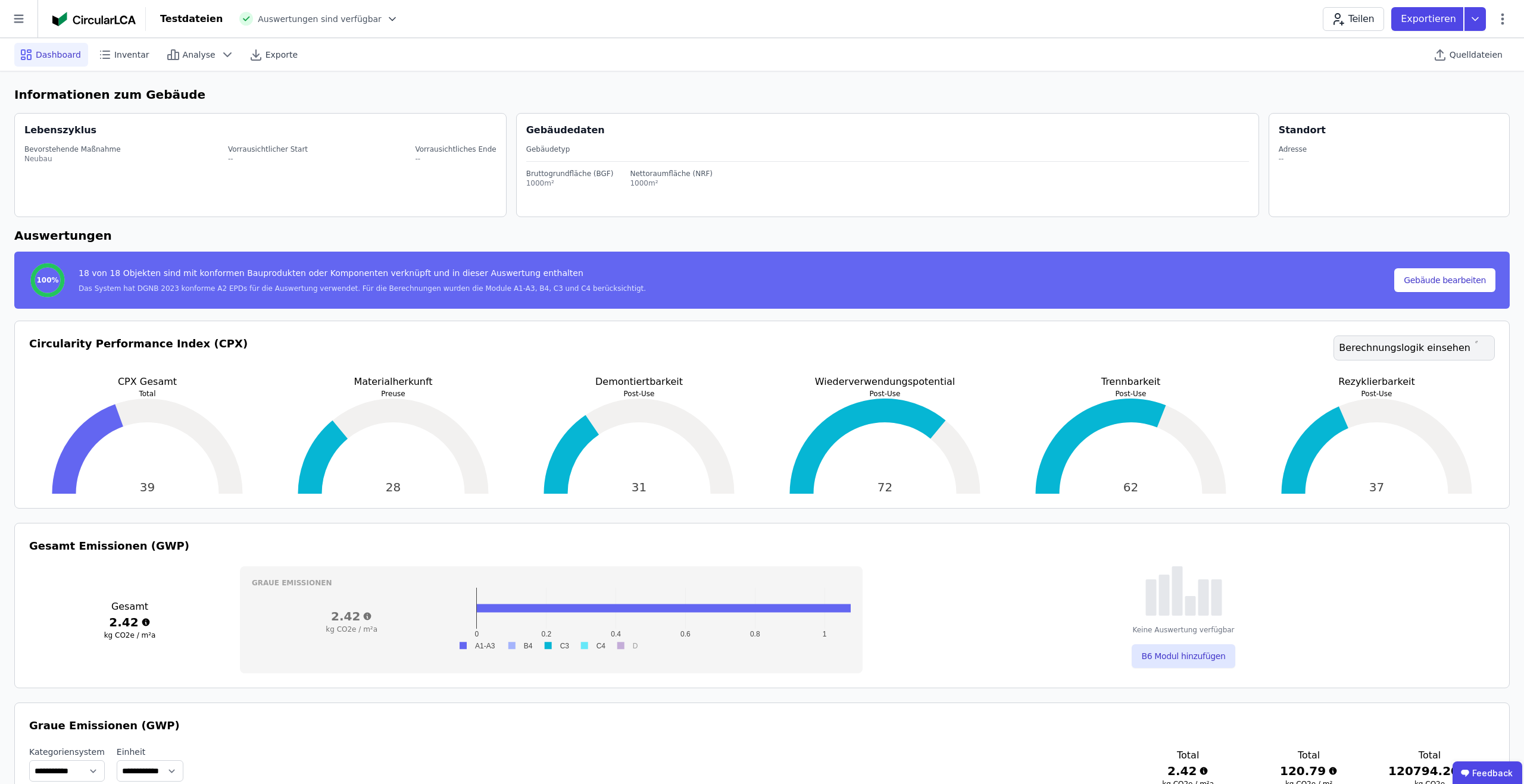
click at [1372, 337] on link "Berechnungslogik einsehen" at bounding box center [1413, 347] width 161 height 25
click at [1164, 661] on button "B6 Modul hinzufügen" at bounding box center [1183, 656] width 103 height 24
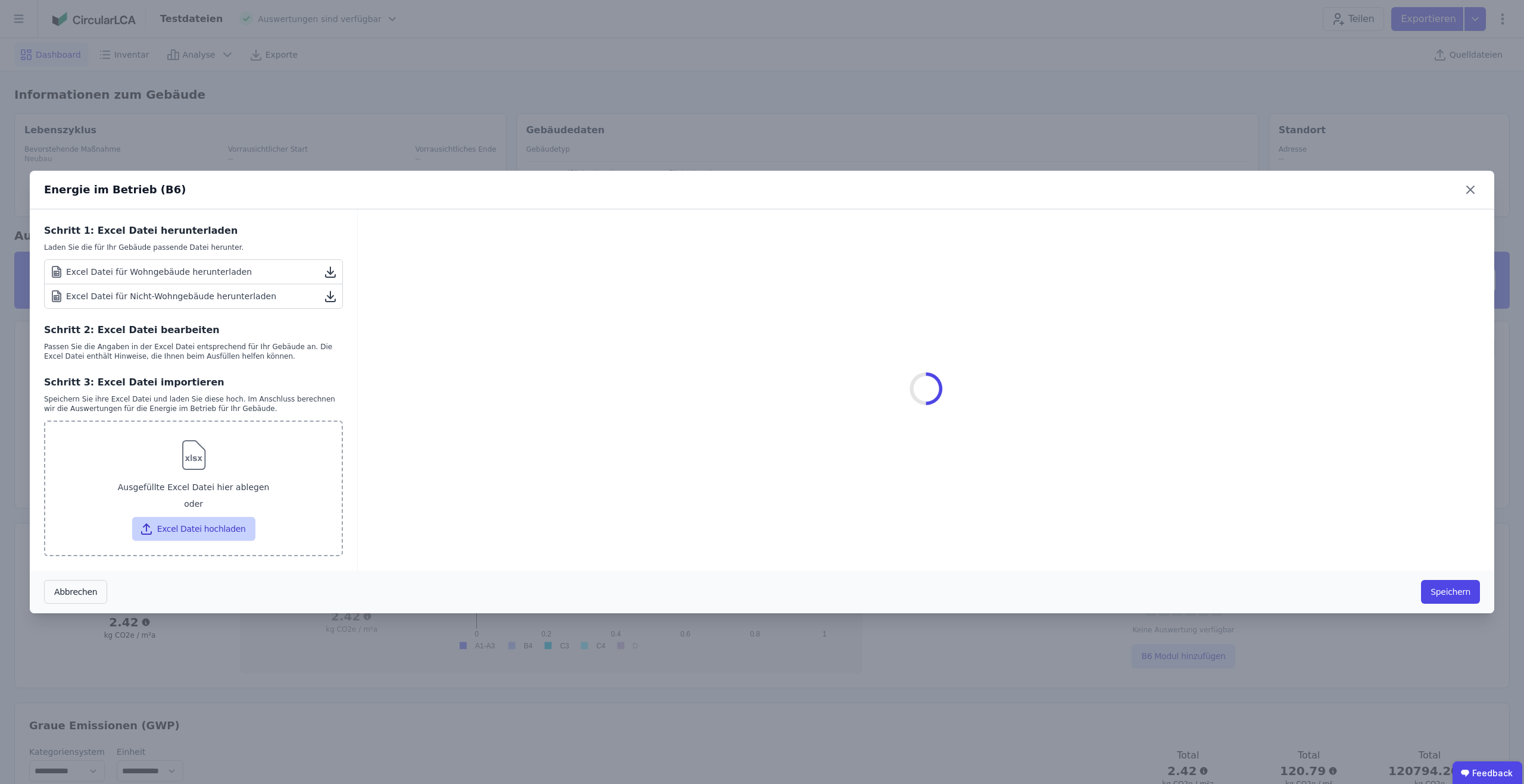
click at [234, 531] on button "Excel Datei hochladen" at bounding box center [194, 529] width 123 height 24
type input "**********"
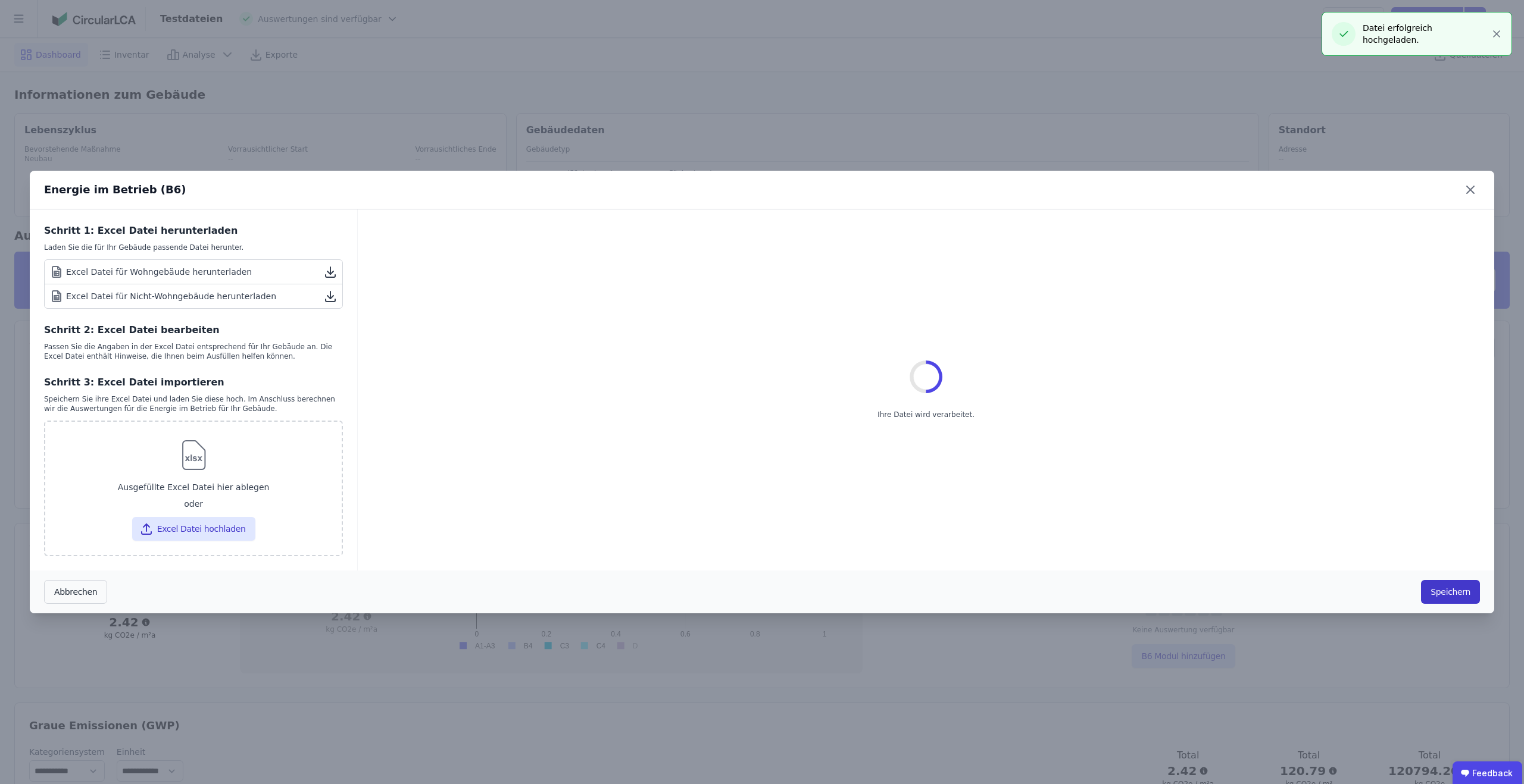
click at [1438, 587] on button "Speichern" at bounding box center [1450, 592] width 59 height 24
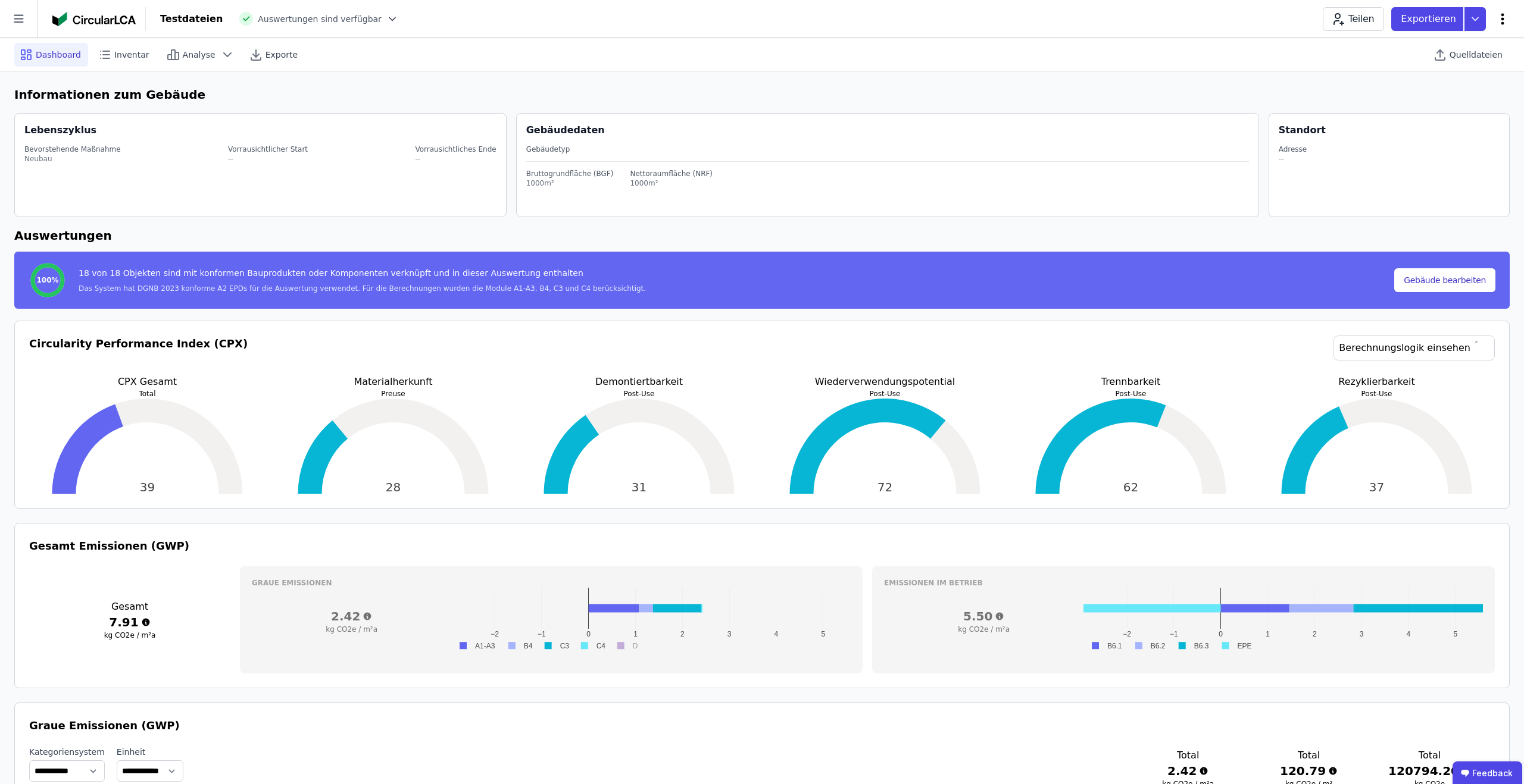
click at [1503, 21] on icon at bounding box center [1502, 19] width 15 height 15
click at [1457, 84] on span "Energie im Betrieb (B6)" at bounding box center [1451, 96] width 96 height 24
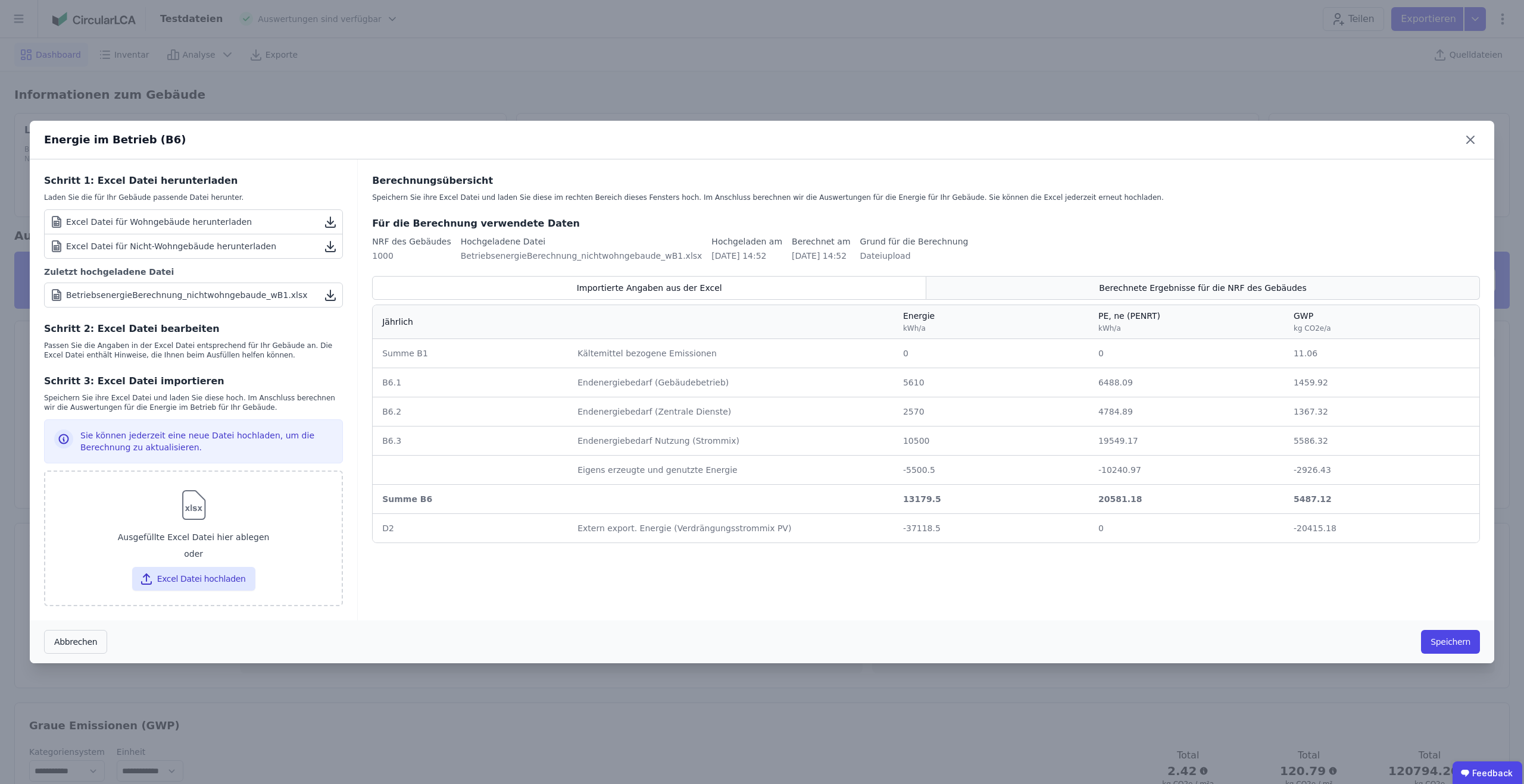
click at [1181, 280] on div "Berechnete Ergebnisse für die NRF des Gebäudes" at bounding box center [1202, 288] width 553 height 24
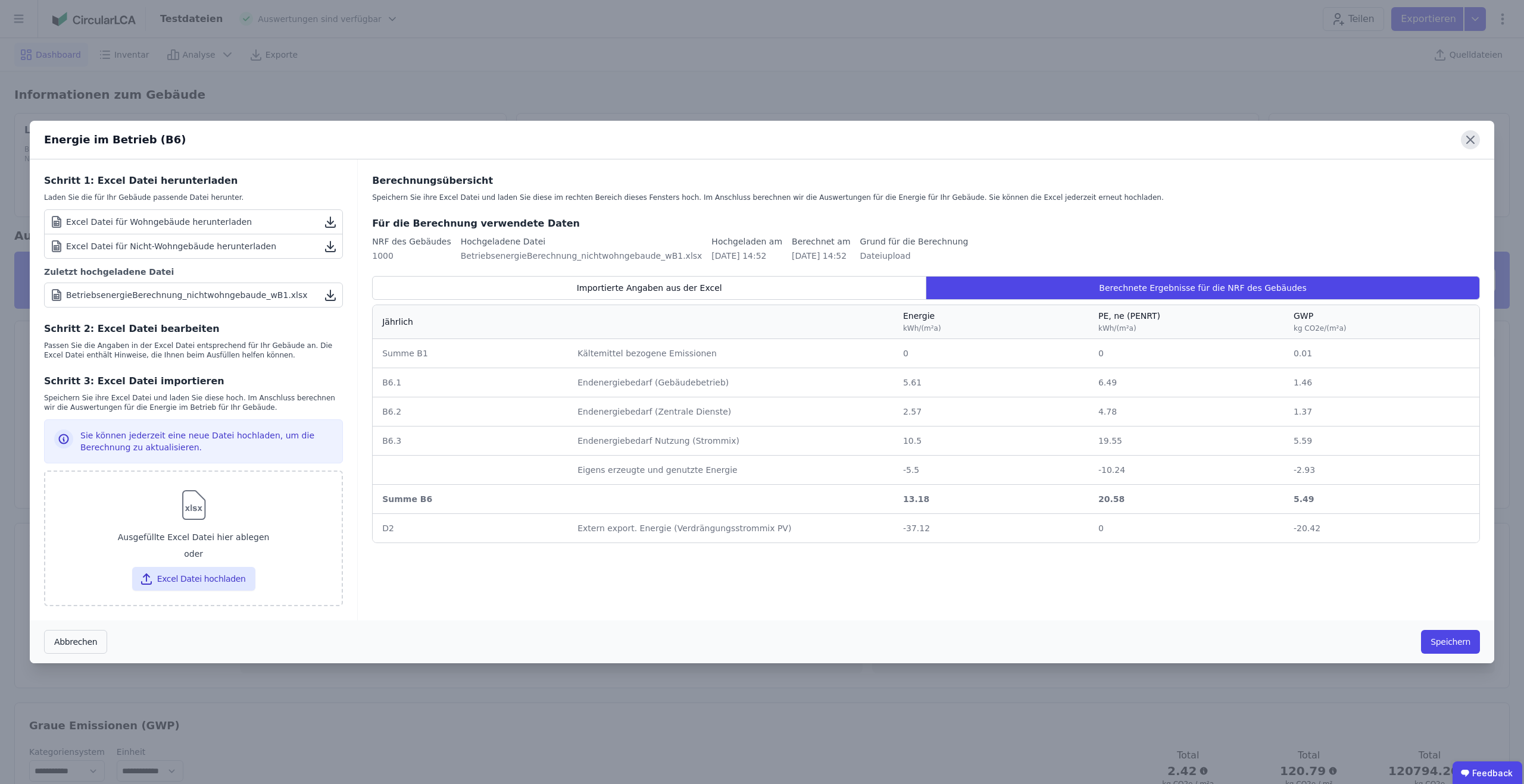
click at [1471, 142] on icon at bounding box center [1469, 140] width 19 height 19
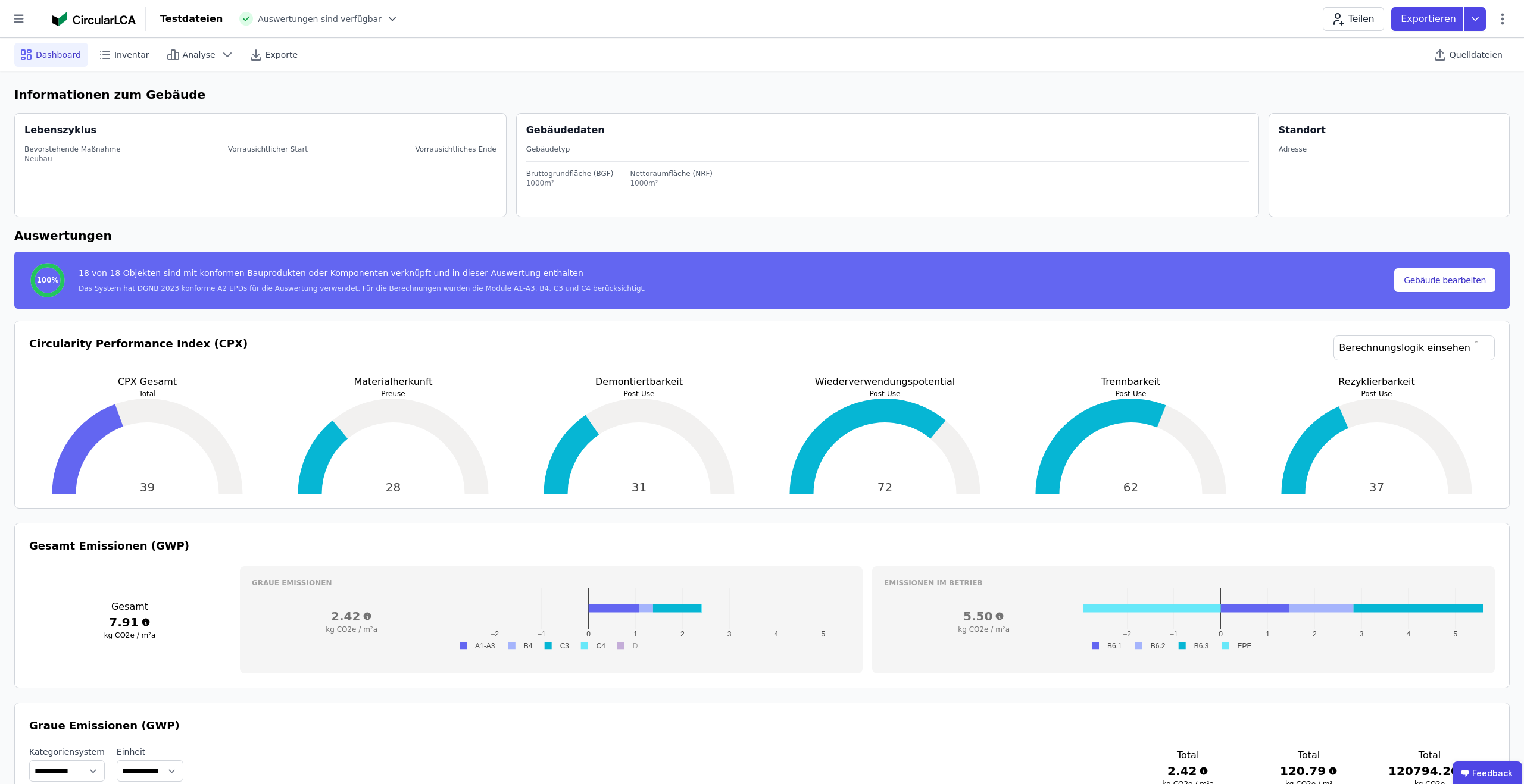
click at [1437, 234] on h6 "Auswertungen" at bounding box center [762, 236] width 1495 height 18
click at [1483, 54] on span "Quelldateien" at bounding box center [1476, 54] width 53 height 12
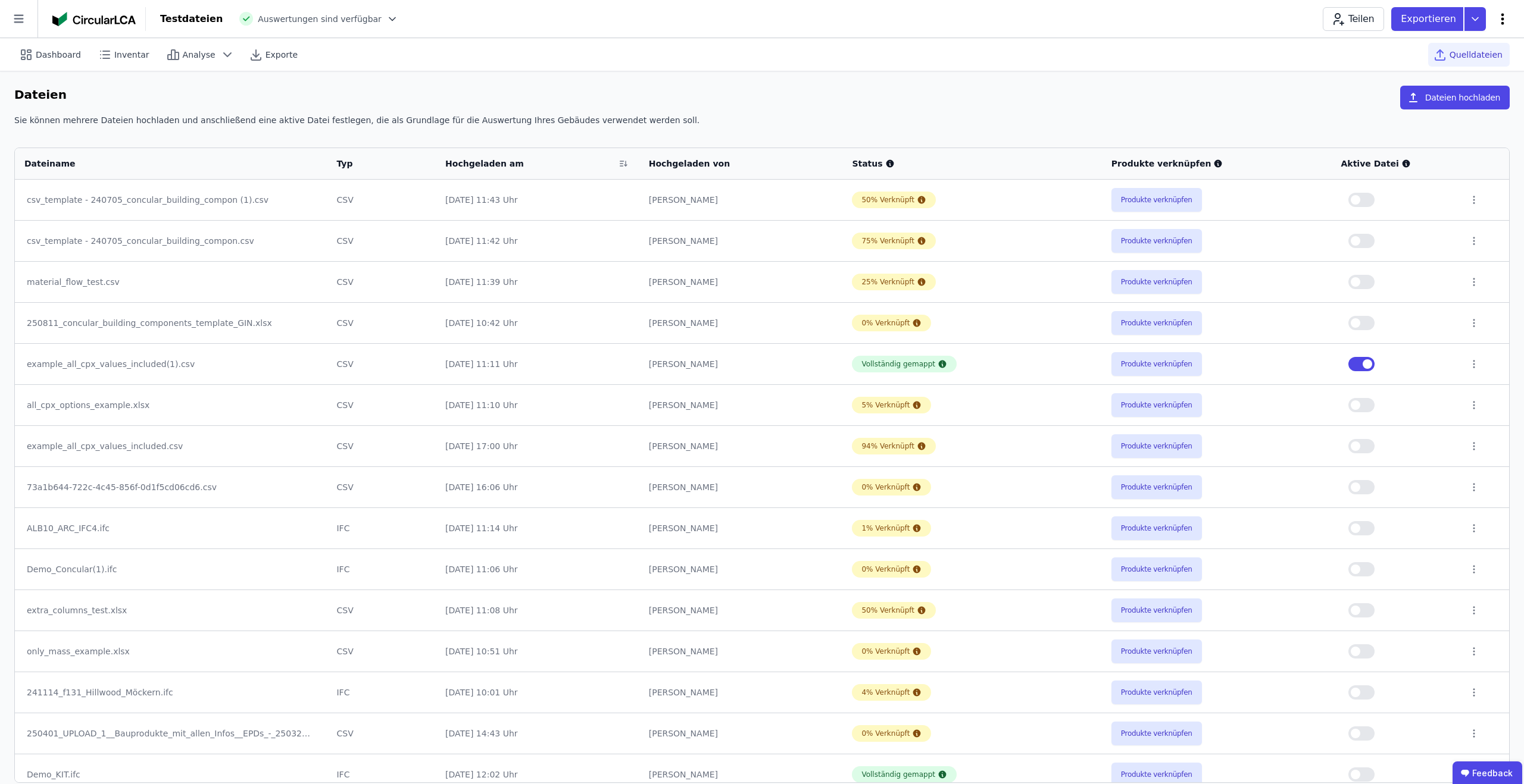
click at [1505, 20] on icon at bounding box center [1502, 19] width 15 height 15
click at [1439, 85] on span "Energie im Betrieb (B6)" at bounding box center [1451, 96] width 96 height 24
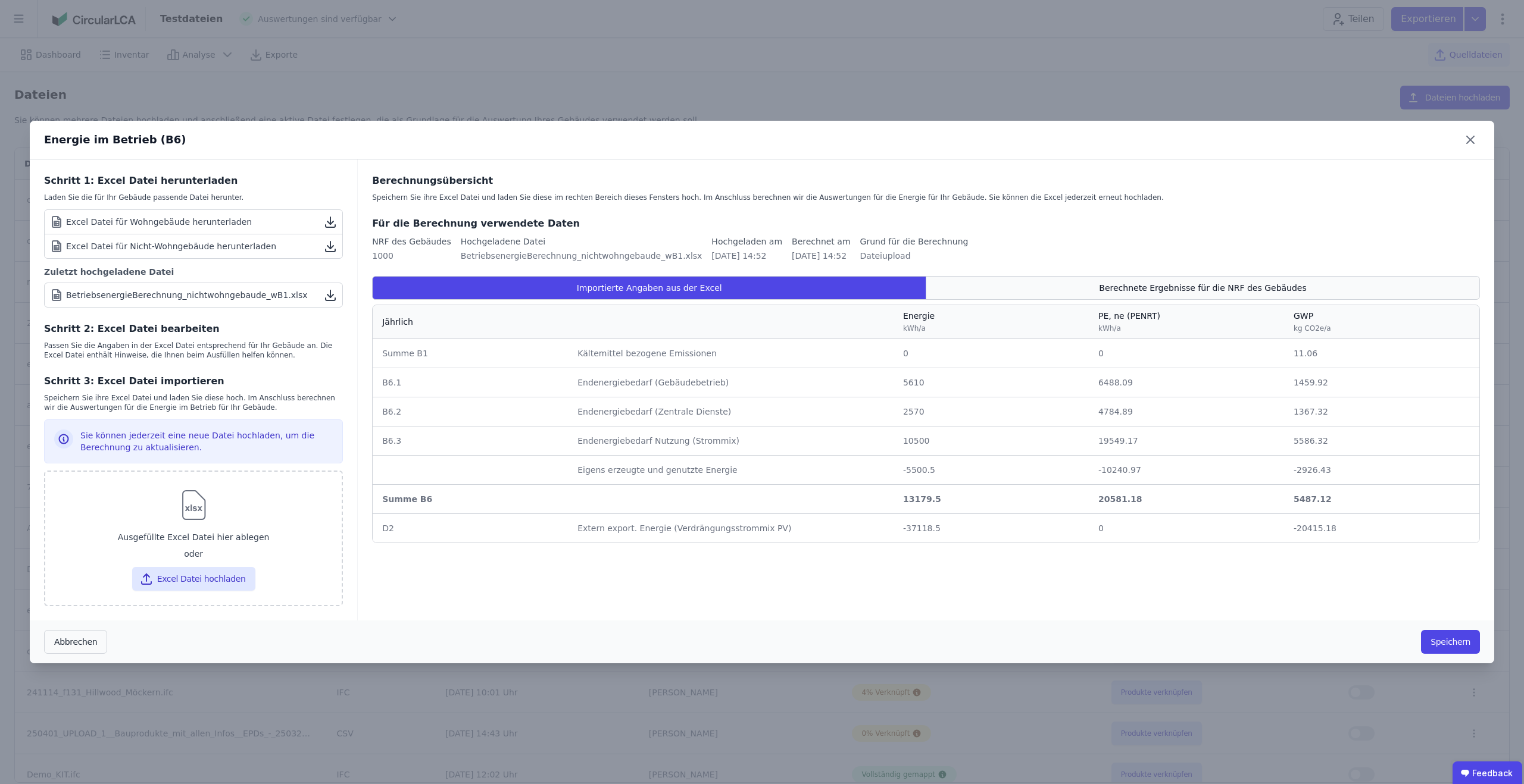
click at [1198, 284] on span "Berechnete Ergebnisse für die NRF des Gebäudes" at bounding box center [1202, 288] width 208 height 12
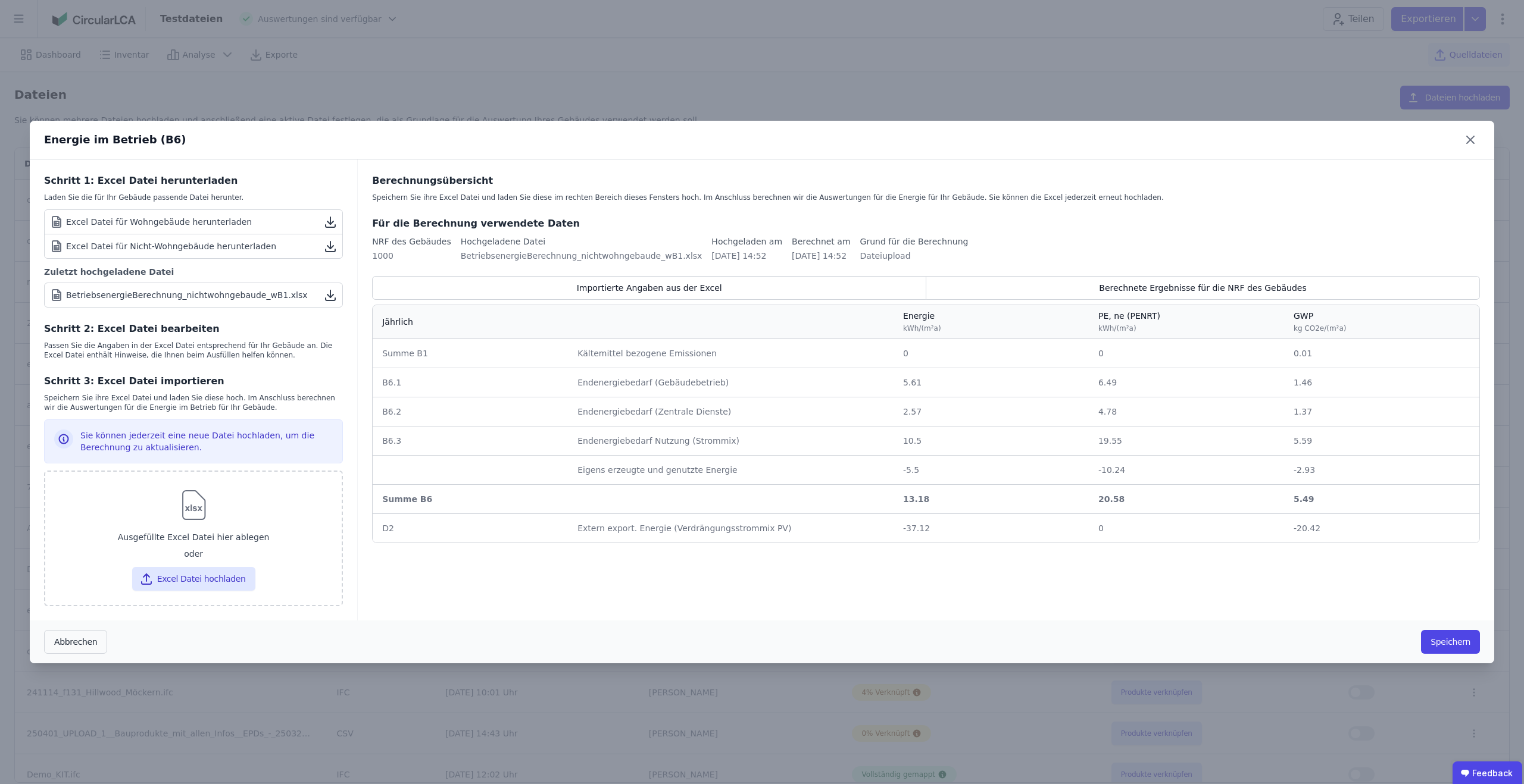
click at [1523, 295] on div "Energie im Betrieb (B6) Schritt 1: Excel Datei herunterladen Laden Sie die für …" at bounding box center [762, 392] width 1524 height 784
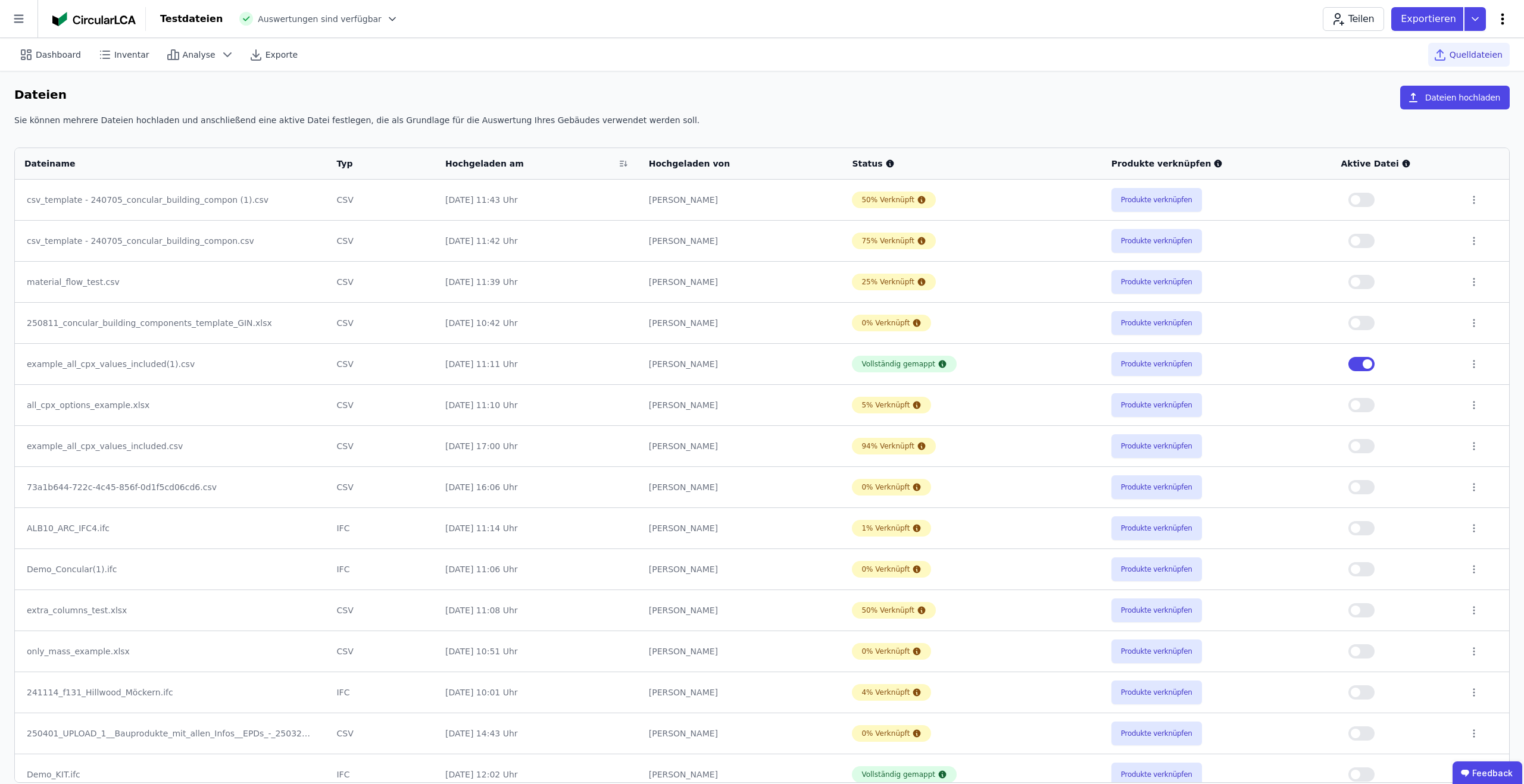
click at [1502, 21] on icon at bounding box center [1502, 19] width 15 height 15
click at [70, 61] on div "Dashboard" at bounding box center [51, 55] width 74 height 24
select select "*"
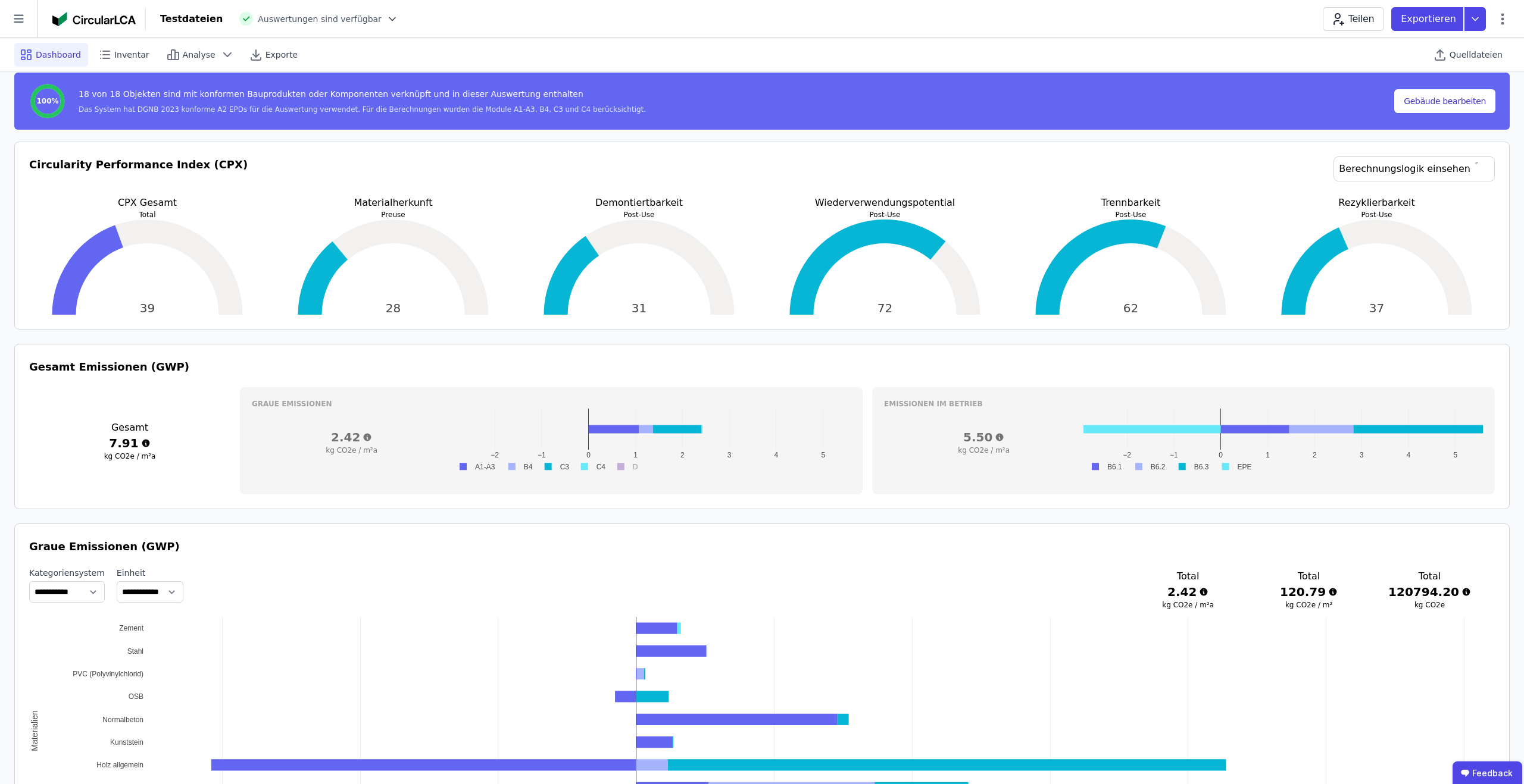
scroll to position [178, 0]
click at [1502, 15] on icon at bounding box center [1502, 18] width 3 height 11
click at [1463, 82] on div "Energie im Betrieb (B6)" at bounding box center [1452, 96] width 115 height 33
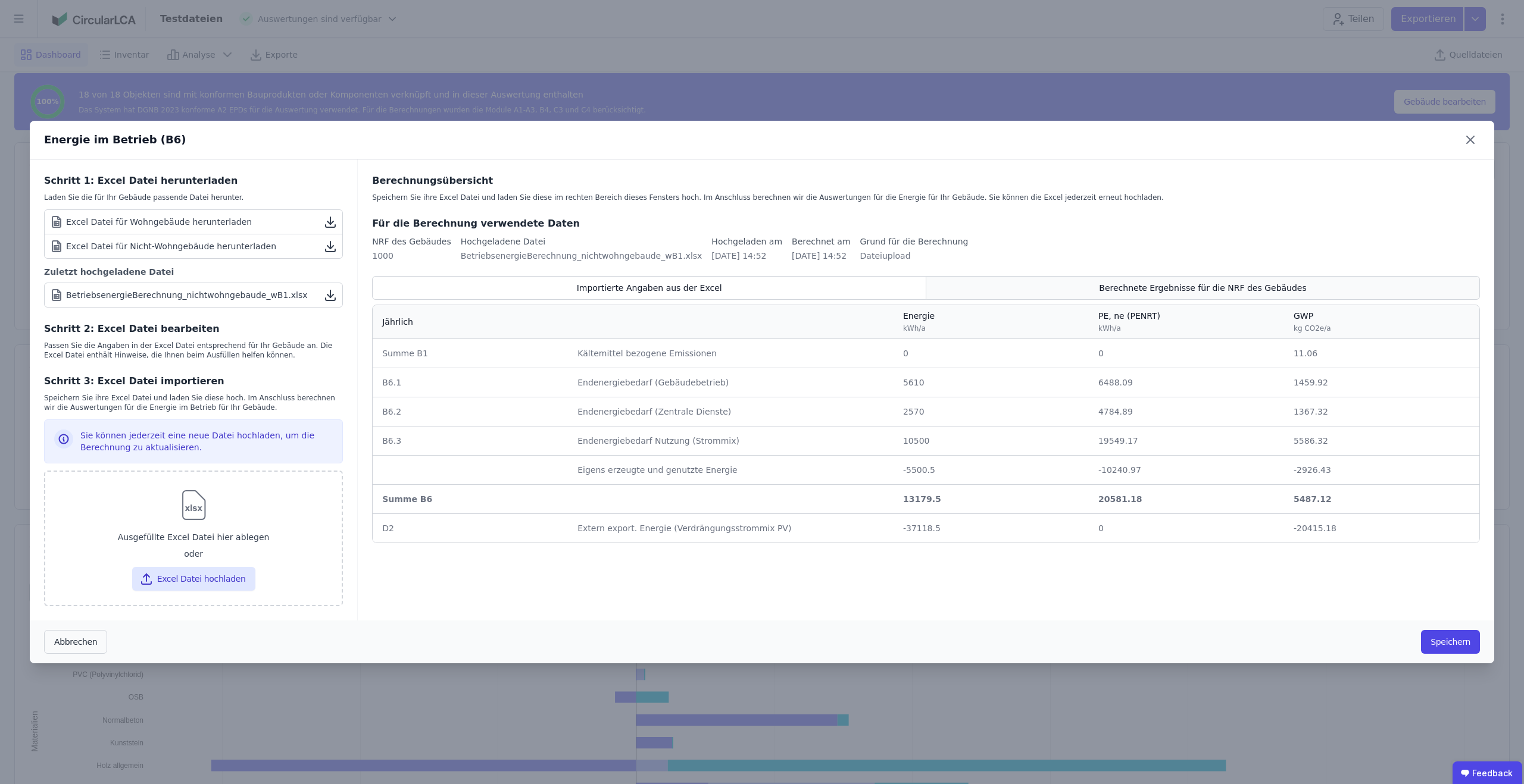
click at [1216, 299] on div "Berechnete Ergebnisse für die NRF des Gebäudes" at bounding box center [1202, 288] width 553 height 24
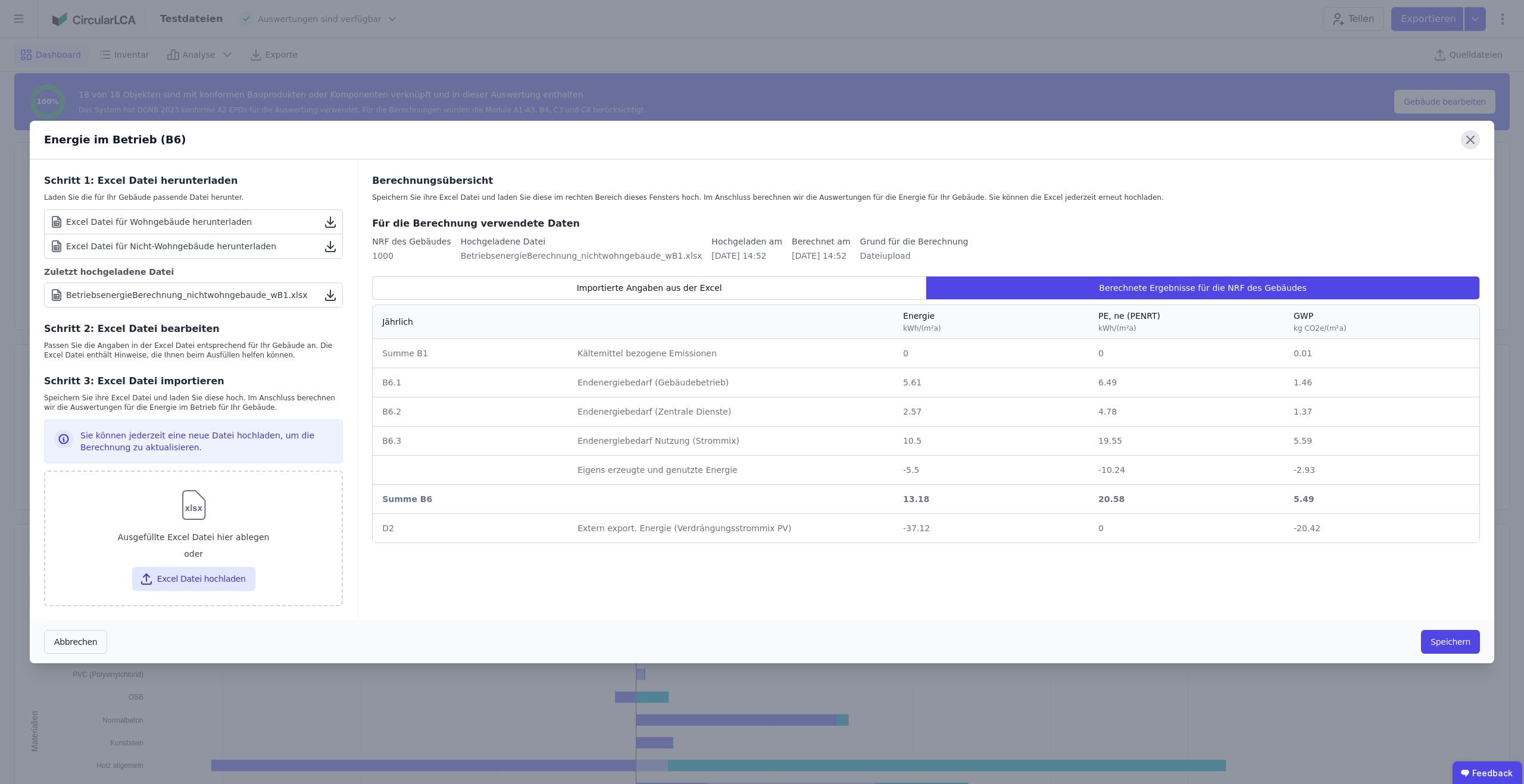
click at [1470, 137] on icon at bounding box center [1469, 140] width 19 height 19
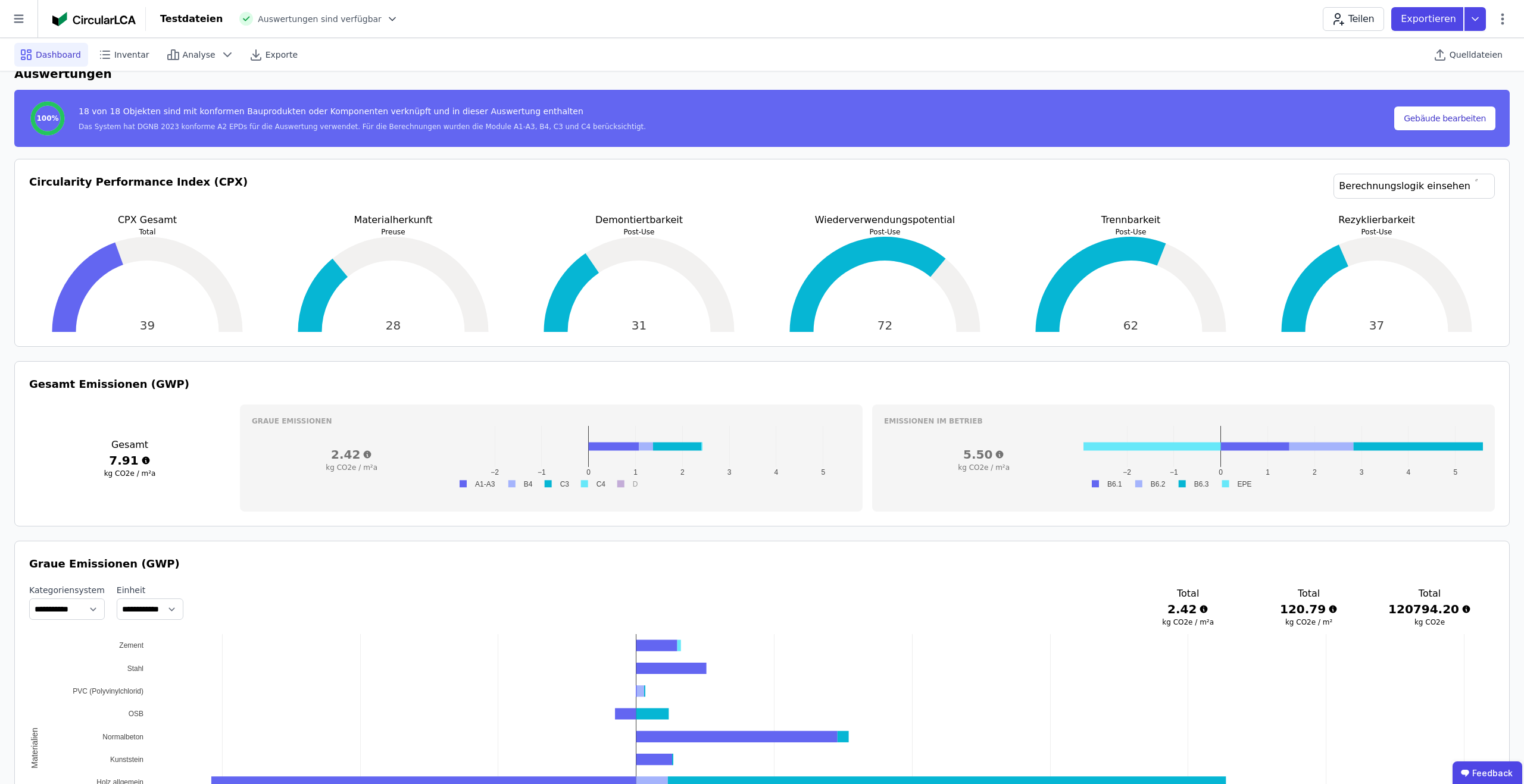
scroll to position [163, 0]
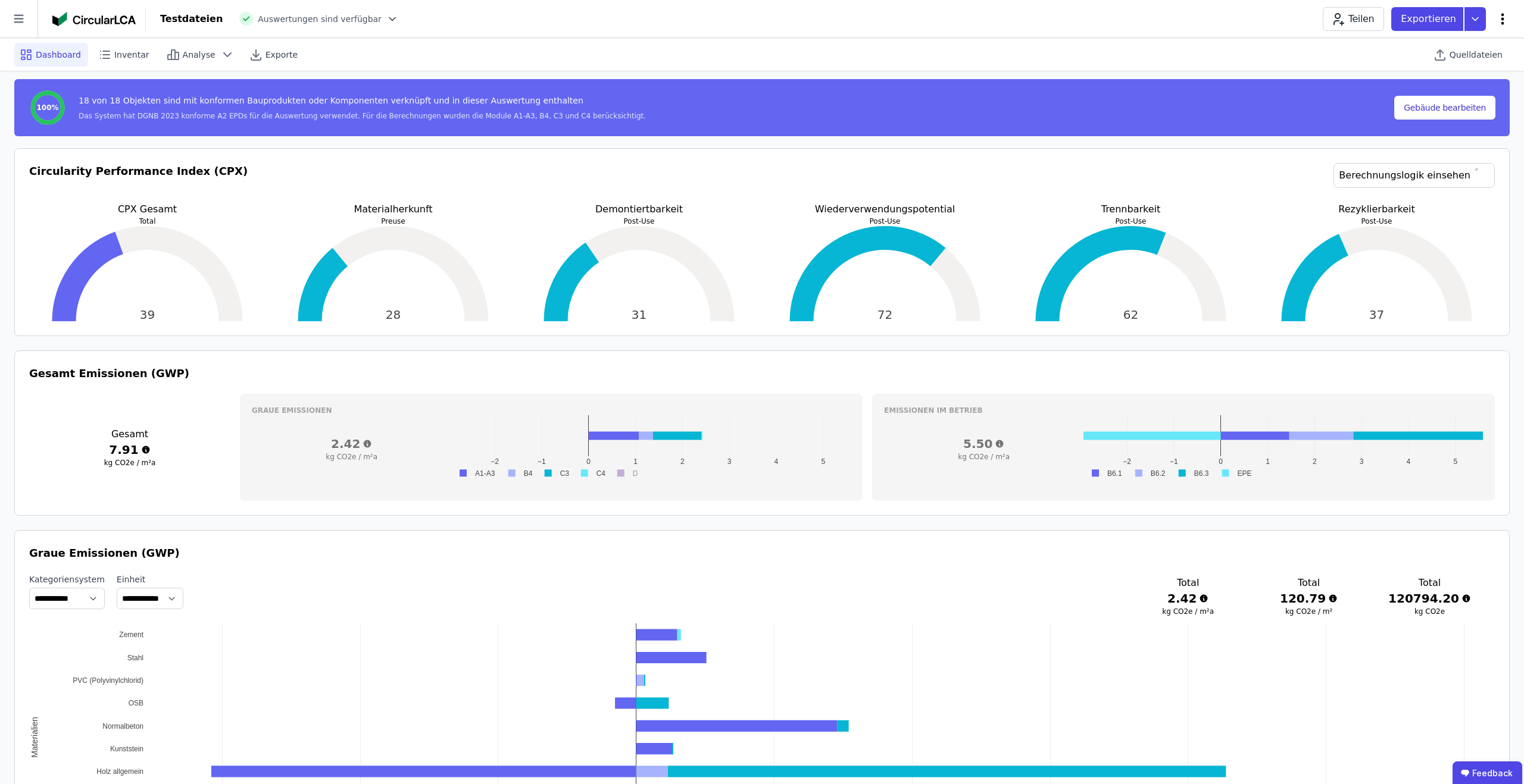
click at [1504, 18] on icon at bounding box center [1502, 19] width 15 height 15
click at [1455, 86] on span "Energie im Betrieb (B6)" at bounding box center [1451, 96] width 96 height 24
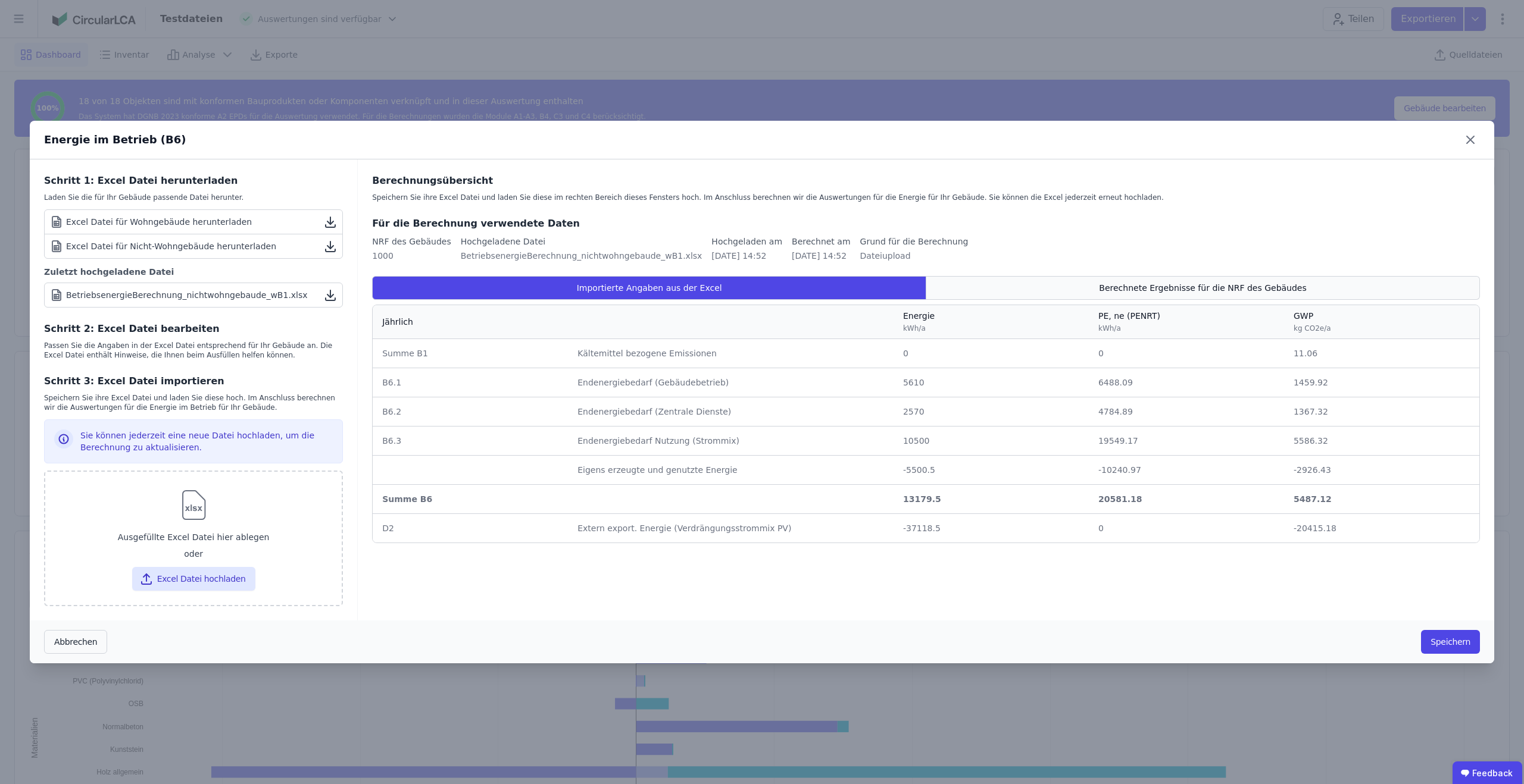
click at [1217, 299] on div "Berechnete Ergebnisse für die NRF des Gebäudes" at bounding box center [1202, 288] width 553 height 24
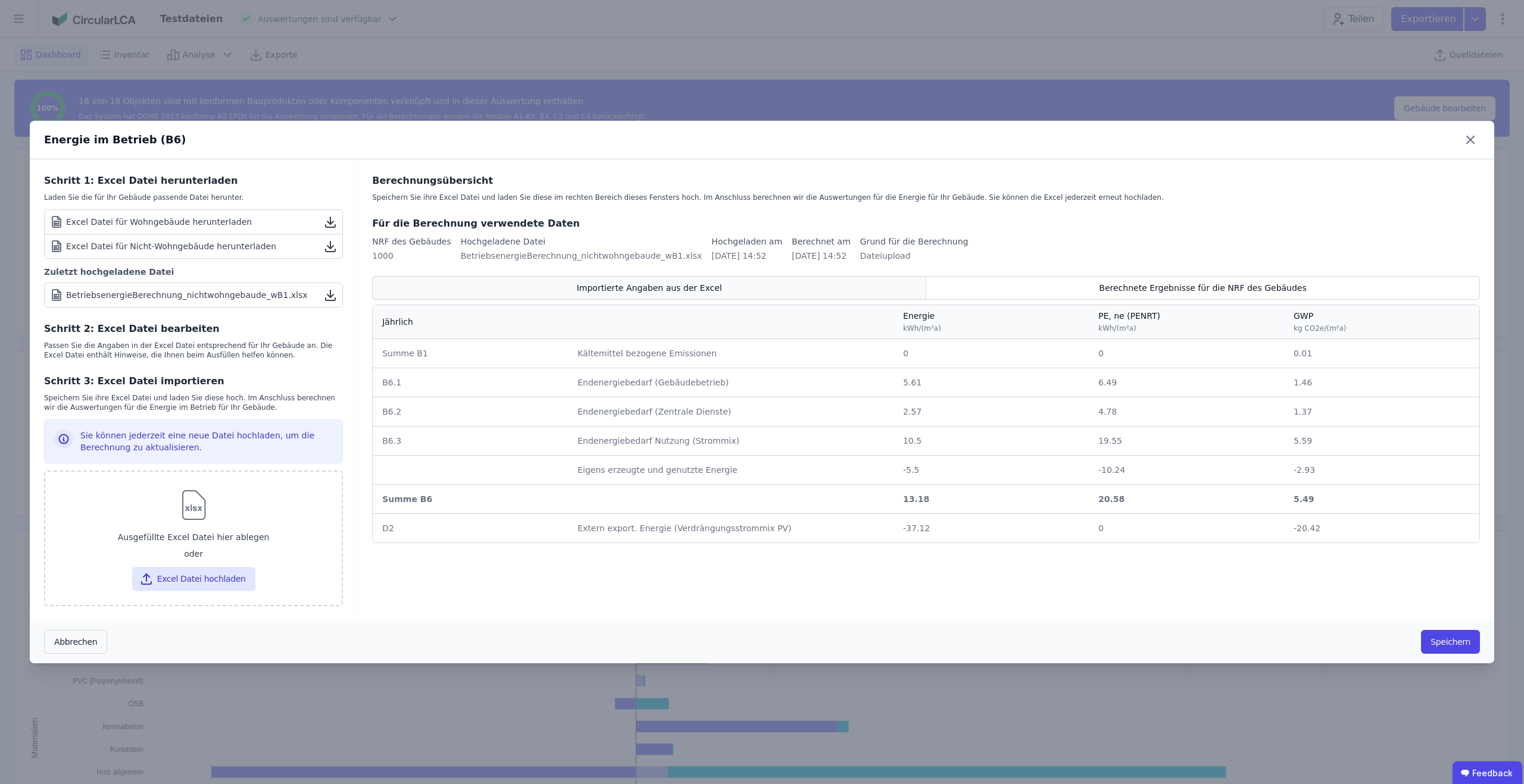
click at [790, 297] on div "Importierte Angaben aus der Excel" at bounding box center [649, 288] width 554 height 24
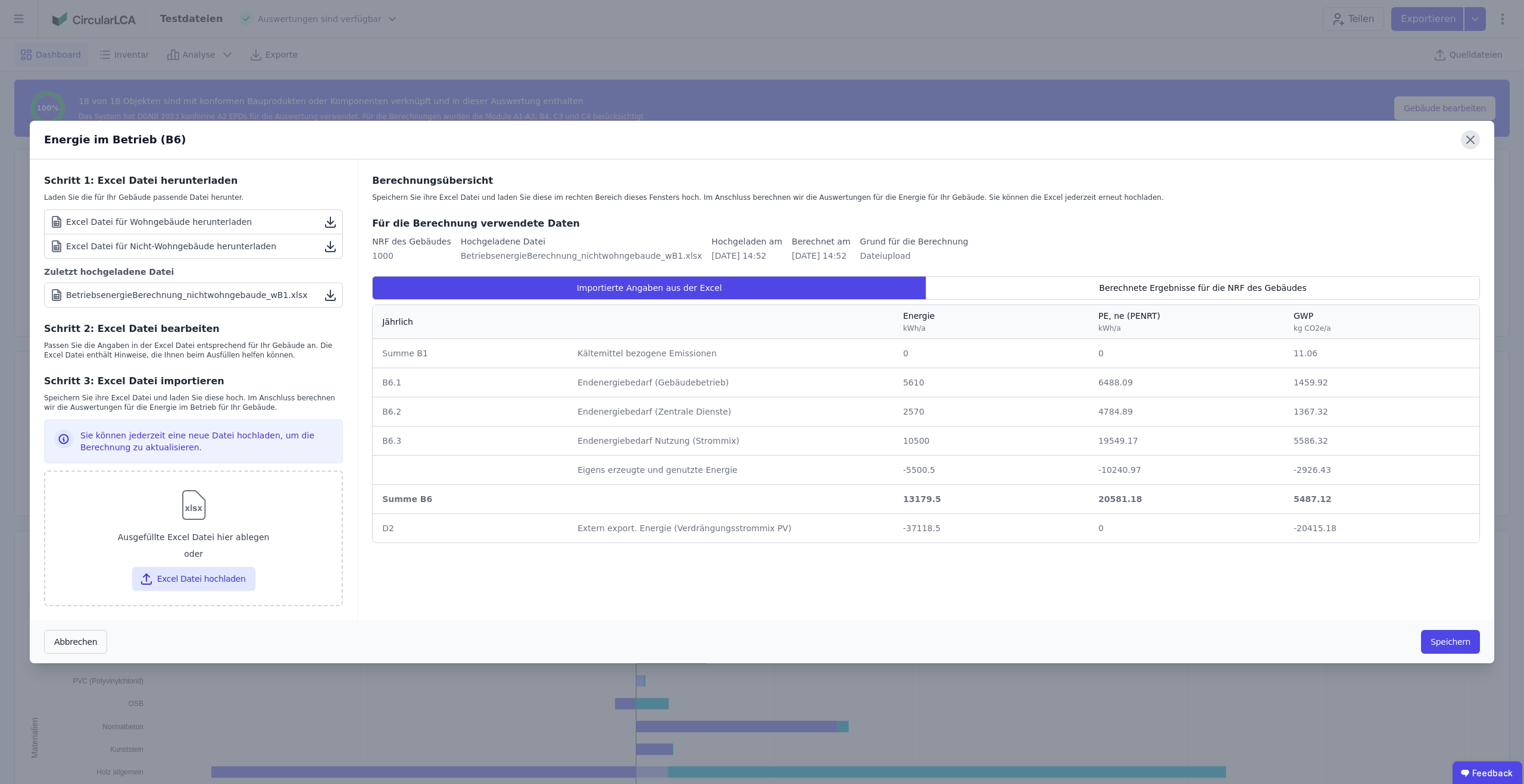
click at [1471, 142] on icon at bounding box center [1470, 140] width 7 height 7
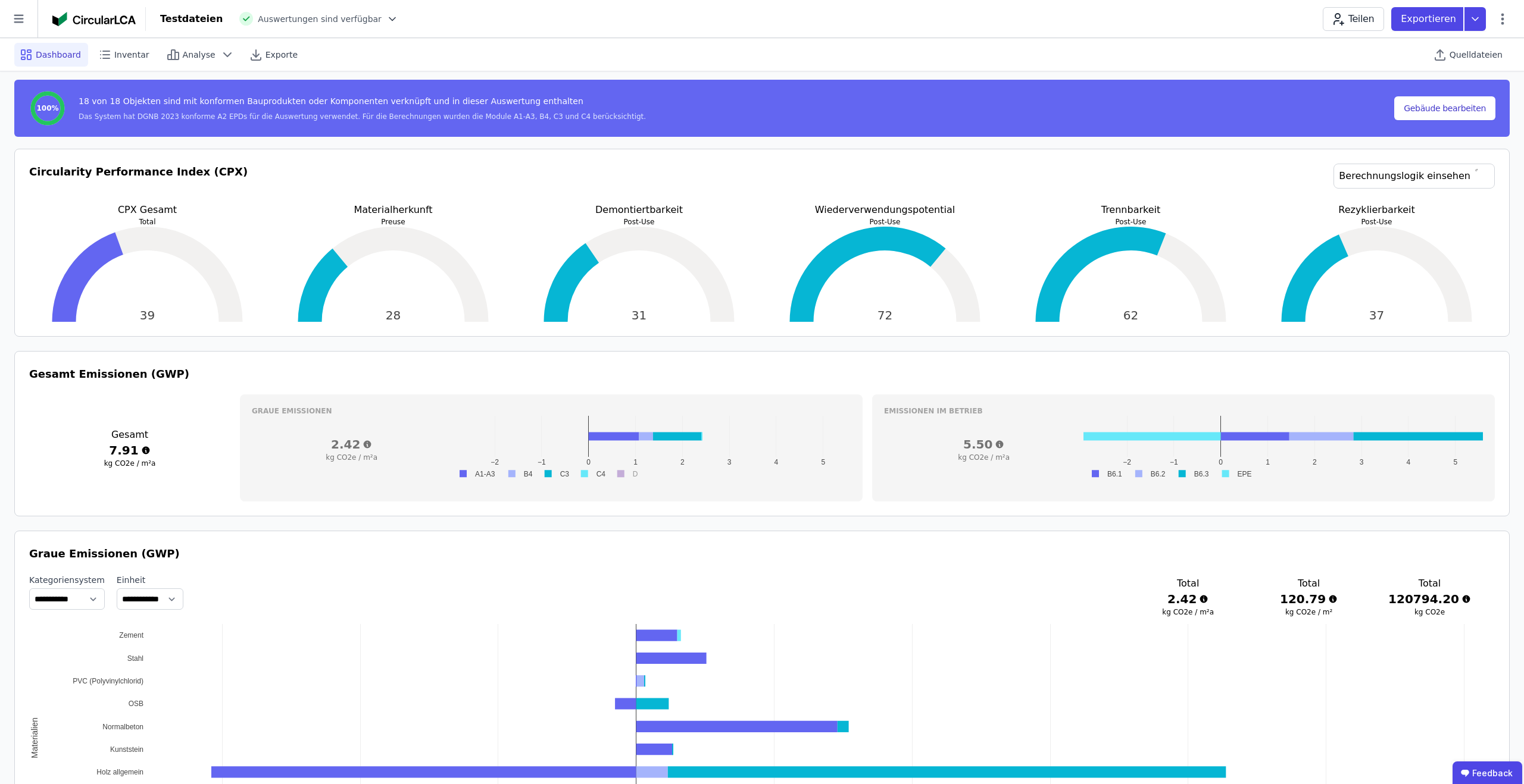
click at [386, 16] on icon at bounding box center [391, 18] width 12 height 12
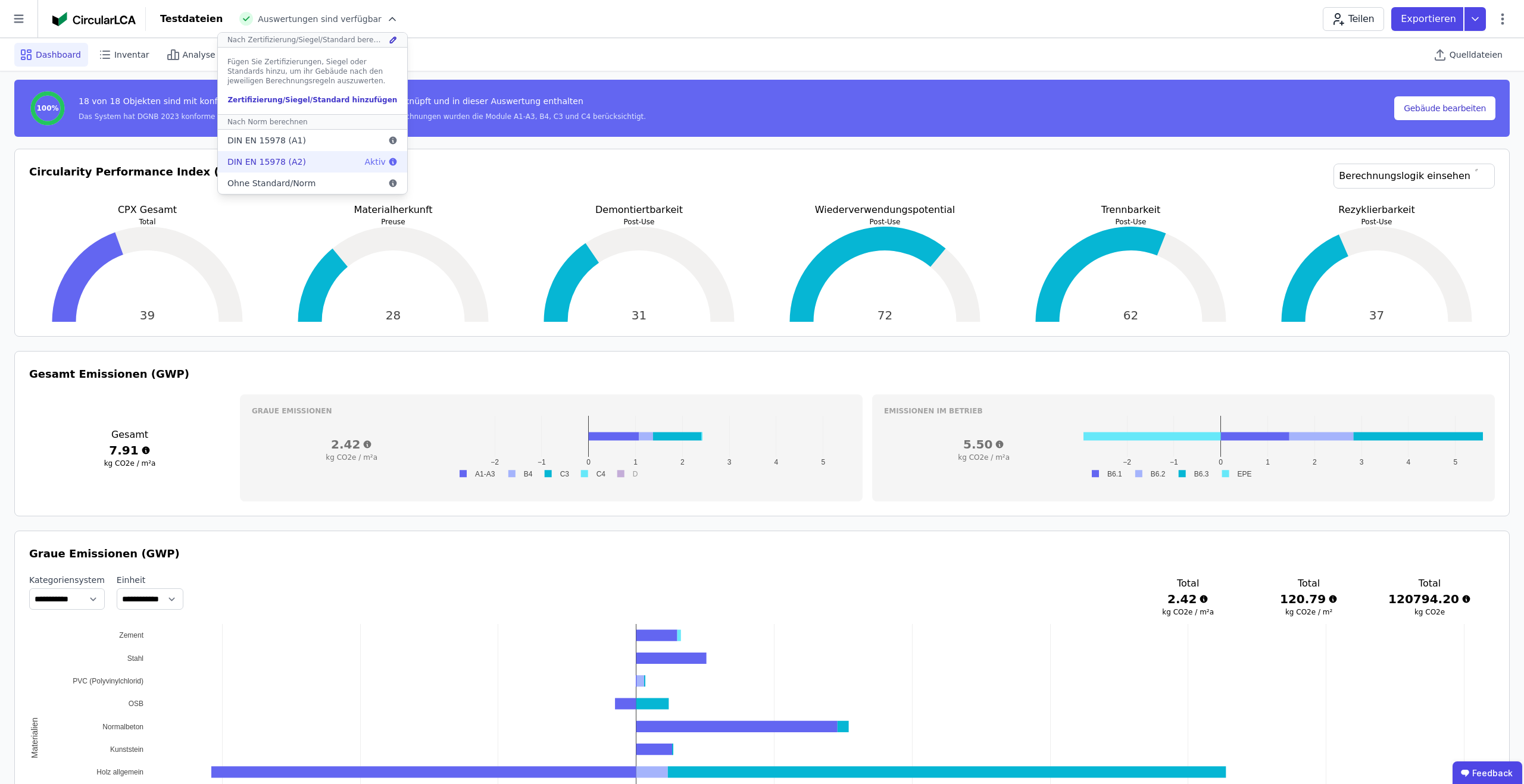
click at [273, 156] on span "DIN EN 15978 (A2)" at bounding box center [267, 162] width 79 height 12
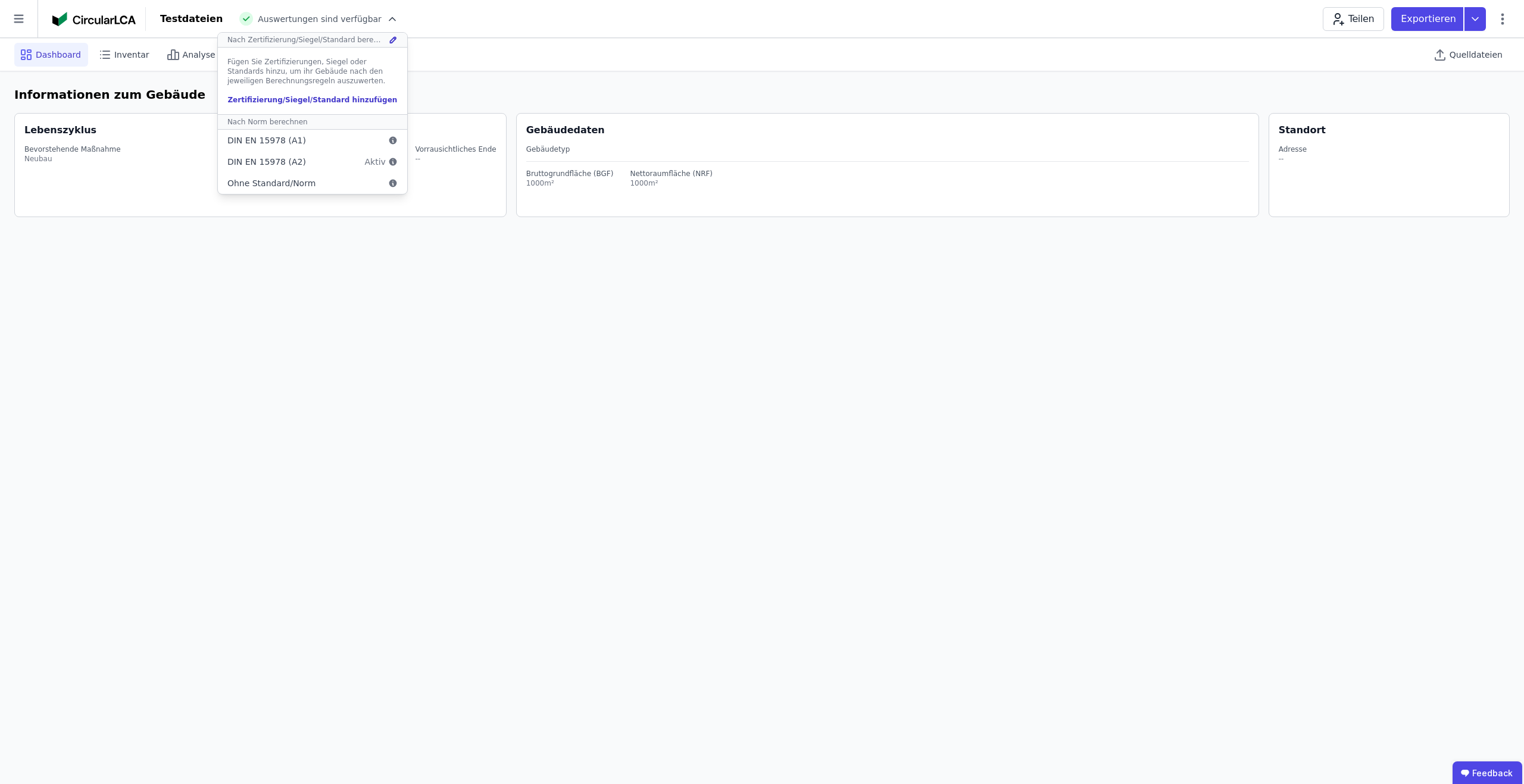
scroll to position [0, 0]
select select "*"
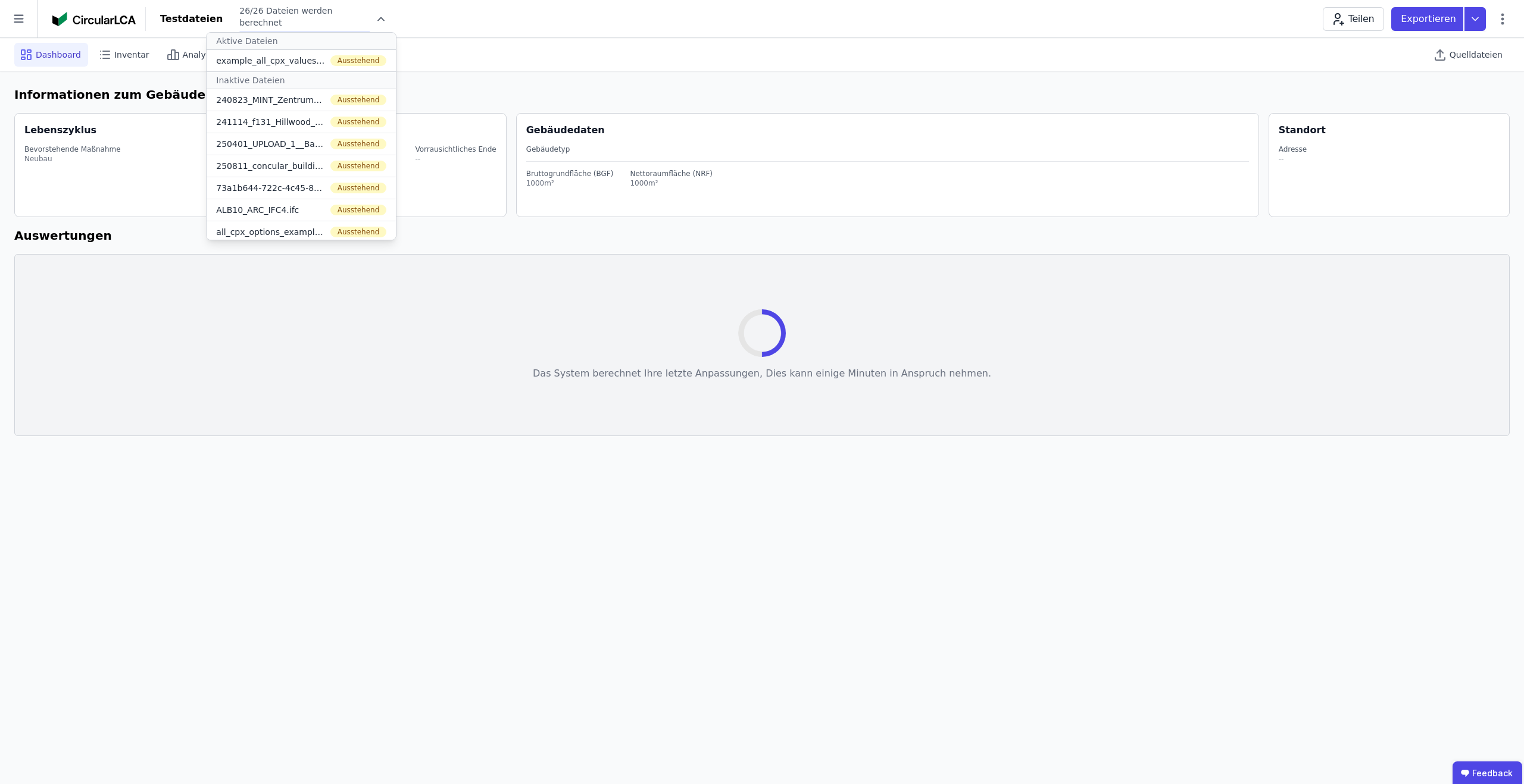
click at [375, 18] on icon at bounding box center [380, 18] width 12 height 12
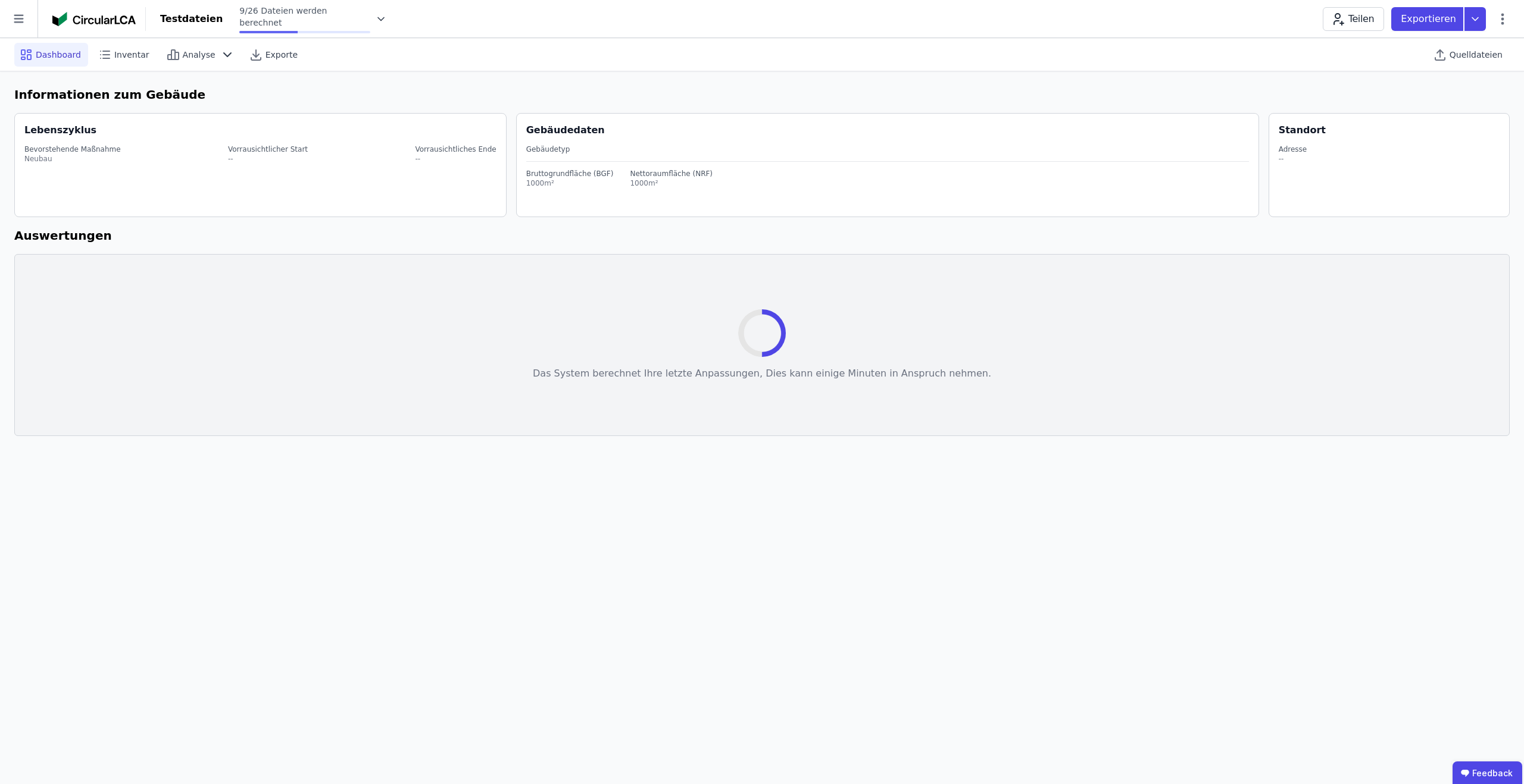
click at [71, 57] on span "Dashboard" at bounding box center [58, 54] width 45 height 12
drag, startPoint x: 45, startPoint y: 29, endPoint x: 23, endPoint y: 26, distance: 22.2
click at [45, 29] on div at bounding box center [72, 18] width 145 height 37
click at [11, 25] on icon at bounding box center [18, 18] width 37 height 37
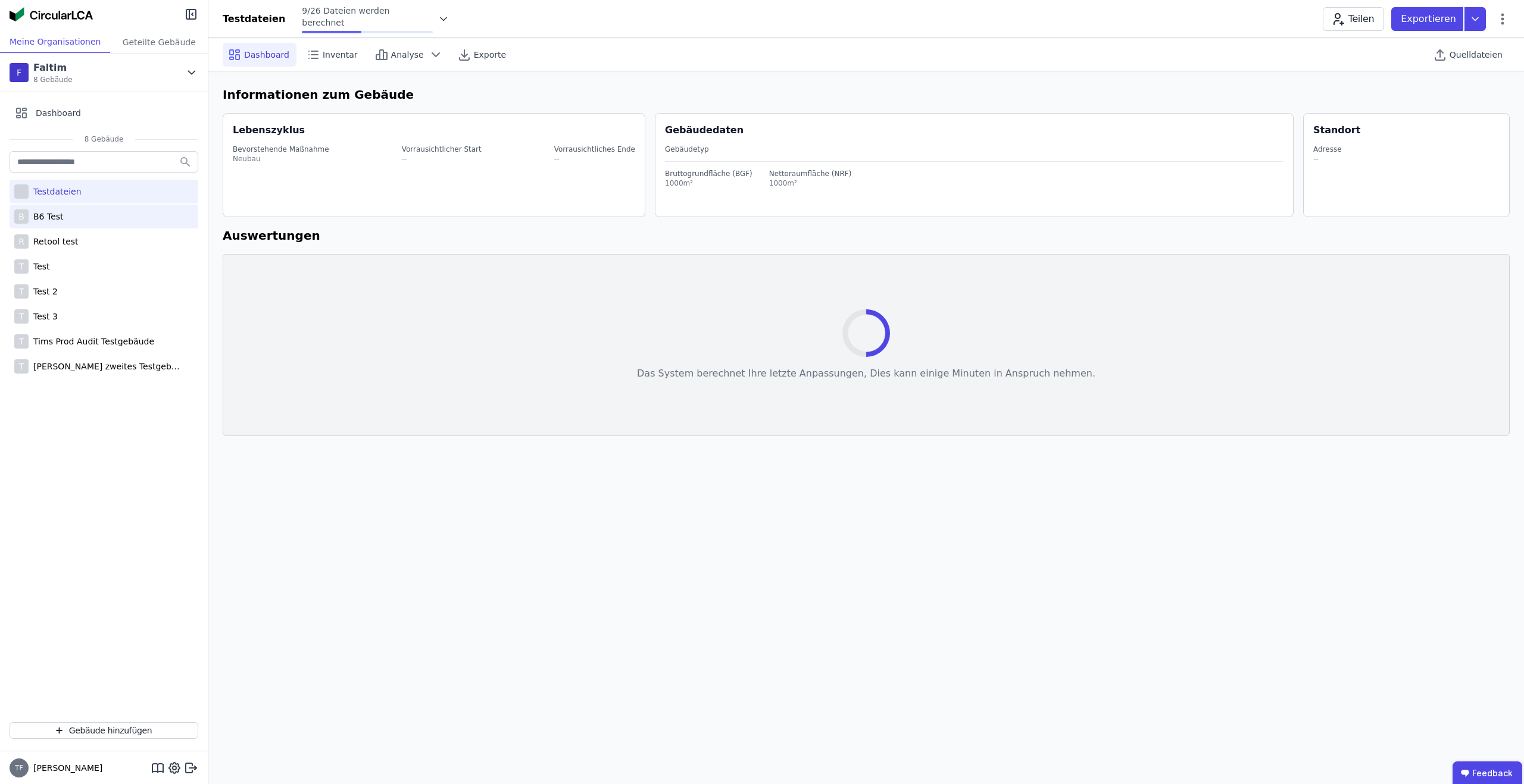
click at [67, 221] on div "B B6 Test" at bounding box center [103, 217] width 188 height 24
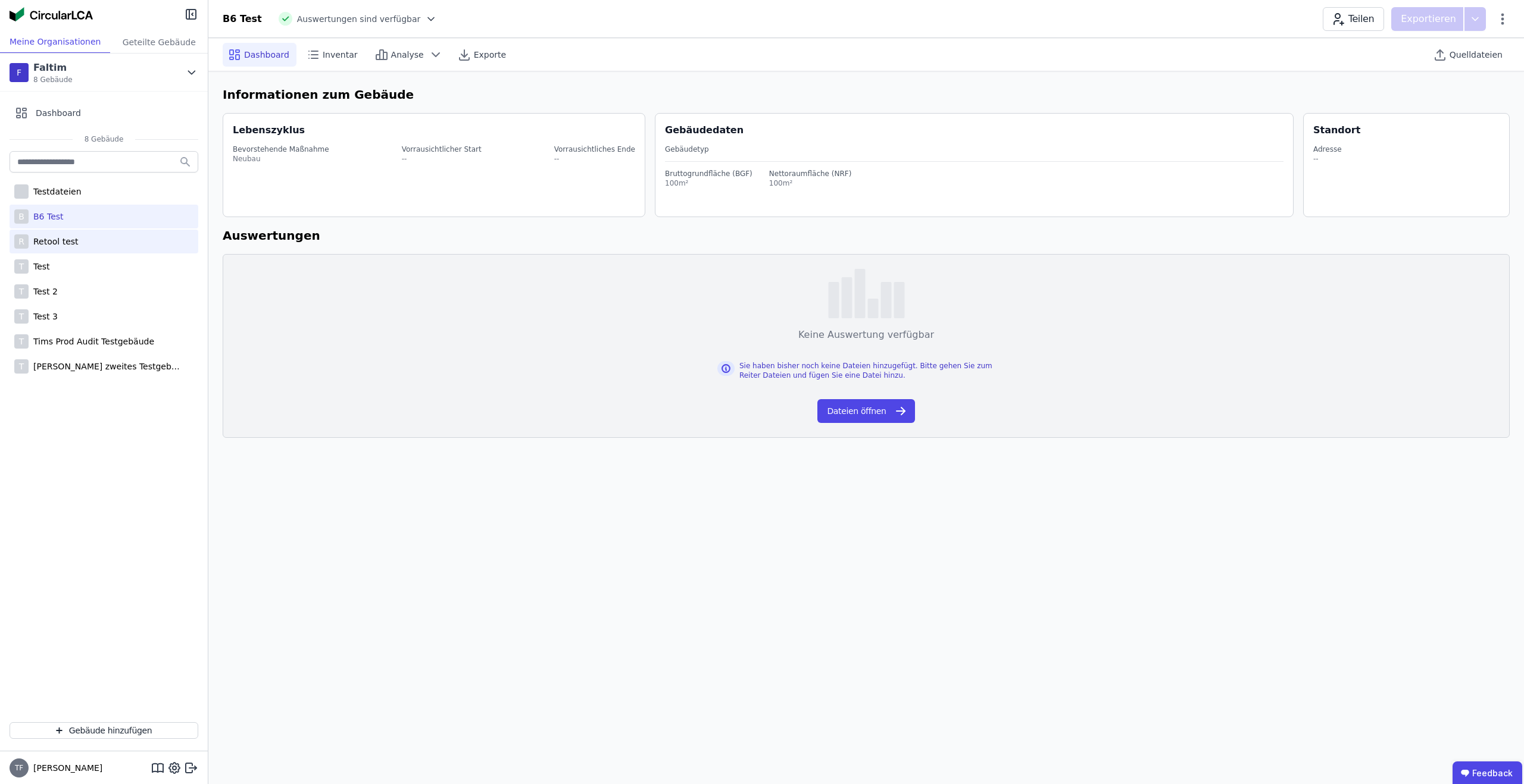
click at [109, 236] on div "R Retool test" at bounding box center [103, 241] width 188 height 24
select select "*"
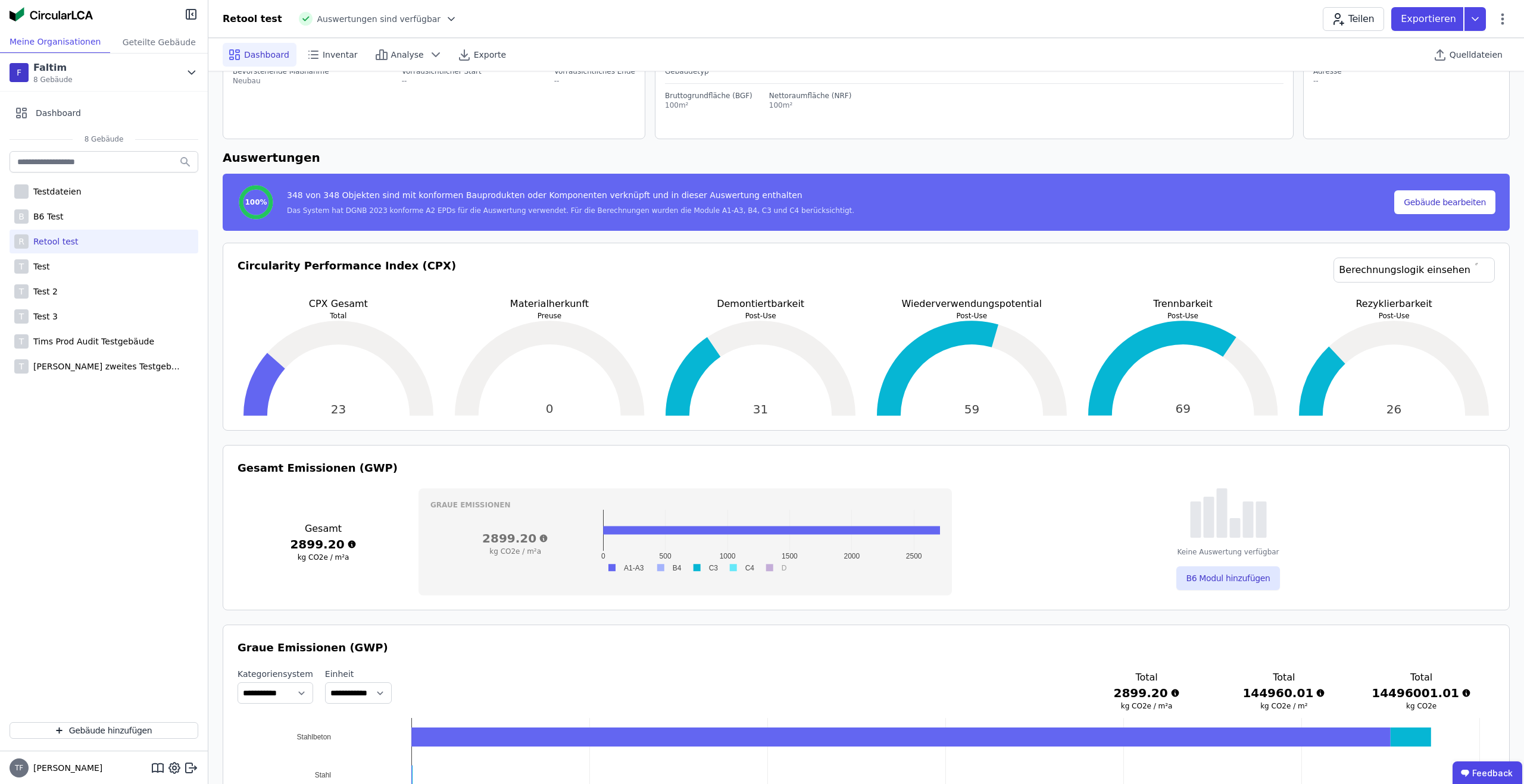
scroll to position [133, 0]
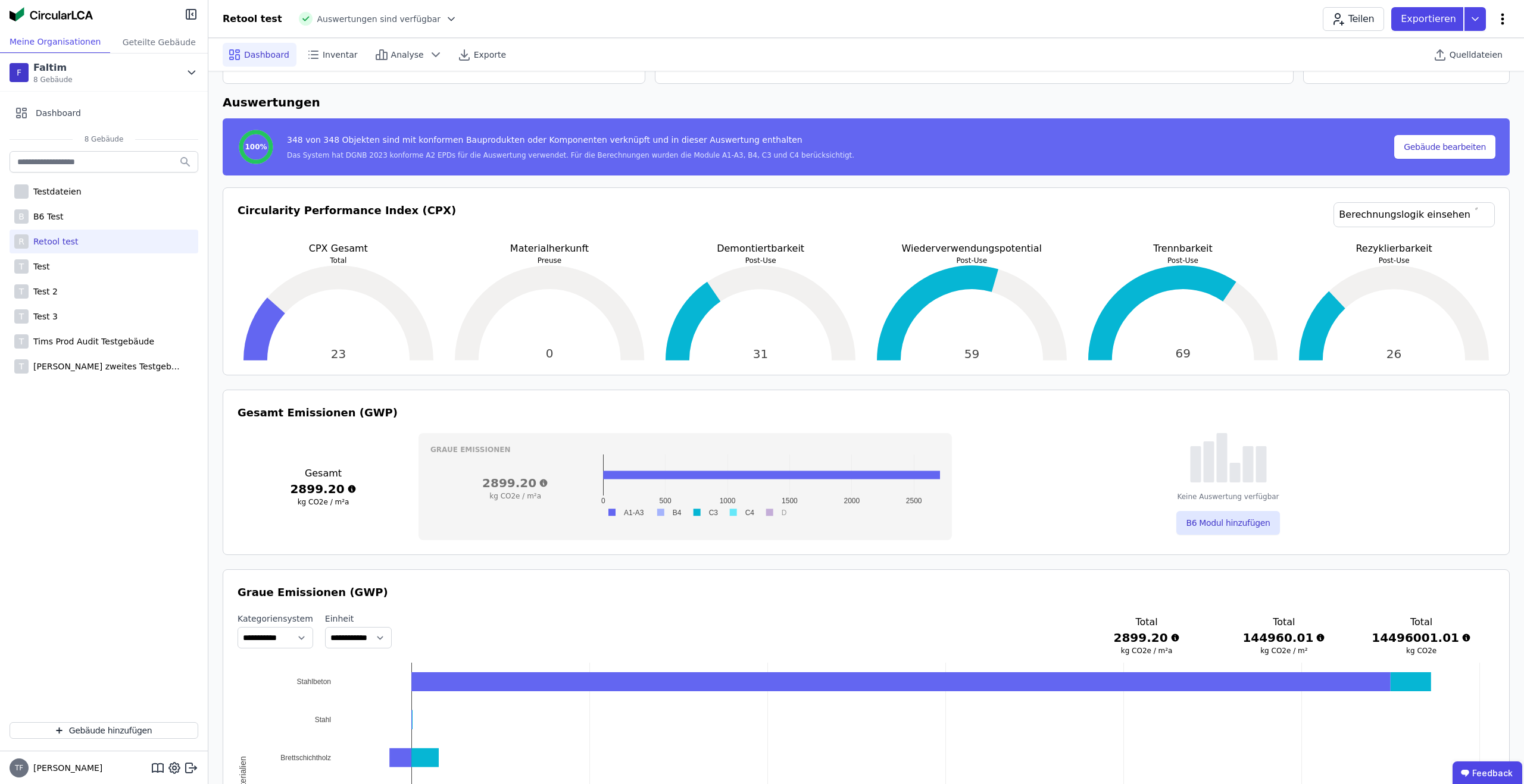
click at [1504, 17] on icon at bounding box center [1502, 19] width 15 height 15
click at [1452, 86] on span "Energie im Betrieb (B6)" at bounding box center [1451, 96] width 96 height 24
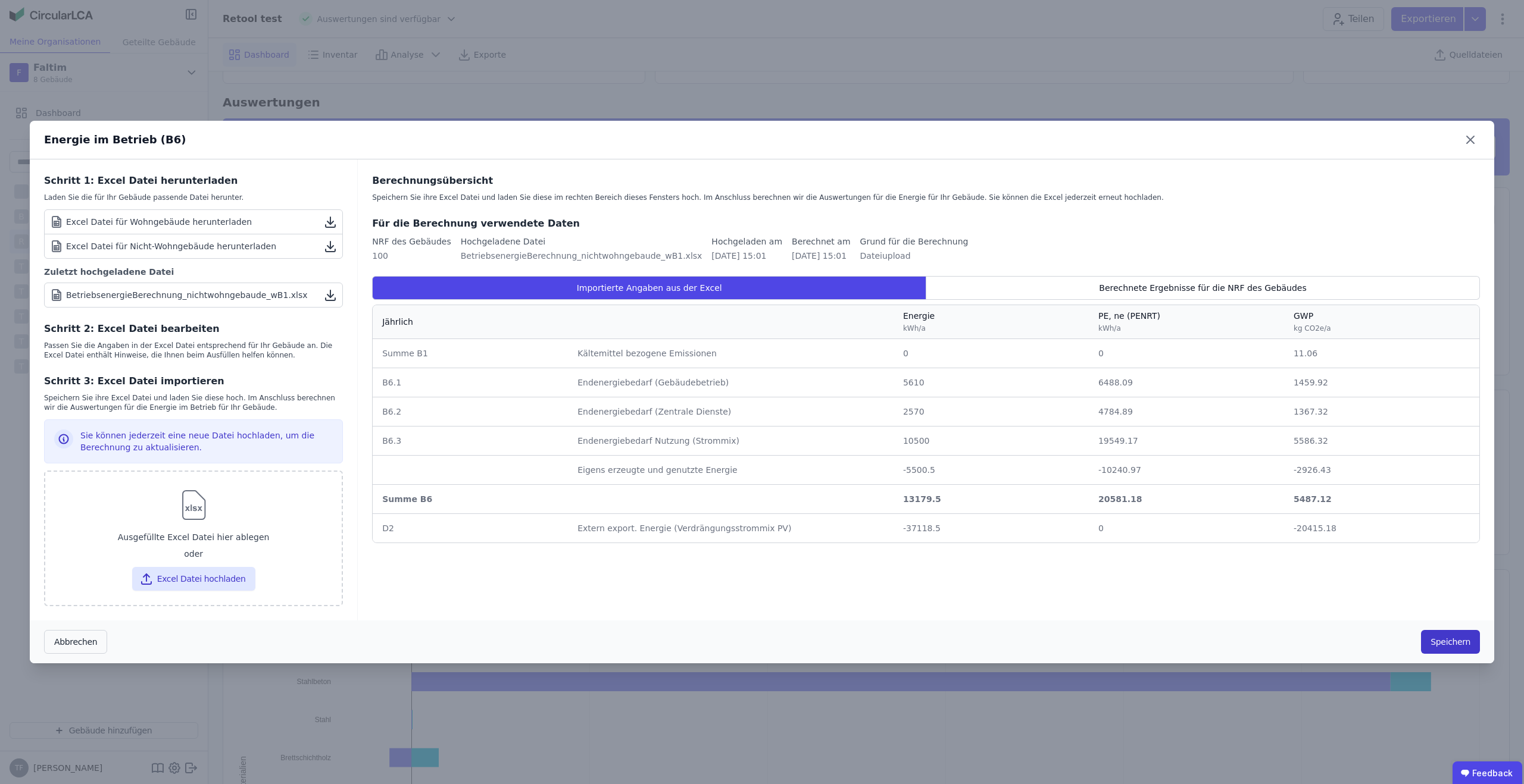
click at [1454, 640] on button "Speichern" at bounding box center [1450, 641] width 59 height 24
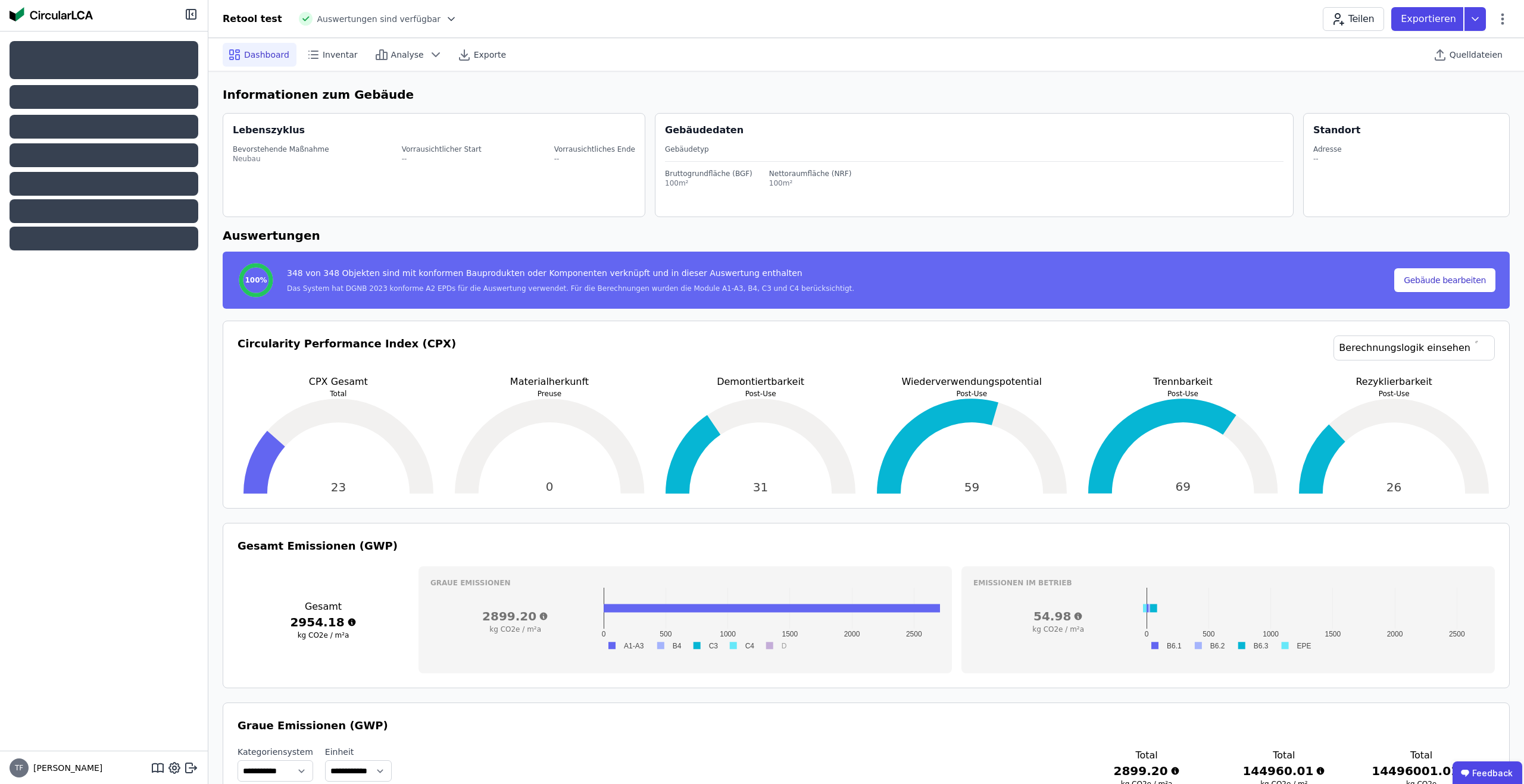
select select "*"
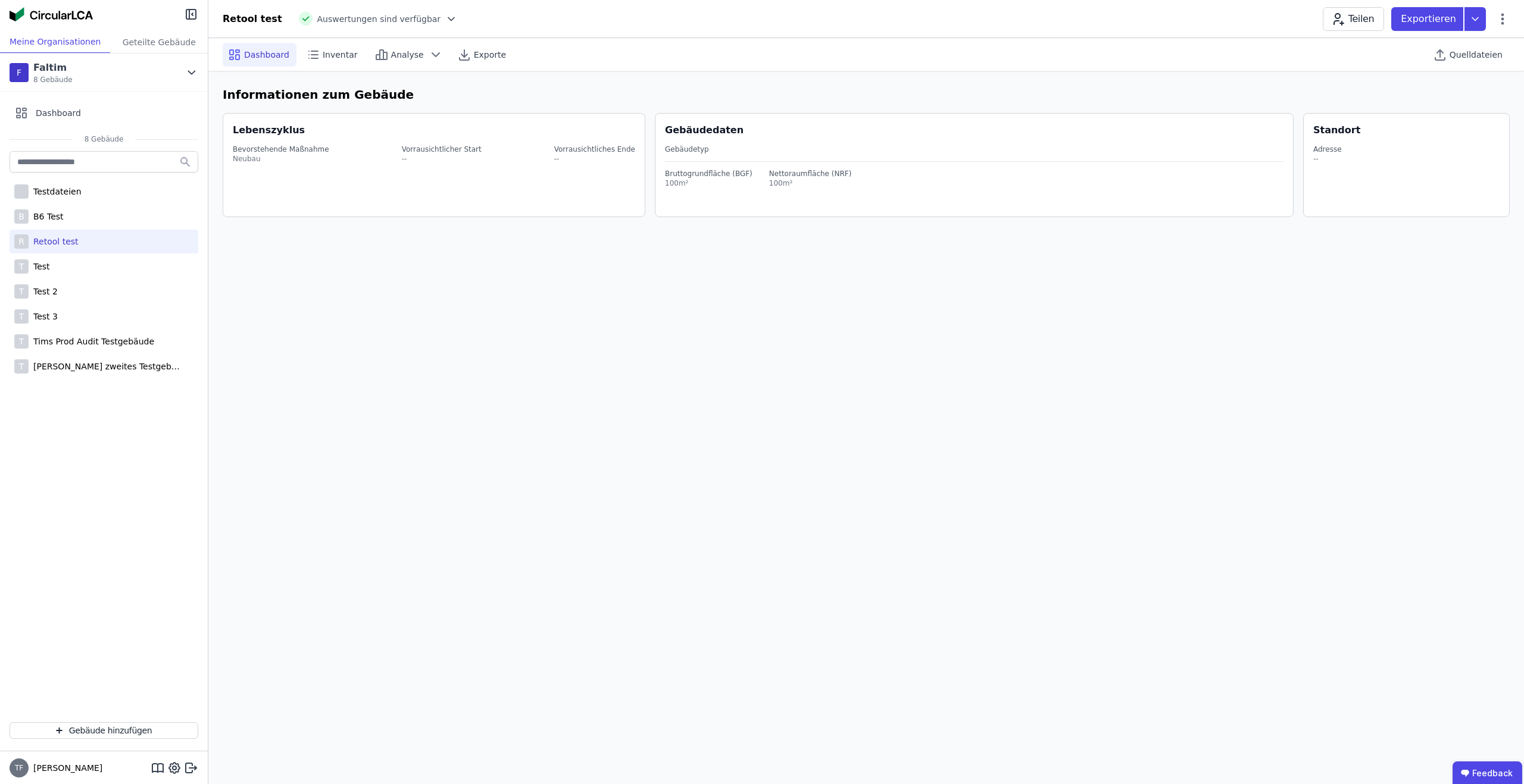
select select "*"
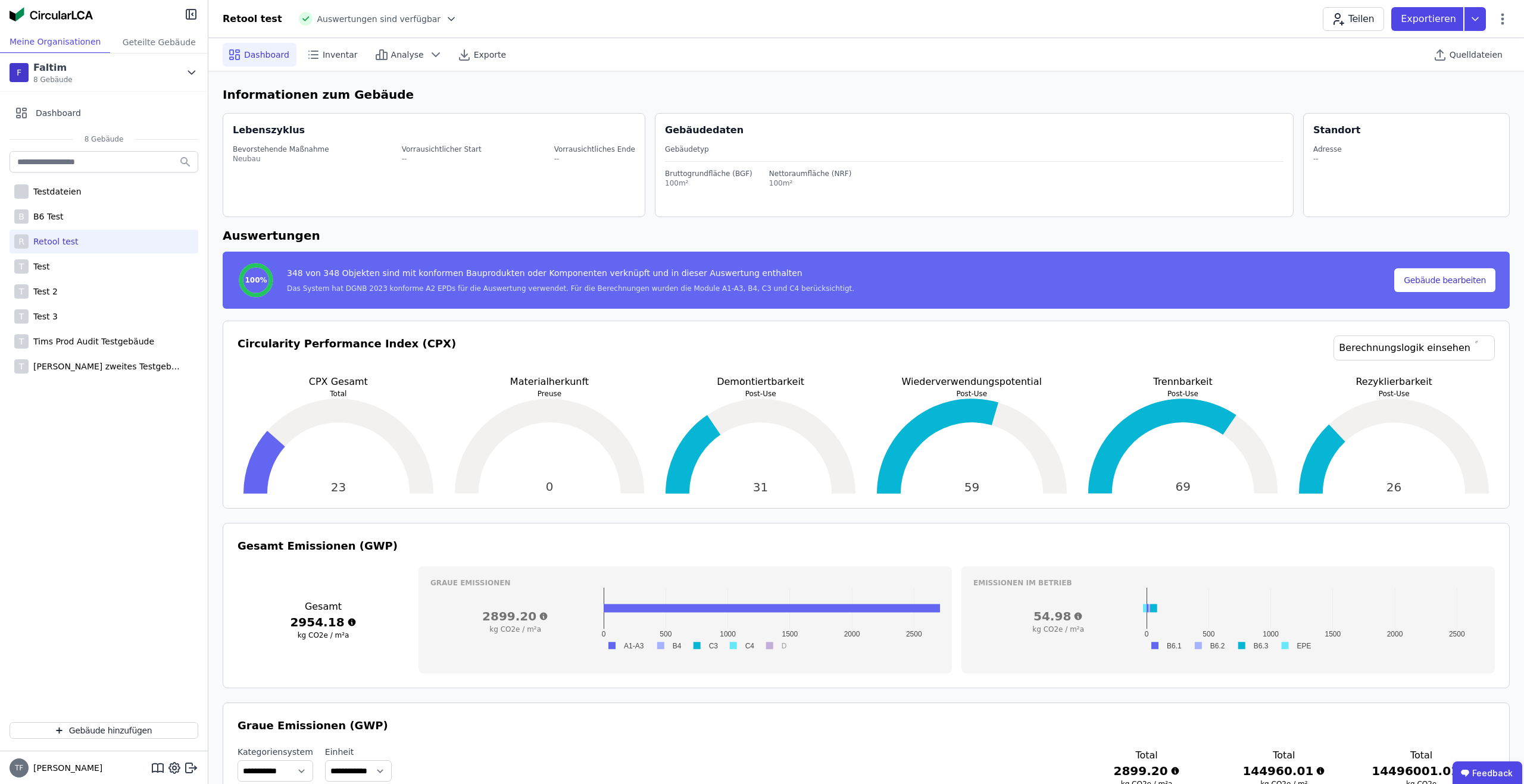
select select "*"
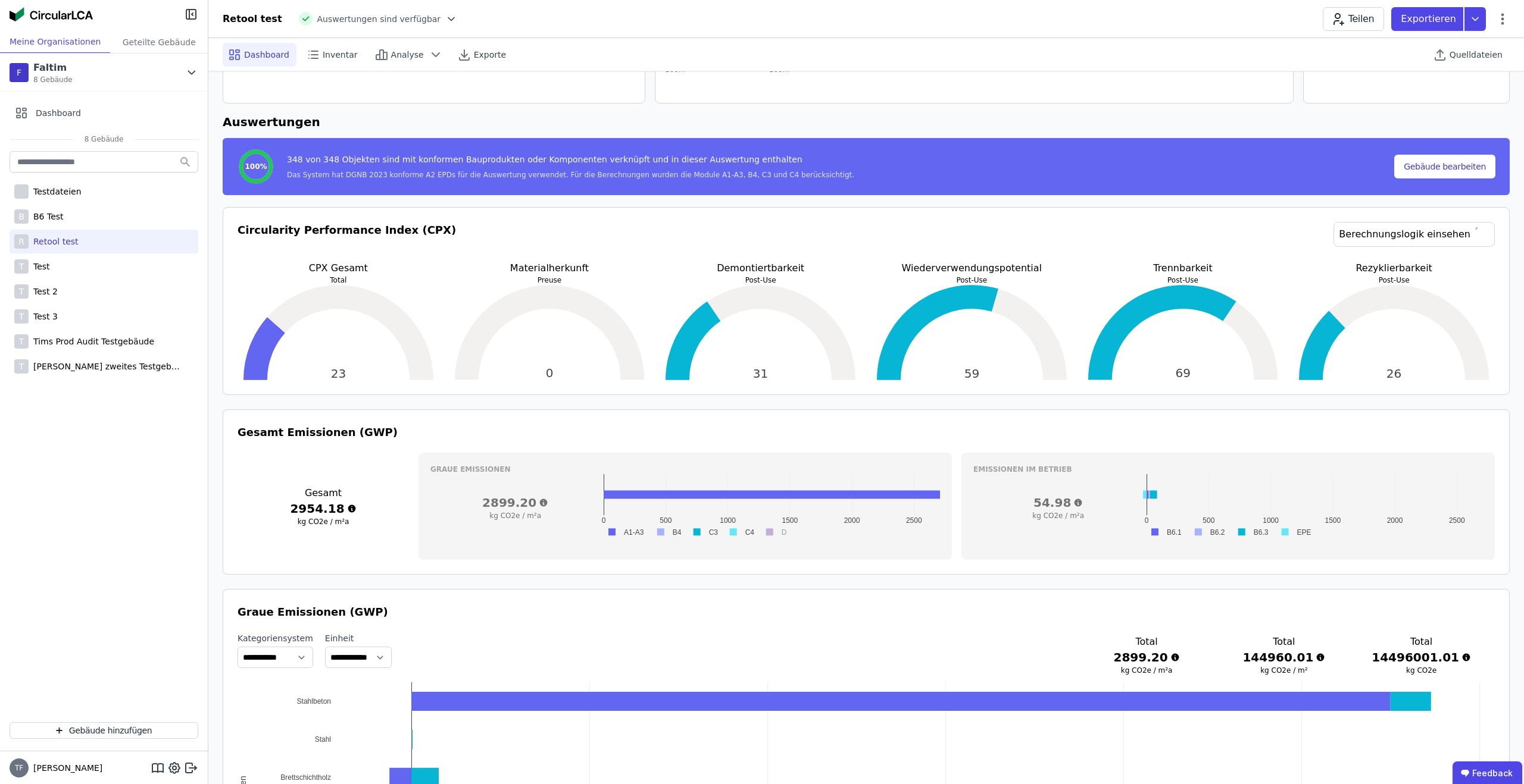
scroll to position [116, 0]
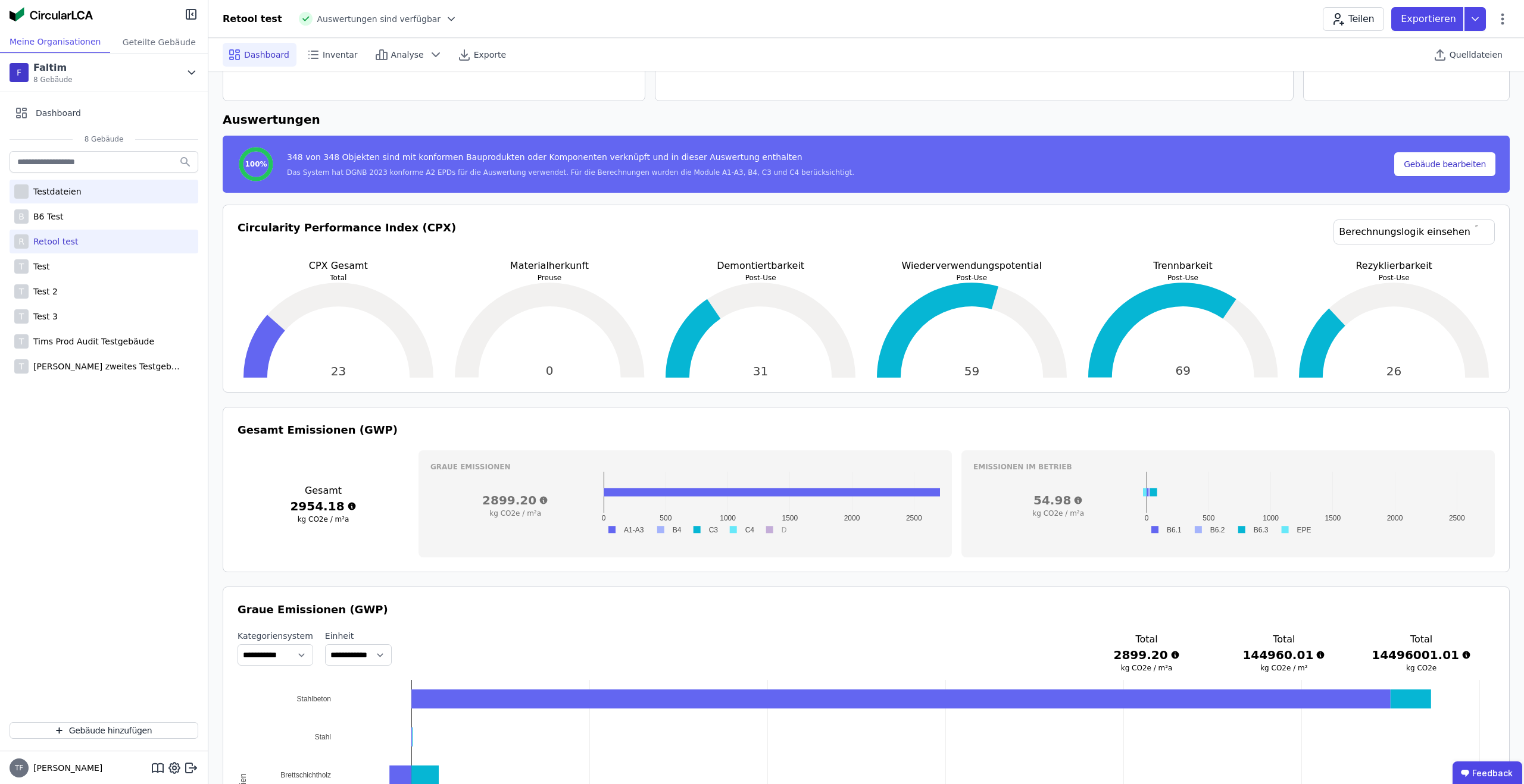
click at [90, 187] on div "Testdateien" at bounding box center [103, 192] width 188 height 24
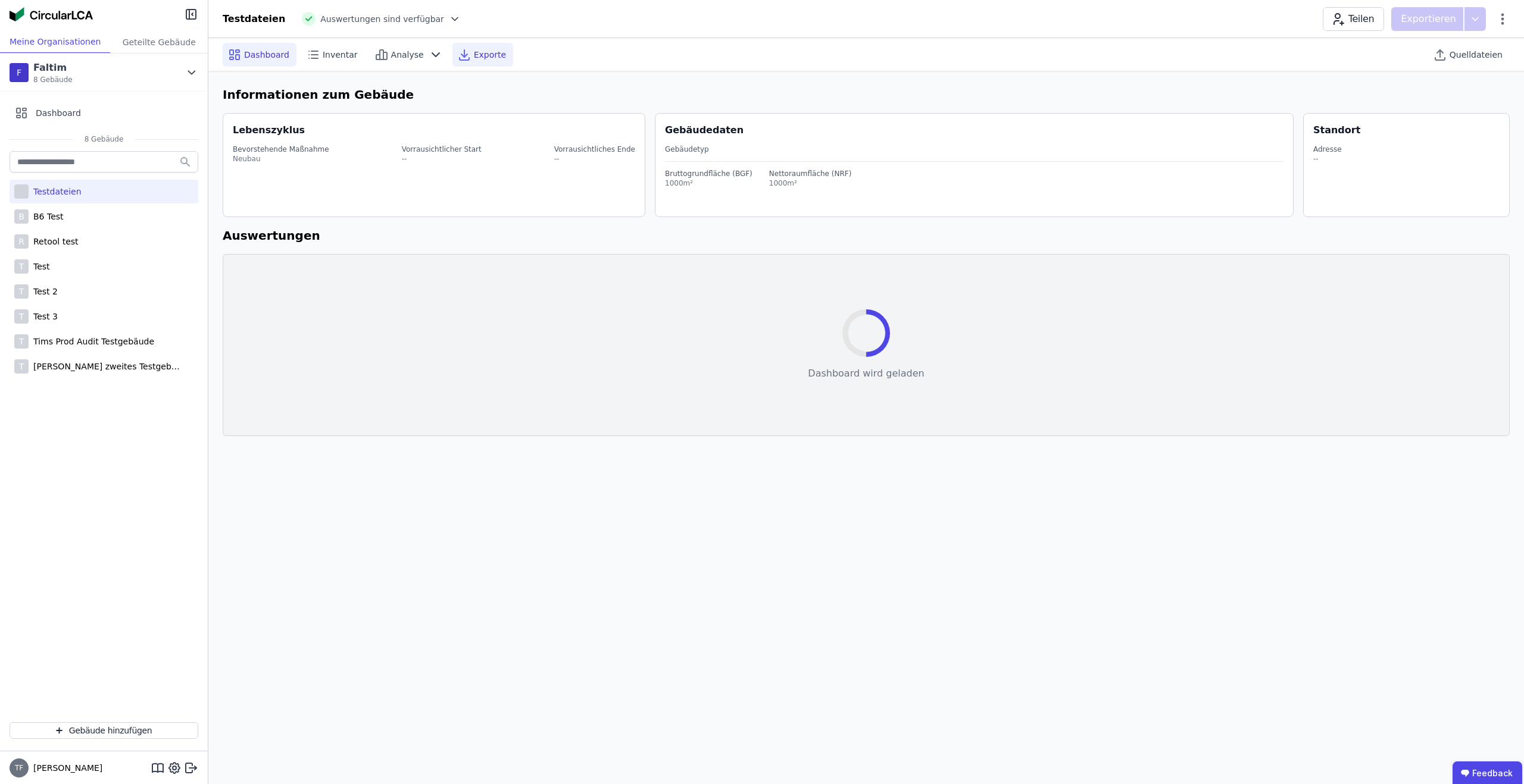
click at [488, 50] on span "Exporte" at bounding box center [489, 54] width 32 height 12
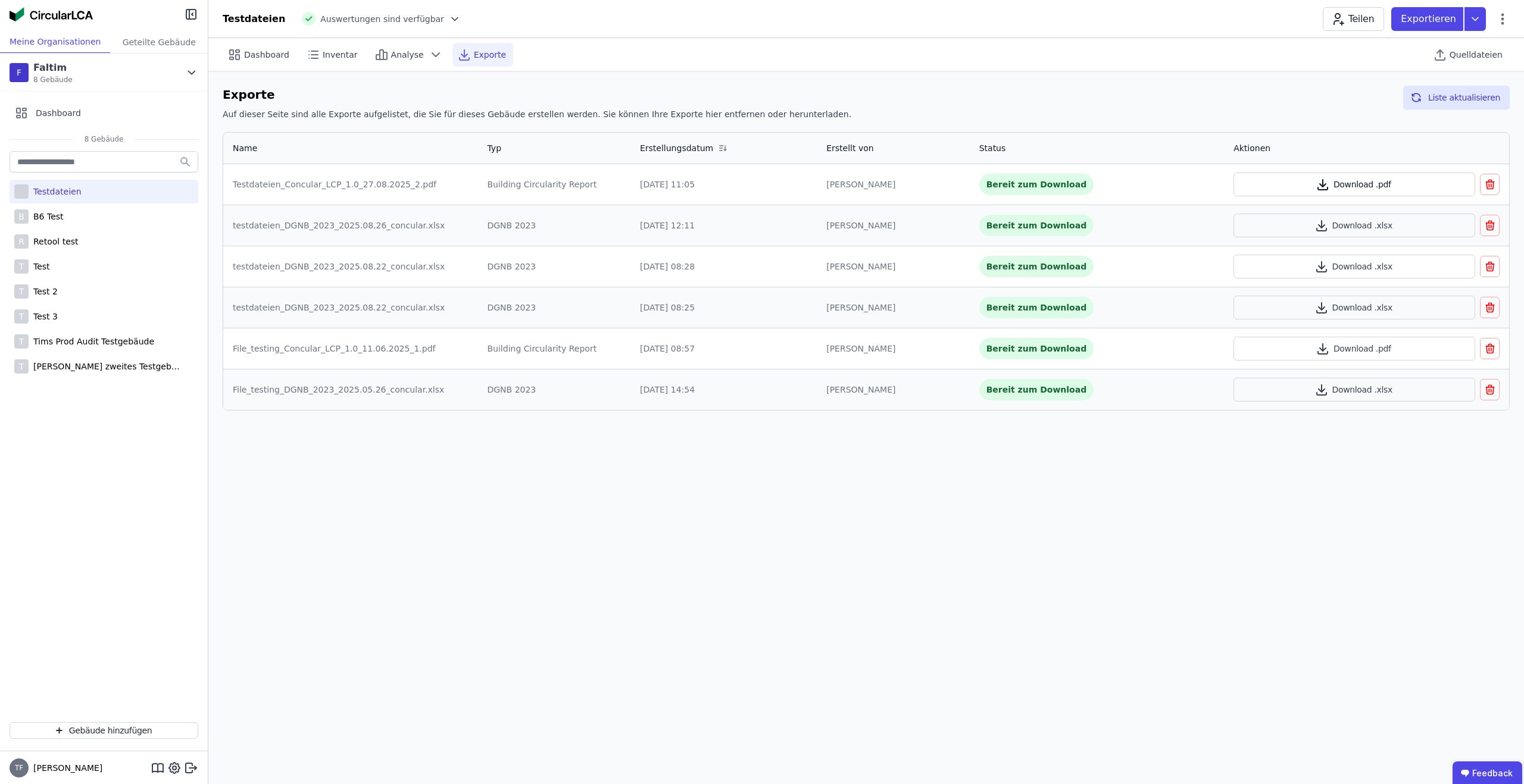
click at [1300, 182] on button "Download .pdf" at bounding box center [1354, 185] width 241 height 24
